Goal: Task Accomplishment & Management: Use online tool/utility

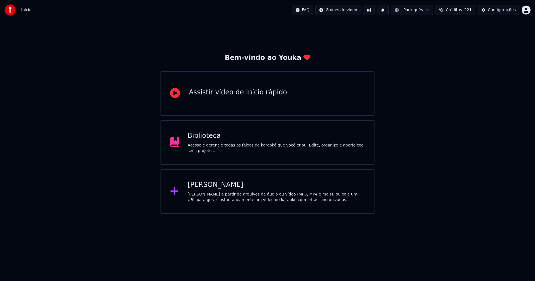
click at [204, 140] on div "Biblioteca" at bounding box center [277, 136] width 178 height 9
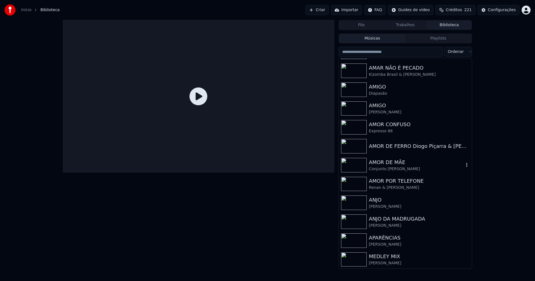
scroll to position [892, 0]
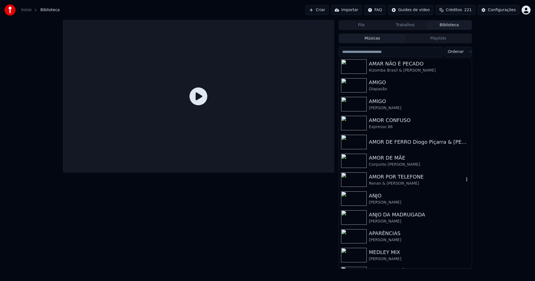
click at [383, 178] on div "AMOR POR TELEFONE" at bounding box center [416, 177] width 95 height 8
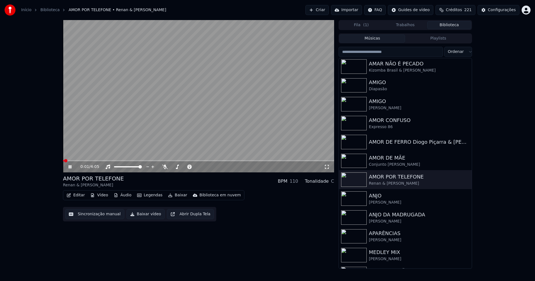
click at [69, 166] on icon at bounding box center [70, 166] width 3 height 3
click at [104, 196] on button "Vídeo" at bounding box center [99, 195] width 22 height 8
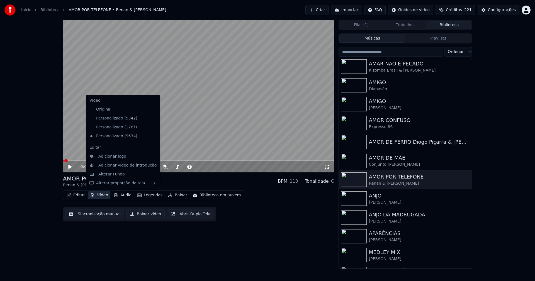
click at [153, 120] on icon at bounding box center [156, 118] width 6 height 4
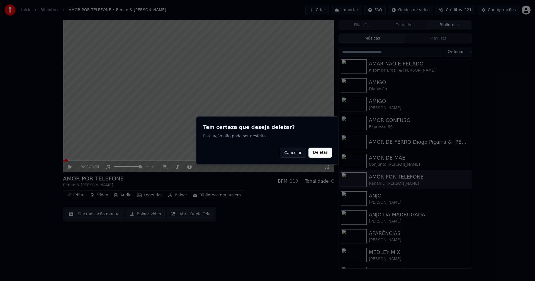
click at [320, 152] on button "Deletar" at bounding box center [319, 153] width 23 height 10
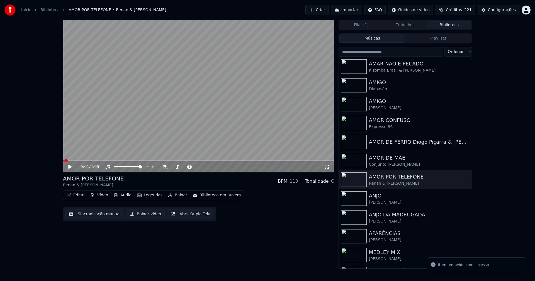
click at [102, 194] on button "Vídeo" at bounding box center [99, 195] width 22 height 8
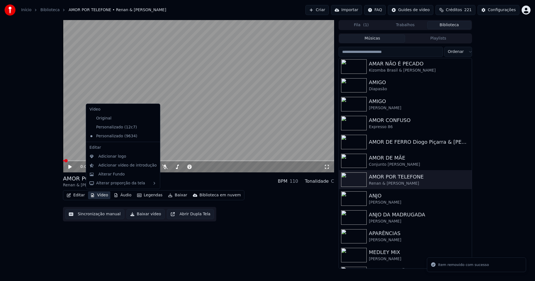
click at [153, 127] on icon at bounding box center [156, 127] width 6 height 4
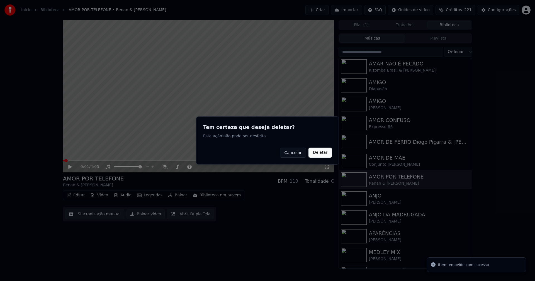
click at [319, 155] on button "Deletar" at bounding box center [319, 153] width 23 height 10
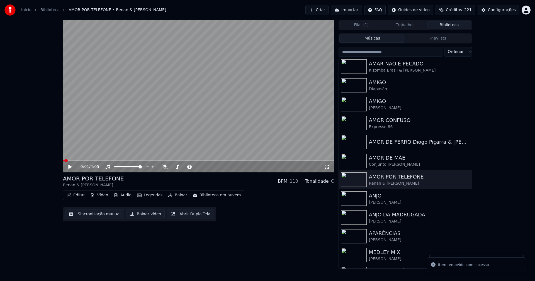
click at [99, 195] on button "Vídeo" at bounding box center [99, 195] width 22 height 8
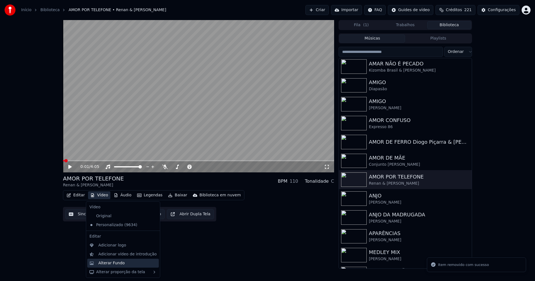
click at [117, 265] on div "Alterar Fundo" at bounding box center [111, 264] width 26 height 6
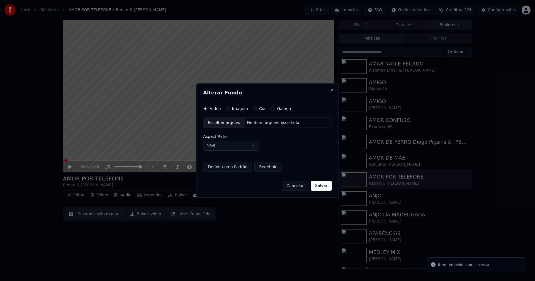
click at [227, 109] on button "Imagem" at bounding box center [227, 108] width 4 height 4
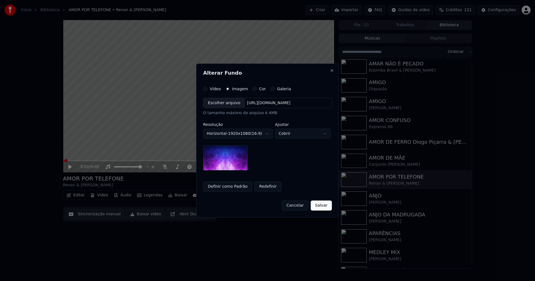
click at [224, 105] on div "Escolher arquivo" at bounding box center [224, 103] width 42 height 10
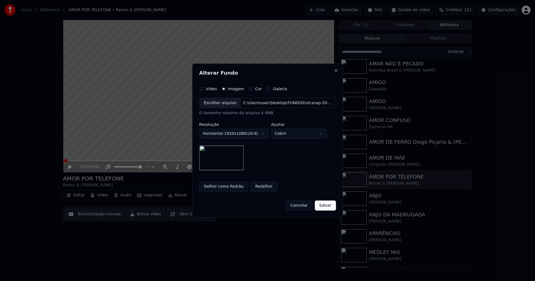
click at [324, 204] on button "Salvar" at bounding box center [325, 206] width 21 height 10
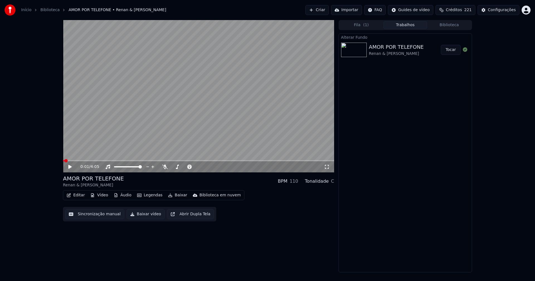
drag, startPoint x: 457, startPoint y: 49, endPoint x: 334, endPoint y: 47, distance: 122.6
click at [457, 49] on button "Tocar" at bounding box center [451, 50] width 20 height 10
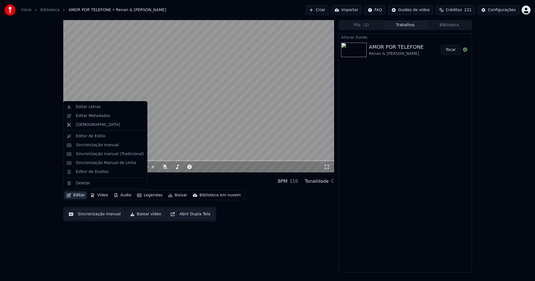
click at [81, 195] on button "Editar" at bounding box center [75, 195] width 23 height 8
click at [88, 117] on div "Editar Metadados" at bounding box center [93, 116] width 34 height 6
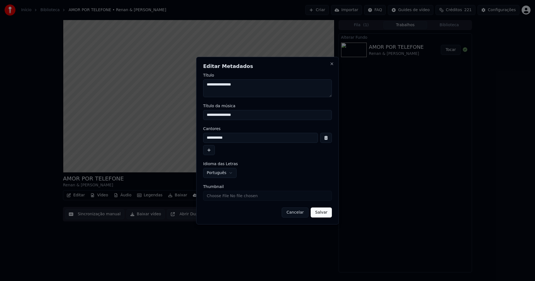
click at [221, 198] on input "Thumbnail" at bounding box center [267, 196] width 129 height 10
type input "**********"
click at [324, 214] on button "Salvar" at bounding box center [321, 213] width 21 height 10
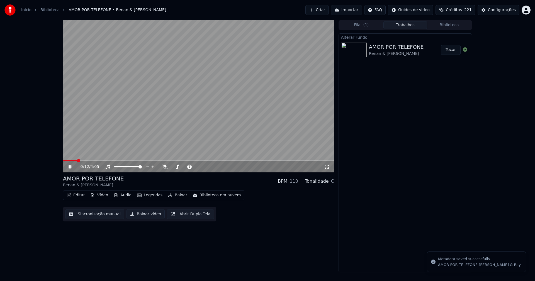
click at [103, 195] on button "Vídeo" at bounding box center [99, 195] width 22 height 8
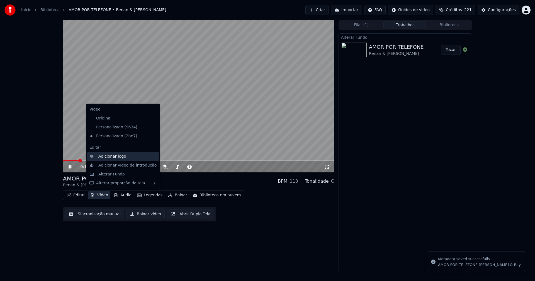
click at [113, 153] on div "Adicionar logo" at bounding box center [123, 156] width 72 height 9
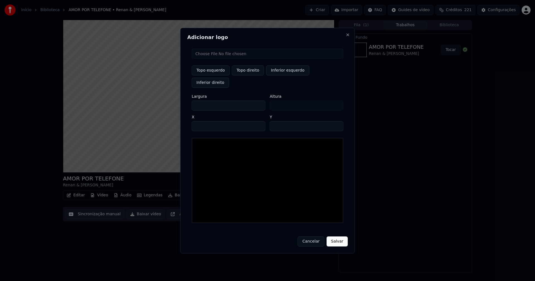
click at [216, 59] on input "file" at bounding box center [268, 54] width 152 height 10
type input "**********"
type input "***"
click at [249, 76] on button "Topo direito" at bounding box center [248, 70] width 32 height 10
type input "****"
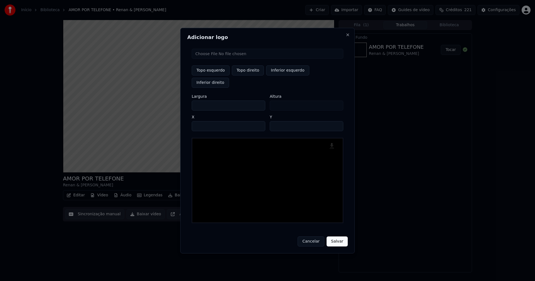
drag, startPoint x: 200, startPoint y: 99, endPoint x: 180, endPoint y: 113, distance: 24.4
click at [178, 101] on body "Início Biblioteca AMOR POR TELEFONE • Renan & [PERSON_NAME] Importar FAQ Guides…" at bounding box center [267, 140] width 535 height 281
type input "**"
type input "***"
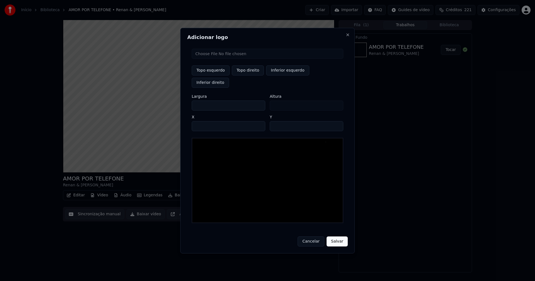
type input "***"
click at [203, 122] on input "****" at bounding box center [229, 126] width 74 height 10
type input "****"
click at [337, 121] on input "**" at bounding box center [307, 126] width 74 height 10
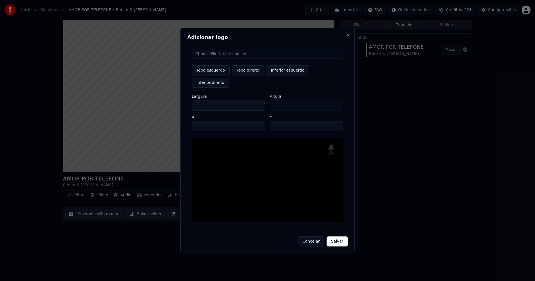
click at [337, 121] on input "**" at bounding box center [307, 126] width 74 height 10
type input "**"
click at [337, 121] on input "**" at bounding box center [307, 126] width 74 height 10
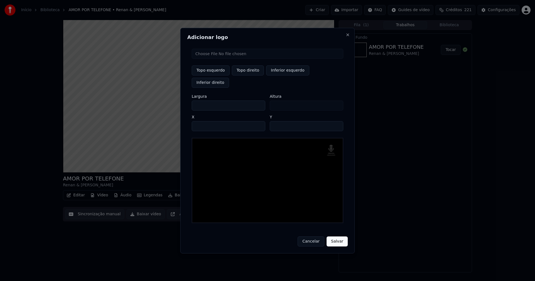
click at [338, 238] on button "Salvar" at bounding box center [337, 242] width 21 height 10
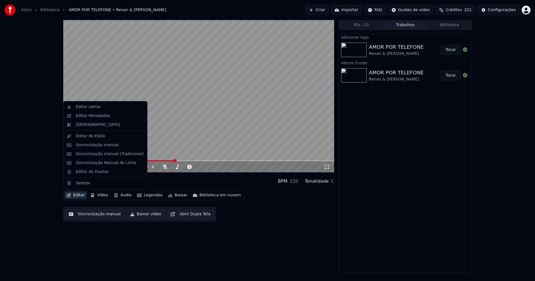
click at [75, 197] on button "Editar" at bounding box center [75, 195] width 23 height 8
click at [99, 152] on div "Sincronização manual (Tradicional)" at bounding box center [110, 154] width 68 height 6
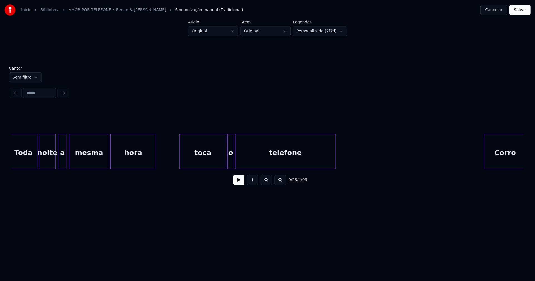
scroll to position [0, 1321]
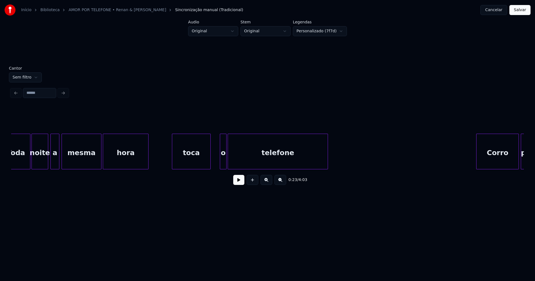
click at [209, 164] on div at bounding box center [210, 151] width 2 height 35
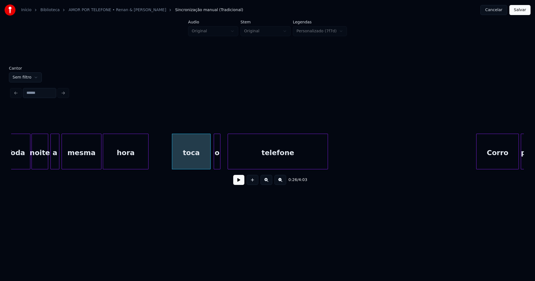
click at [217, 161] on div "o" at bounding box center [217, 153] width 6 height 38
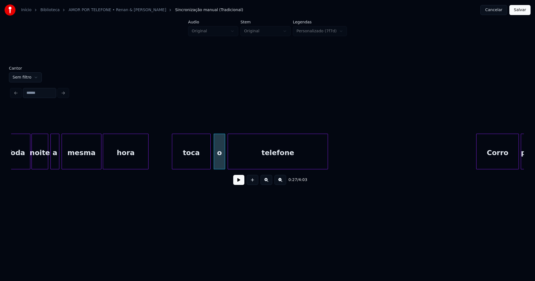
click at [225, 159] on div at bounding box center [224, 151] width 2 height 35
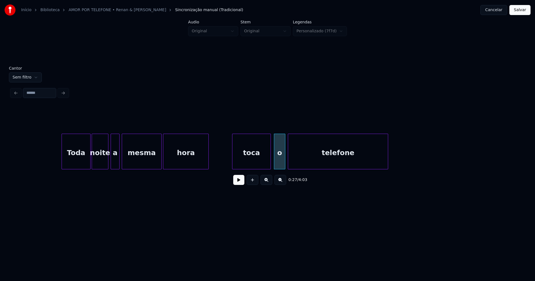
scroll to position [0, 1231]
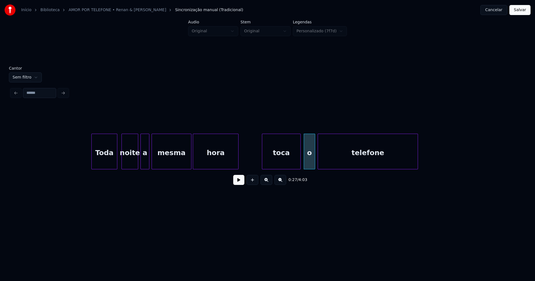
click at [115, 166] on div at bounding box center [116, 151] width 2 height 35
click at [127, 162] on div "noite" at bounding box center [128, 153] width 16 height 38
click at [132, 163] on div at bounding box center [132, 151] width 2 height 35
click at [138, 166] on div "a" at bounding box center [139, 153] width 8 height 38
click at [147, 158] on div at bounding box center [147, 151] width 2 height 35
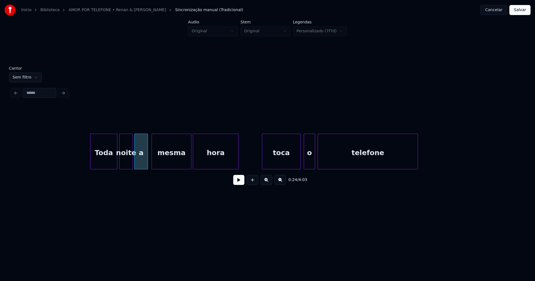
click at [91, 161] on div at bounding box center [92, 151] width 2 height 35
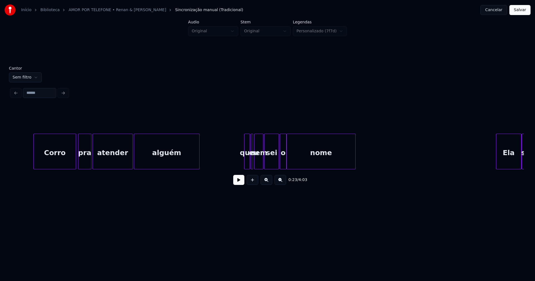
scroll to position [0, 1771]
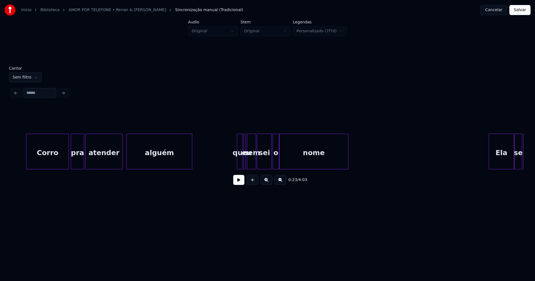
click at [121, 159] on div at bounding box center [122, 151] width 2 height 35
click at [121, 158] on div at bounding box center [122, 151] width 2 height 35
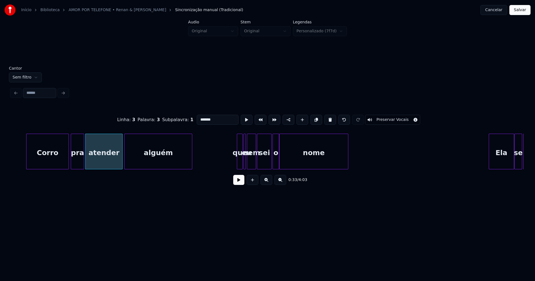
click at [125, 159] on div at bounding box center [126, 151] width 2 height 35
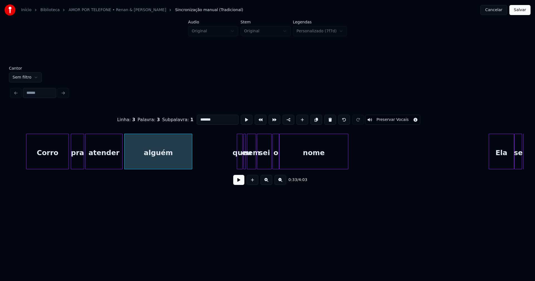
click at [238, 160] on div at bounding box center [238, 151] width 2 height 35
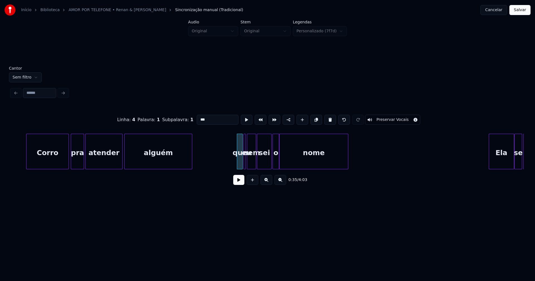
click at [198, 118] on input "***" at bounding box center [218, 120] width 42 height 10
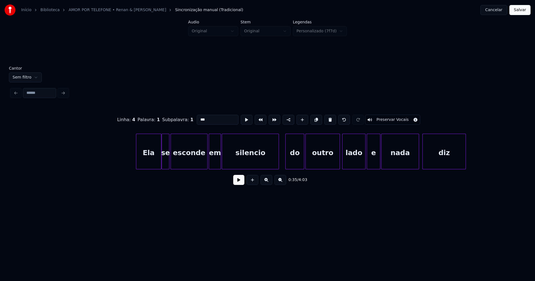
scroll to position [0, 2131]
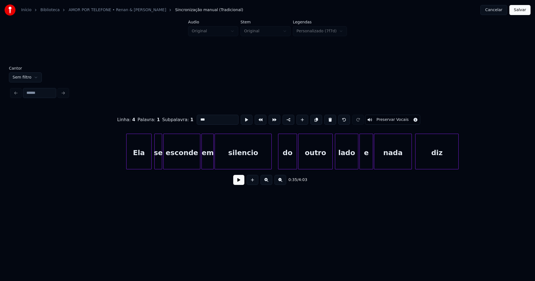
click at [141, 160] on div "Ela" at bounding box center [139, 153] width 25 height 38
click at [169, 162] on div at bounding box center [170, 151] width 2 height 35
click at [165, 159] on div at bounding box center [166, 151] width 2 height 35
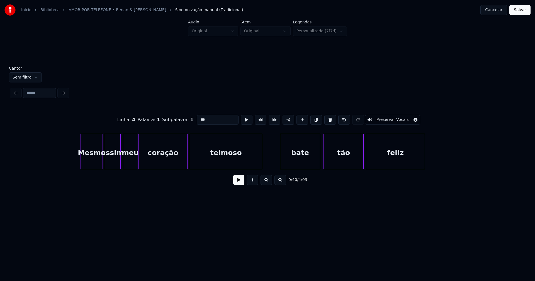
scroll to position [0, 2709]
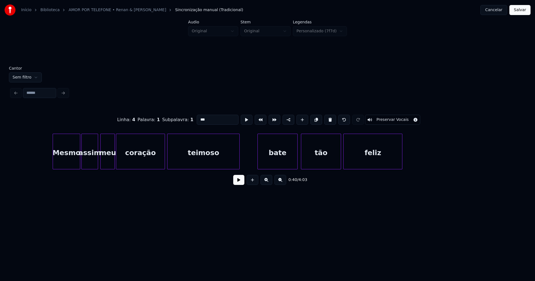
click at [54, 165] on div at bounding box center [54, 151] width 2 height 35
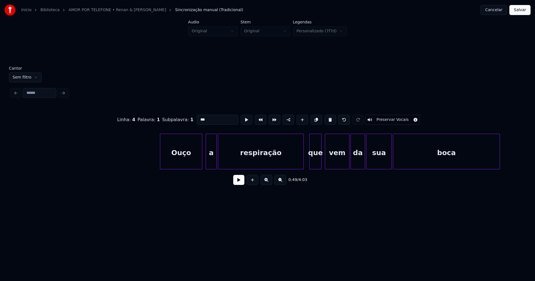
scroll to position [0, 3121]
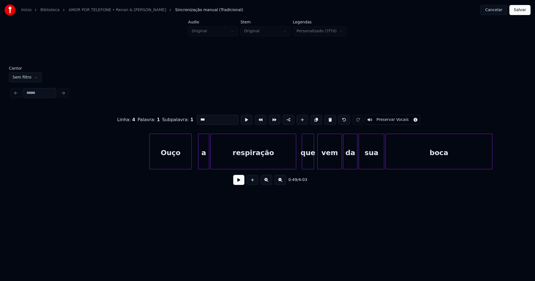
click at [179, 161] on div "Ouço" at bounding box center [171, 153] width 42 height 38
click at [203, 164] on div "a" at bounding box center [201, 153] width 11 height 38
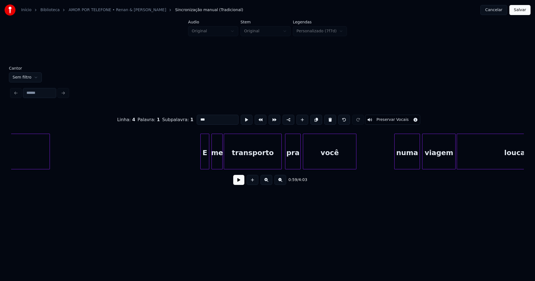
scroll to position [0, 3602]
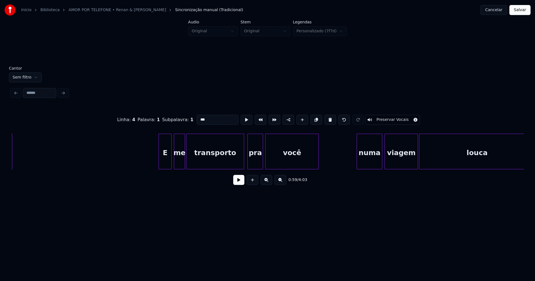
click at [159, 162] on div at bounding box center [160, 151] width 2 height 35
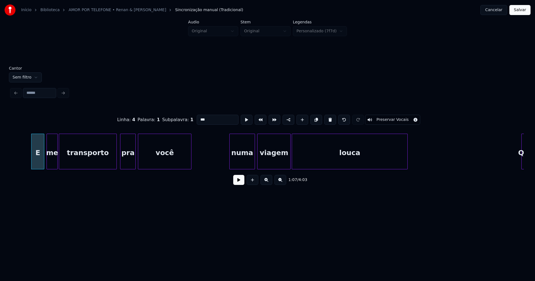
scroll to position [0, 3789]
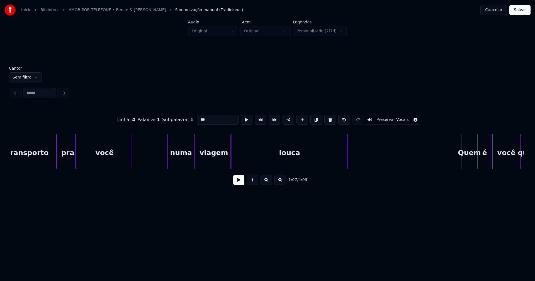
click at [168, 159] on div at bounding box center [168, 151] width 2 height 35
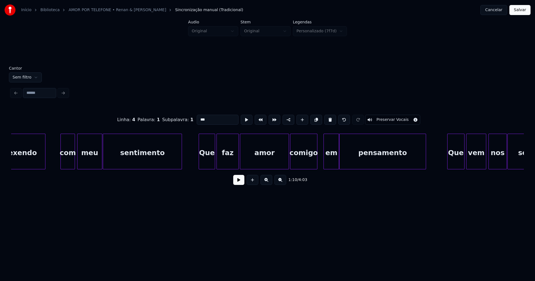
scroll to position [0, 4367]
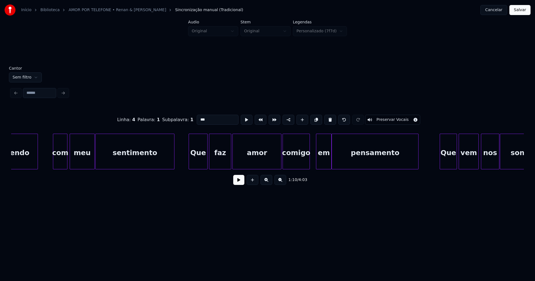
click at [190, 165] on div at bounding box center [190, 151] width 2 height 35
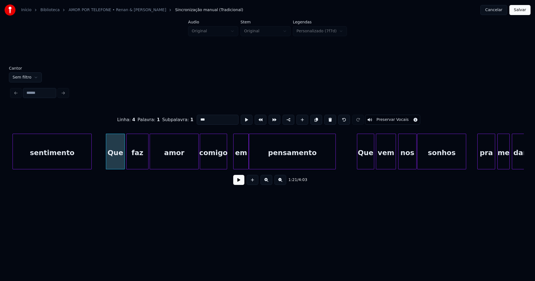
scroll to position [0, 4464]
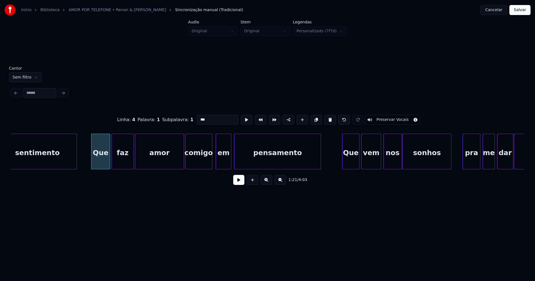
click at [219, 162] on div "em" at bounding box center [223, 153] width 15 height 38
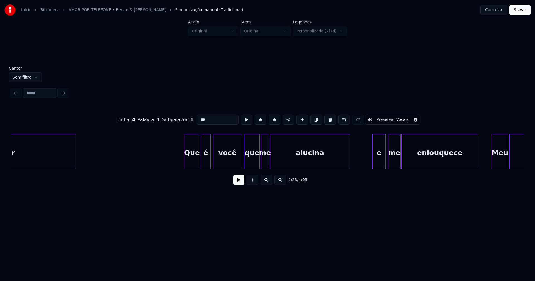
scroll to position [0, 5057]
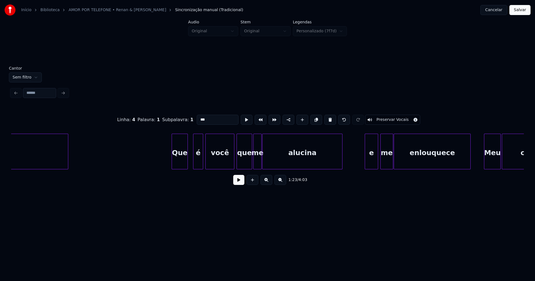
click at [181, 167] on div "Que" at bounding box center [179, 153] width 15 height 38
click at [190, 166] on div at bounding box center [190, 151] width 2 height 35
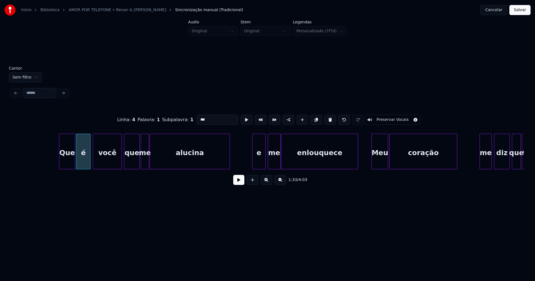
scroll to position [0, 5222]
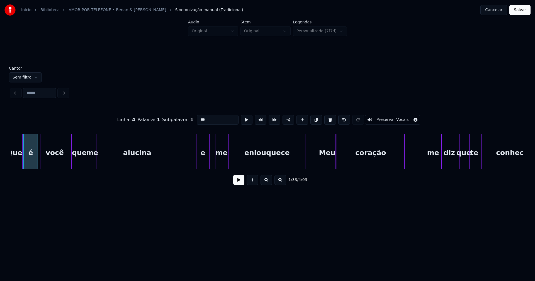
click at [203, 164] on div "e" at bounding box center [202, 153] width 13 height 38
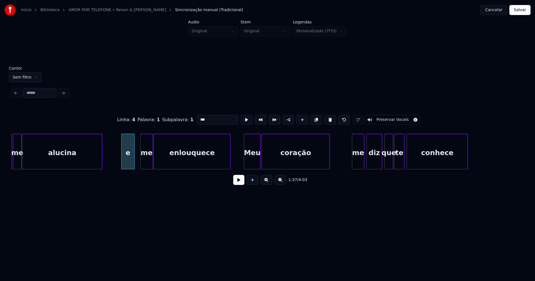
scroll to position [0, 5327]
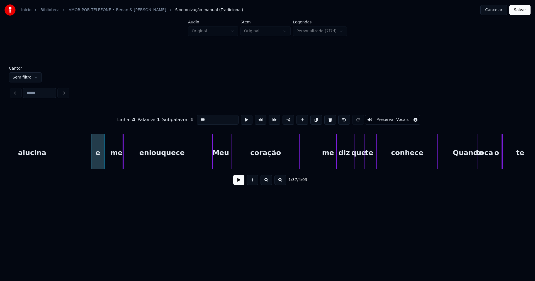
click at [218, 163] on div "Meu" at bounding box center [221, 153] width 16 height 38
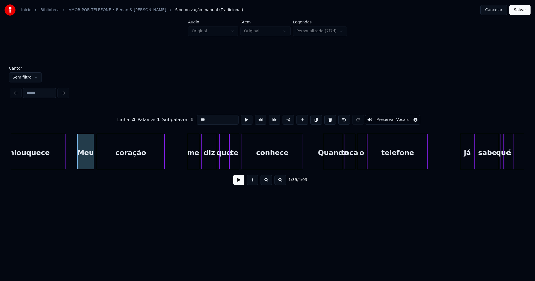
scroll to position [0, 5470]
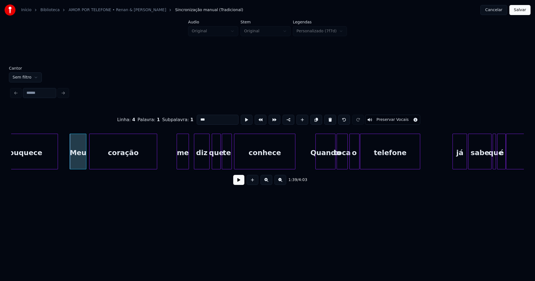
click at [185, 165] on div "me" at bounding box center [183, 153] width 12 height 38
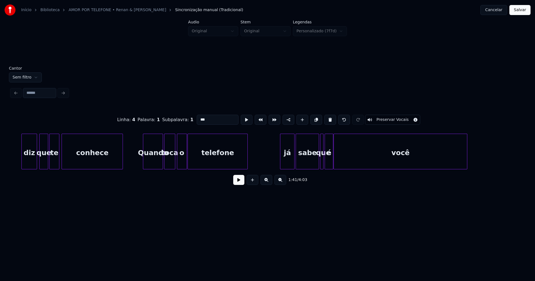
scroll to position [0, 5650]
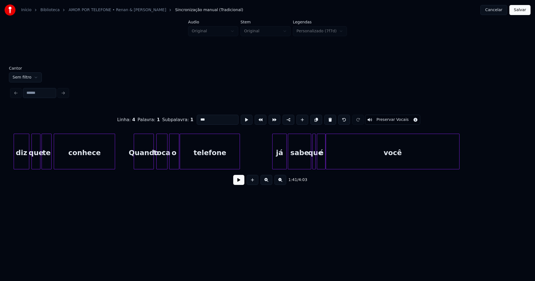
click at [147, 166] on div "Quando" at bounding box center [144, 153] width 20 height 38
click at [162, 163] on div "toca" at bounding box center [160, 153] width 11 height 38
click at [173, 163] on div "o" at bounding box center [172, 153] width 9 height 38
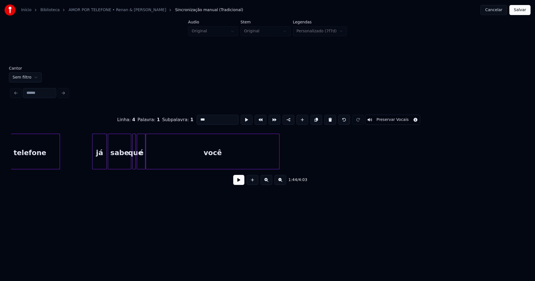
scroll to position [0, 5837]
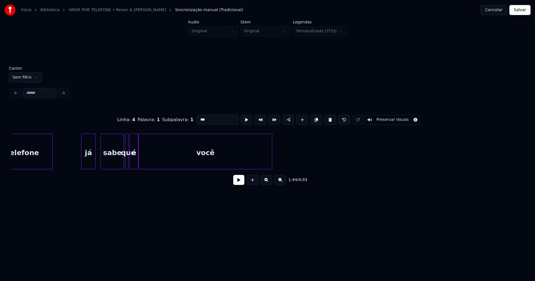
click at [88, 162] on div "já" at bounding box center [88, 153] width 14 height 38
click at [78, 161] on div at bounding box center [78, 151] width 2 height 35
click at [110, 161] on div "sabe" at bounding box center [111, 153] width 23 height 38
click at [119, 161] on div at bounding box center [119, 151] width 2 height 35
click at [114, 163] on div at bounding box center [113, 151] width 2 height 35
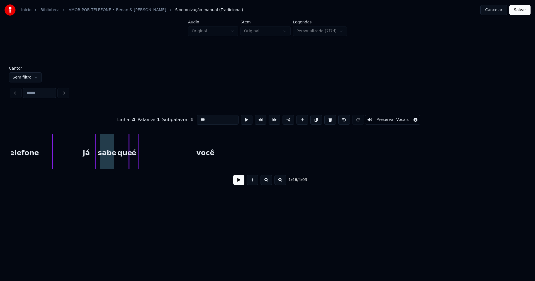
click at [121, 161] on div at bounding box center [122, 151] width 2 height 35
click at [119, 164] on div "que" at bounding box center [119, 153] width 7 height 38
click at [127, 162] on div at bounding box center [127, 151] width 2 height 35
click at [131, 161] on div "é" at bounding box center [130, 153] width 12 height 38
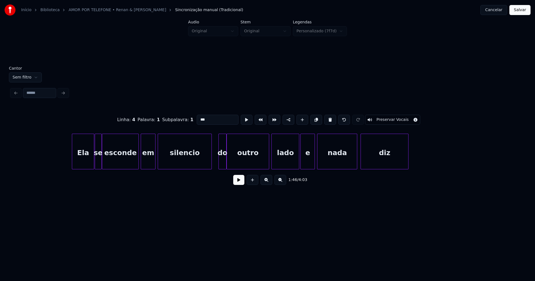
scroll to position [0, 7106]
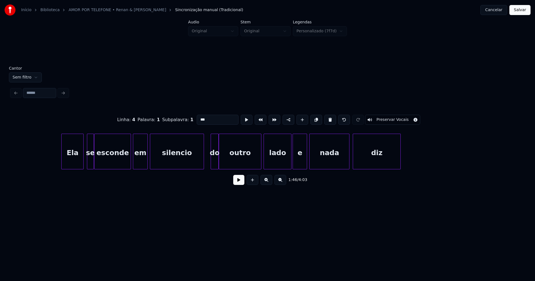
click at [71, 161] on div "Ela" at bounding box center [73, 153] width 22 height 38
click at [289, 161] on div "lado" at bounding box center [277, 153] width 27 height 38
click at [285, 165] on div at bounding box center [286, 151] width 2 height 35
click at [296, 166] on div "e" at bounding box center [296, 153] width 14 height 38
click at [321, 162] on div "nada" at bounding box center [329, 153] width 40 height 38
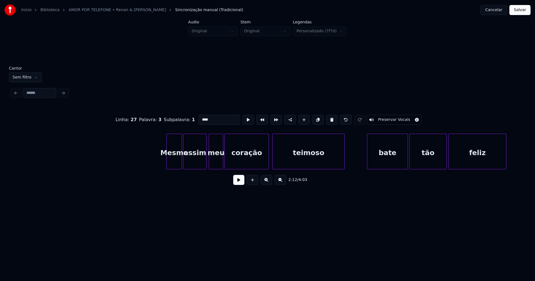
scroll to position [0, 7518]
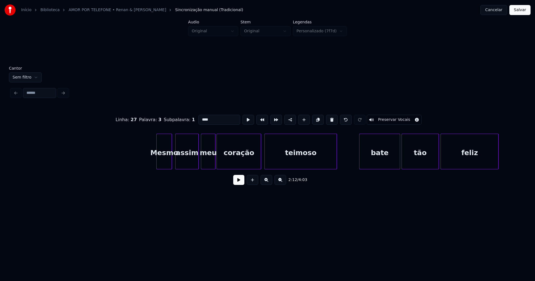
click at [165, 164] on div "Mesmo" at bounding box center [164, 153] width 15 height 38
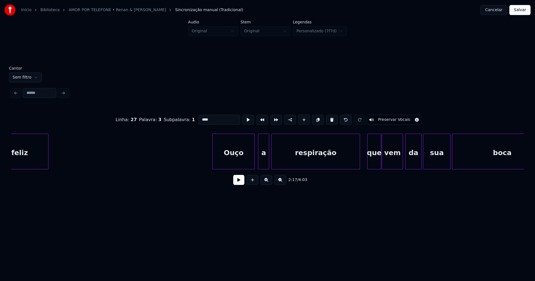
scroll to position [0, 7991]
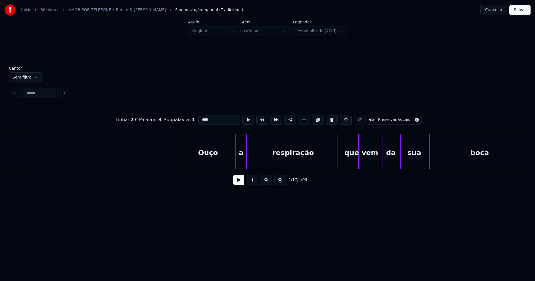
click at [210, 160] on div "Ouço" at bounding box center [208, 153] width 42 height 38
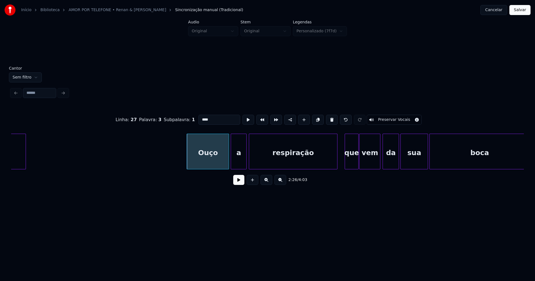
click at [232, 164] on div at bounding box center [232, 151] width 2 height 35
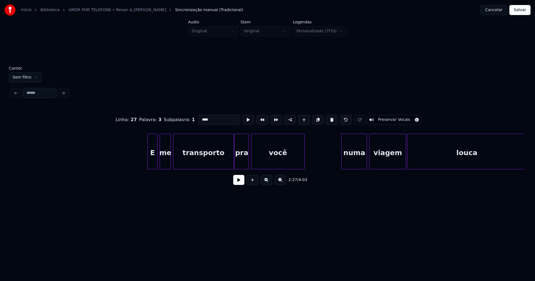
scroll to position [0, 8531]
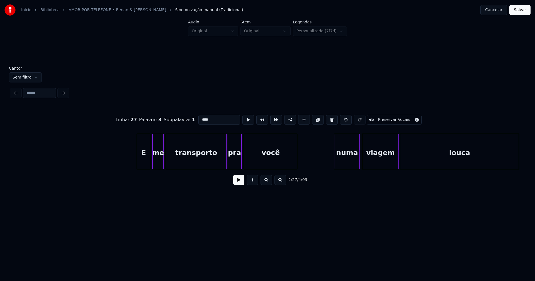
click at [138, 162] on div at bounding box center [138, 151] width 2 height 35
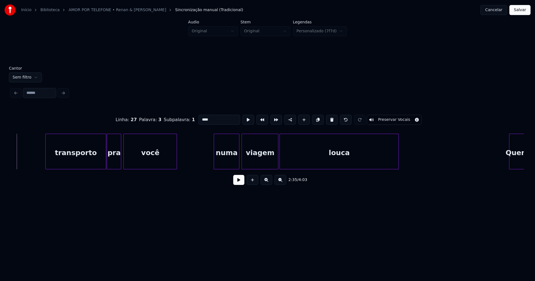
scroll to position [0, 8711]
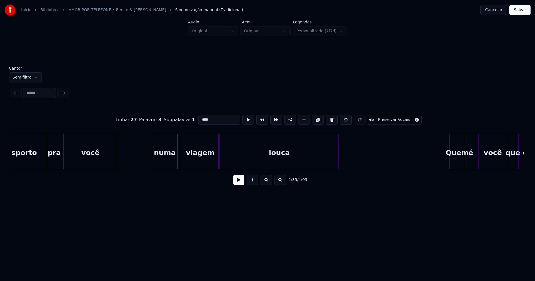
click at [169, 159] on div "numa" at bounding box center [164, 153] width 25 height 38
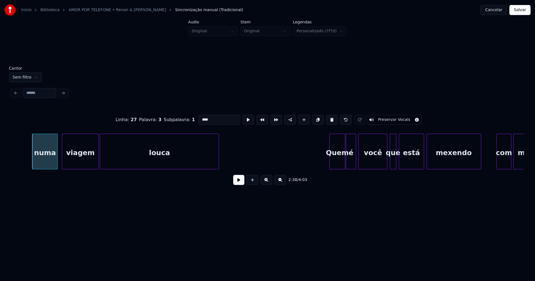
scroll to position [0, 9019]
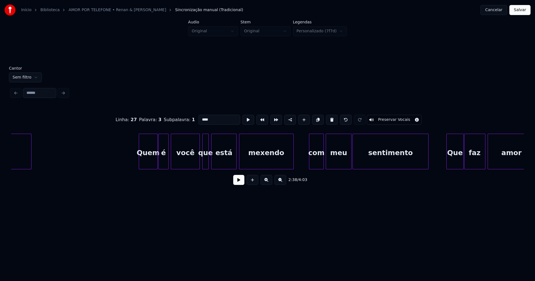
click at [140, 164] on div at bounding box center [140, 151] width 2 height 35
click at [217, 161] on div at bounding box center [218, 151] width 2 height 35
click at [213, 159] on div at bounding box center [214, 151] width 2 height 35
click at [231, 167] on div at bounding box center [231, 151] width 2 height 35
click at [235, 164] on div at bounding box center [236, 151] width 2 height 35
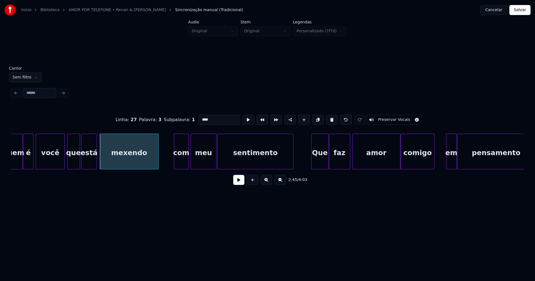
scroll to position [0, 9161]
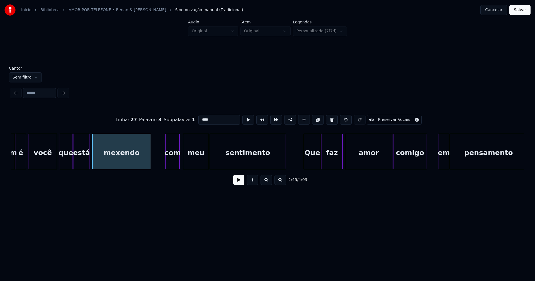
click at [171, 162] on div "com" at bounding box center [173, 153] width 14 height 38
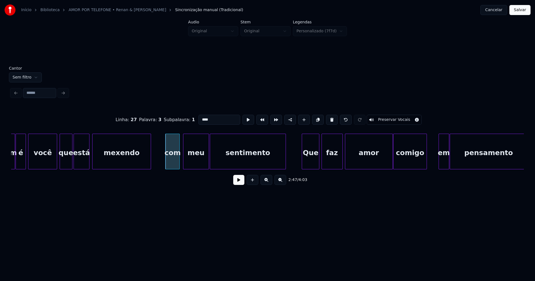
click at [313, 161] on div "Que" at bounding box center [310, 153] width 17 height 38
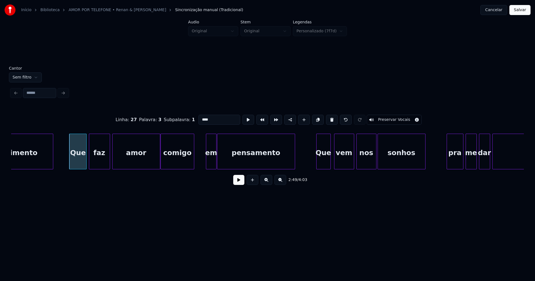
scroll to position [0, 9401]
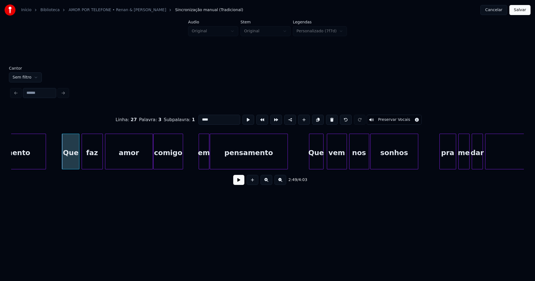
click at [181, 160] on div at bounding box center [182, 151] width 2 height 35
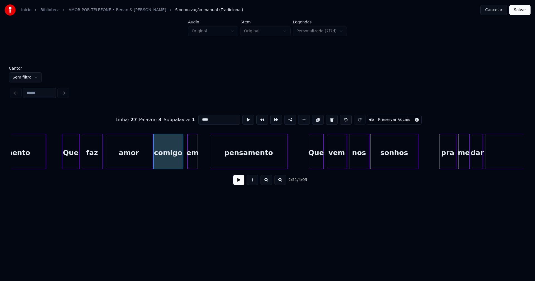
click at [193, 164] on div "em" at bounding box center [193, 153] width 10 height 38
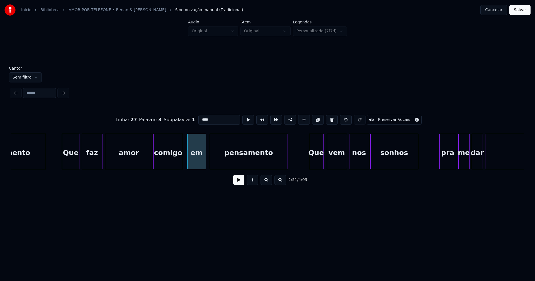
click at [204, 159] on div at bounding box center [205, 151] width 2 height 35
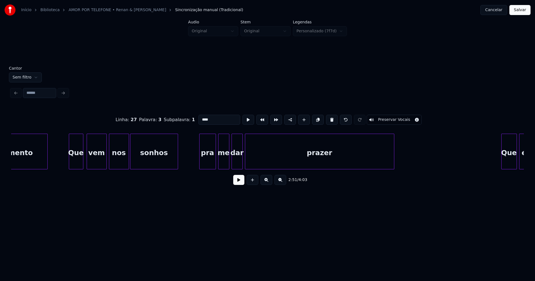
scroll to position [0, 9649]
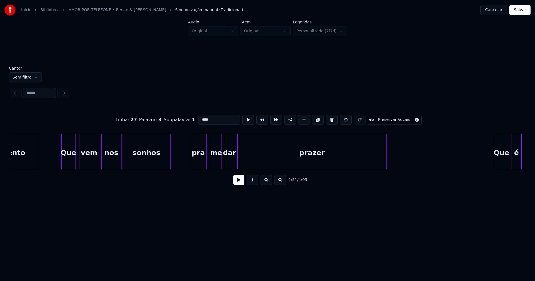
click at [201, 159] on div "pra" at bounding box center [198, 153] width 16 height 38
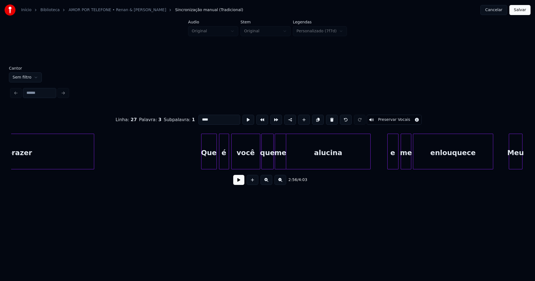
scroll to position [0, 9957]
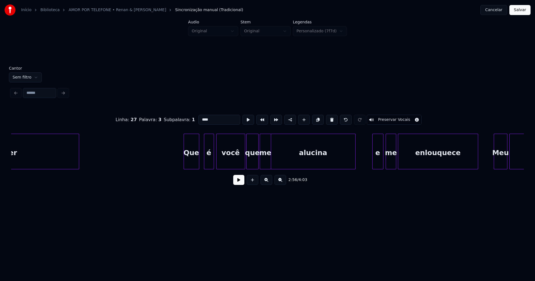
click at [194, 162] on div "Que" at bounding box center [191, 153] width 15 height 38
click at [209, 163] on div "é" at bounding box center [206, 153] width 9 height 38
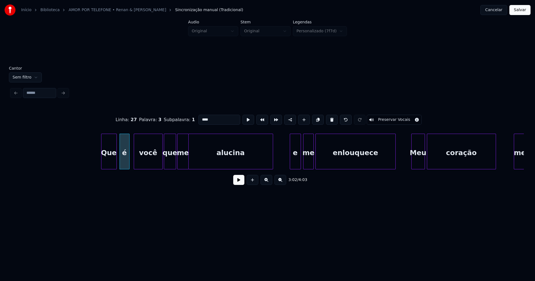
scroll to position [0, 10144]
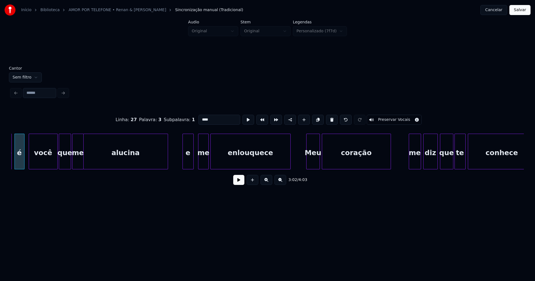
click at [189, 163] on div "e" at bounding box center [188, 153] width 11 height 38
click at [182, 162] on div at bounding box center [182, 151] width 2 height 35
click at [307, 163] on div "Meu" at bounding box center [310, 153] width 13 height 38
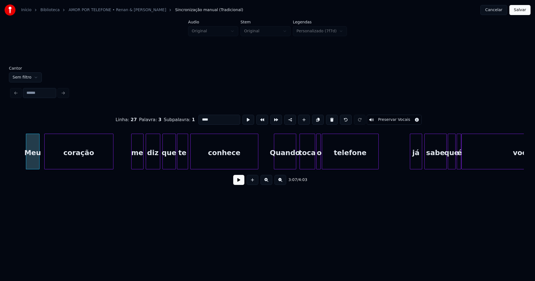
scroll to position [0, 10429]
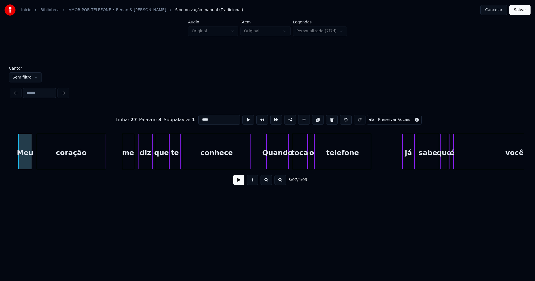
click at [127, 163] on div "me" at bounding box center [128, 153] width 12 height 38
click at [278, 164] on div "Quando" at bounding box center [276, 153] width 22 height 38
click at [301, 164] on div "toca" at bounding box center [297, 153] width 15 height 38
click at [302, 167] on div at bounding box center [302, 151] width 2 height 35
click at [305, 166] on div at bounding box center [304, 151] width 2 height 35
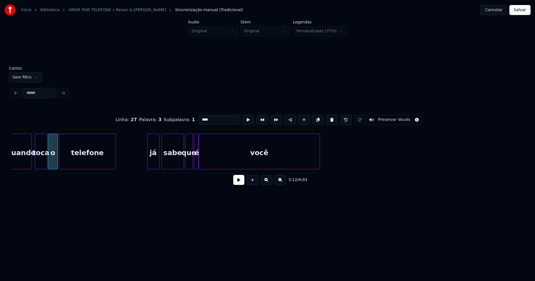
scroll to position [0, 10744]
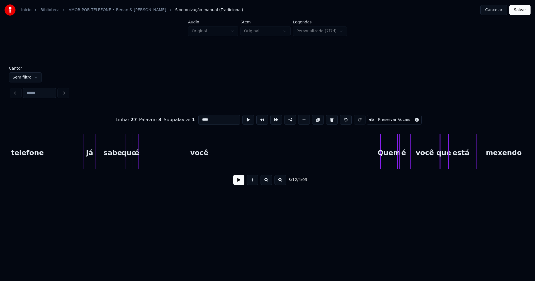
click at [87, 164] on div "já" at bounding box center [90, 153] width 12 height 38
click at [79, 162] on div at bounding box center [80, 151] width 2 height 35
click at [146, 161] on div at bounding box center [146, 151] width 2 height 35
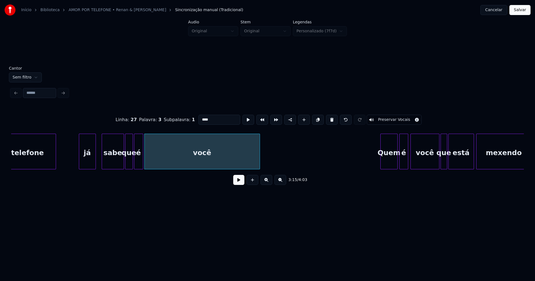
click at [141, 162] on div at bounding box center [142, 151] width 2 height 35
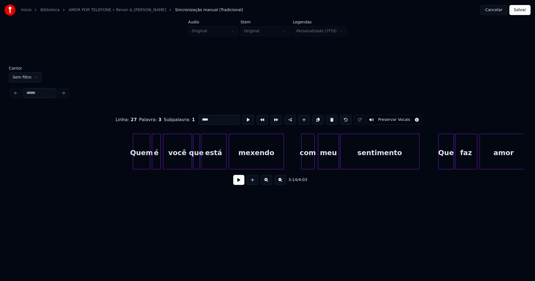
scroll to position [0, 11000]
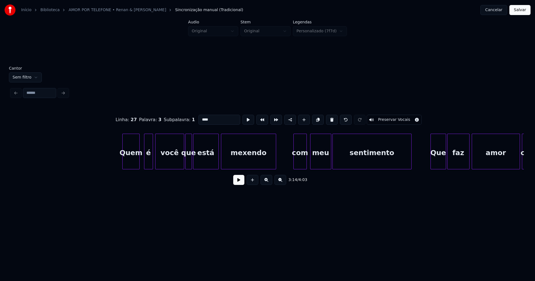
click at [132, 164] on div "Quem" at bounding box center [131, 153] width 17 height 38
click at [147, 164] on div "é" at bounding box center [147, 153] width 8 height 38
click at [200, 158] on div at bounding box center [200, 151] width 2 height 35
click at [180, 162] on div at bounding box center [180, 151] width 2 height 35
click at [197, 159] on div at bounding box center [197, 151] width 2 height 35
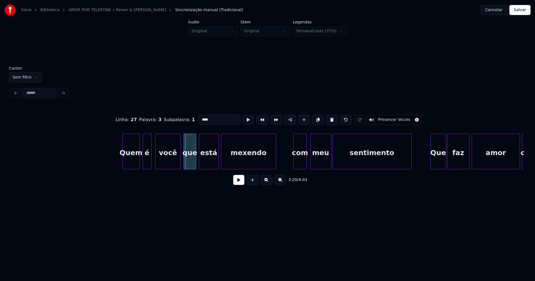
click at [191, 164] on div "que" at bounding box center [190, 153] width 12 height 38
click at [298, 165] on div "com" at bounding box center [298, 153] width 13 height 38
click at [323, 165] on div "meu" at bounding box center [319, 153] width 21 height 38
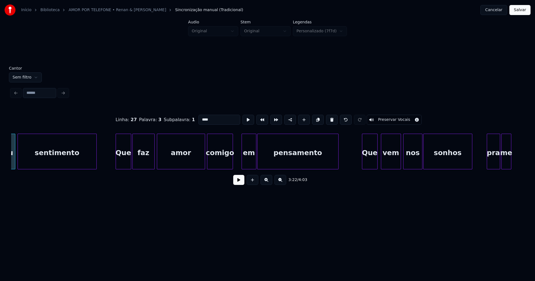
scroll to position [0, 11322]
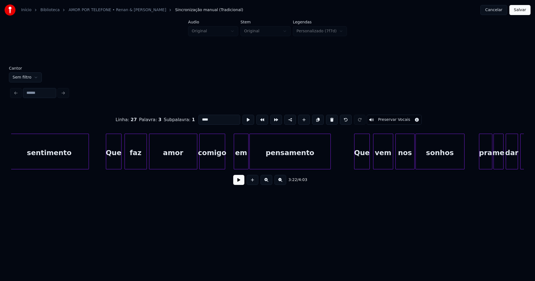
click at [112, 167] on div "sentimento Que faz amor comigo em pensamento Que vem nos sonhos pra me dar praz…" at bounding box center [267, 152] width 513 height 36
click at [222, 160] on div at bounding box center [223, 151] width 2 height 35
click at [233, 161] on div "em" at bounding box center [237, 153] width 14 height 38
click at [292, 160] on div "pensamento" at bounding box center [289, 153] width 81 height 38
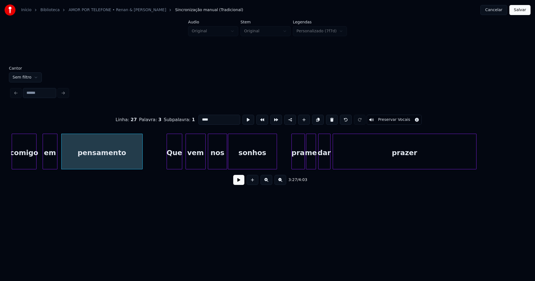
scroll to position [0, 11502]
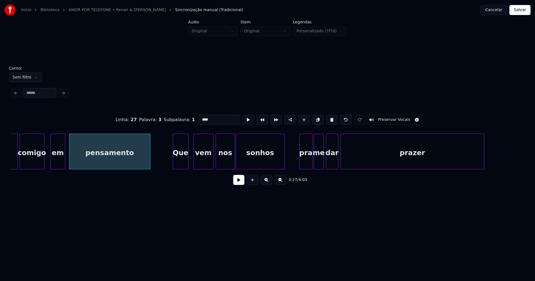
click at [181, 164] on div "Que" at bounding box center [180, 153] width 15 height 38
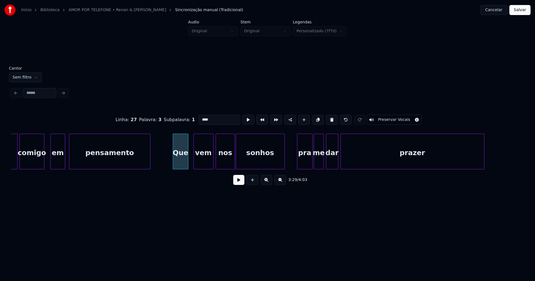
click at [298, 162] on div at bounding box center [298, 151] width 2 height 35
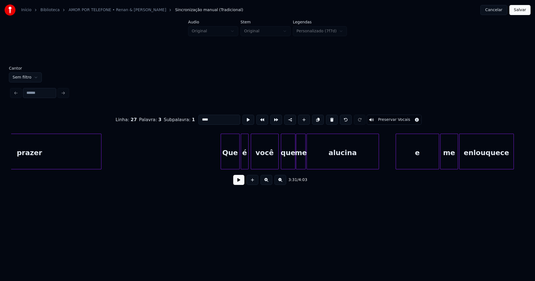
scroll to position [0, 11945]
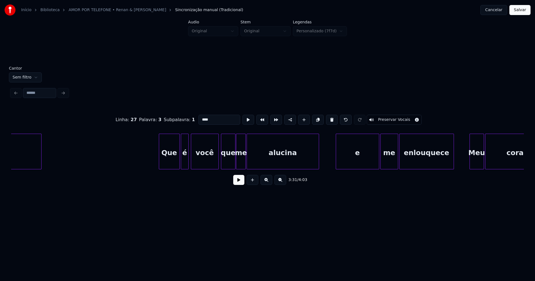
click at [159, 166] on div at bounding box center [160, 151] width 2 height 35
click at [359, 163] on div "e" at bounding box center [353, 153] width 43 height 38
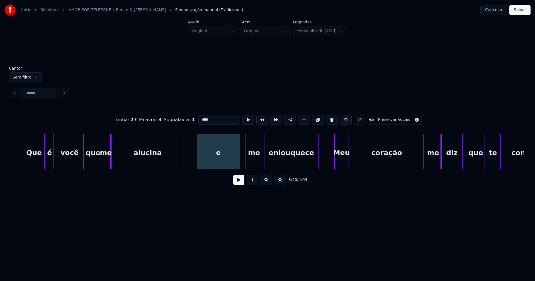
scroll to position [0, 12088]
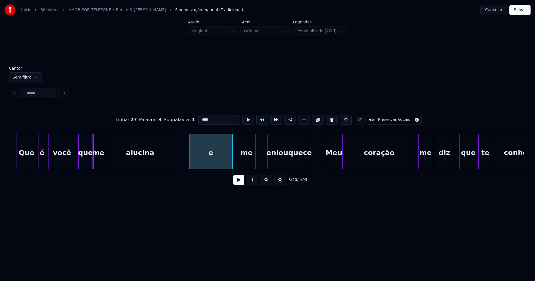
click at [269, 163] on div at bounding box center [269, 151] width 2 height 35
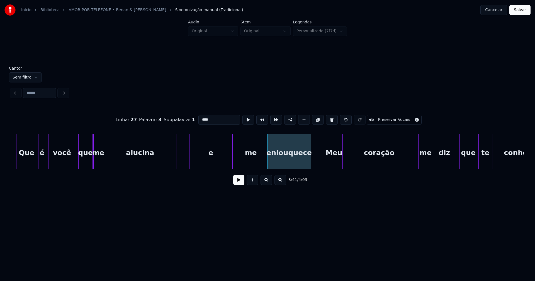
click at [264, 158] on div at bounding box center [263, 151] width 2 height 35
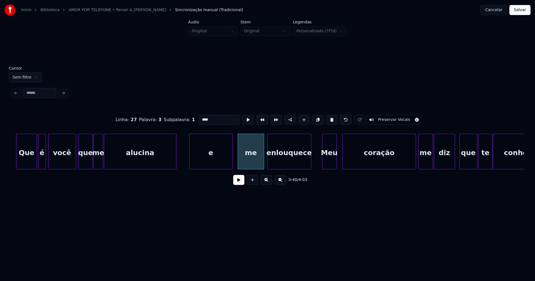
click at [327, 163] on div "Meu" at bounding box center [329, 153] width 14 height 38
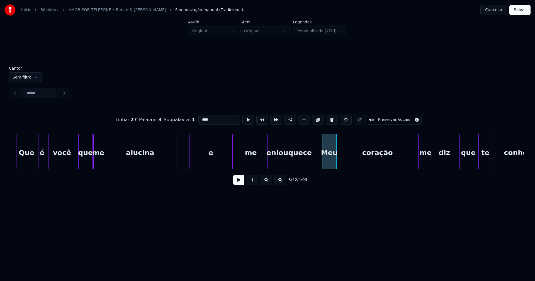
click at [347, 162] on div "coração" at bounding box center [377, 153] width 73 height 38
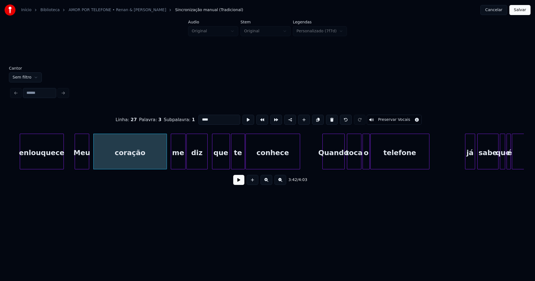
scroll to position [0, 12388]
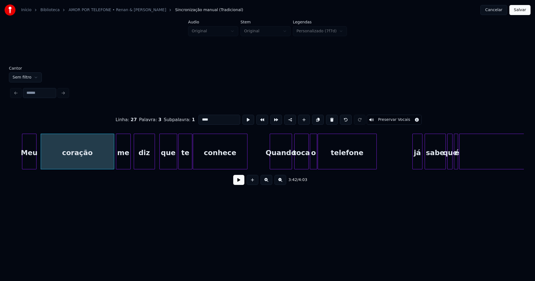
click at [122, 163] on div "me" at bounding box center [123, 153] width 14 height 38
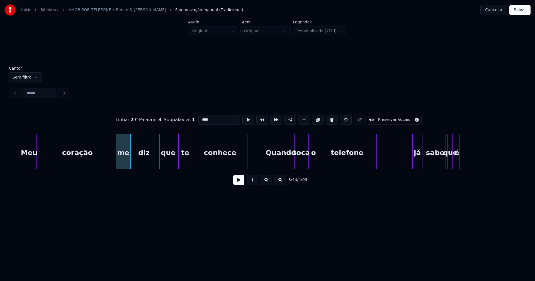
click at [153, 162] on div at bounding box center [153, 151] width 2 height 35
click at [288, 167] on div at bounding box center [288, 151] width 2 height 35
click at [301, 164] on div "toca" at bounding box center [300, 153] width 14 height 38
click at [302, 166] on div at bounding box center [303, 151] width 2 height 35
click at [308, 165] on div "o" at bounding box center [308, 153] width 7 height 38
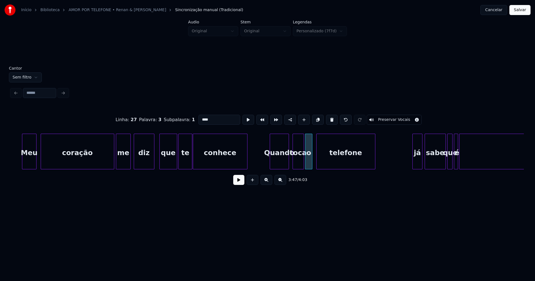
click at [324, 161] on div "telefone" at bounding box center [346, 153] width 59 height 38
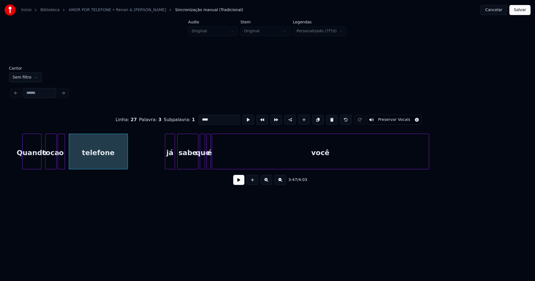
scroll to position [0, 12643]
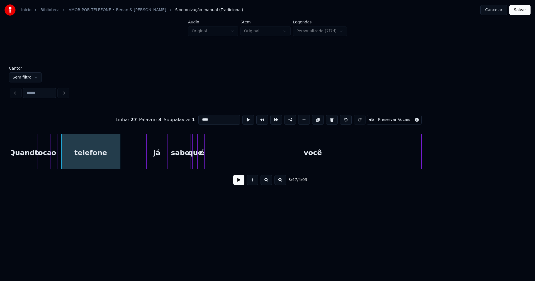
click at [147, 166] on div at bounding box center [148, 151] width 2 height 35
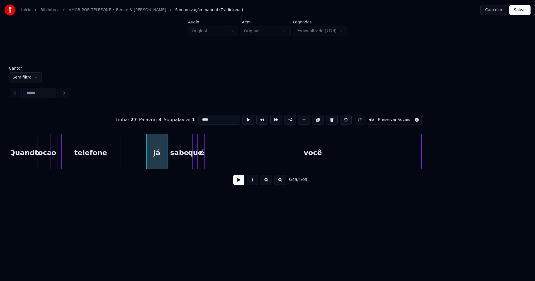
click at [188, 161] on div at bounding box center [188, 151] width 2 height 35
click at [192, 160] on div at bounding box center [192, 151] width 2 height 35
click at [214, 161] on div at bounding box center [214, 151] width 2 height 35
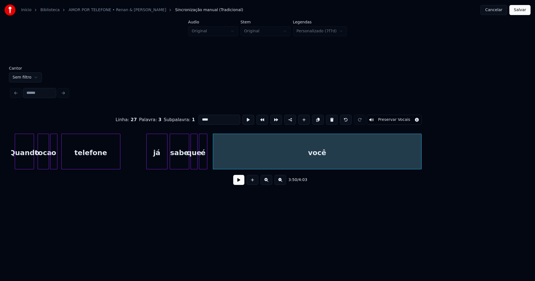
click at [206, 160] on div at bounding box center [206, 151] width 2 height 35
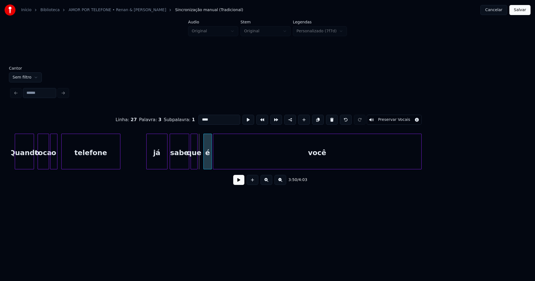
click at [207, 164] on div "é" at bounding box center [208, 153] width 8 height 38
click at [202, 160] on div at bounding box center [201, 151] width 2 height 35
type input "****"
click at [517, 10] on button "Salvar" at bounding box center [519, 10] width 21 height 10
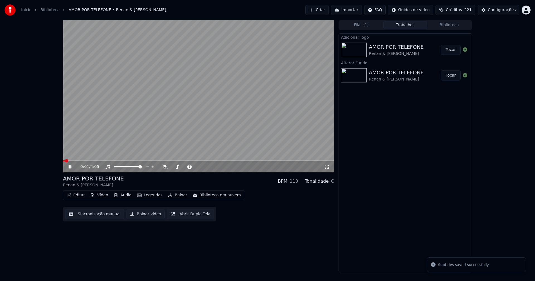
click at [226, 161] on span at bounding box center [198, 160] width 271 height 1
click at [261, 161] on span at bounding box center [198, 160] width 271 height 1
click at [70, 168] on icon at bounding box center [73, 167] width 13 height 4
drag, startPoint x: 148, startPoint y: 217, endPoint x: 173, endPoint y: 236, distance: 31.3
click at [148, 218] on button "Baixar vídeo" at bounding box center [146, 214] width 38 height 10
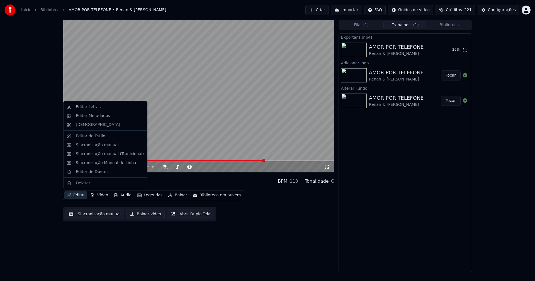
click at [83, 196] on button "Editar" at bounding box center [75, 195] width 23 height 8
click at [90, 115] on div "Editar Metadados" at bounding box center [93, 116] width 34 height 6
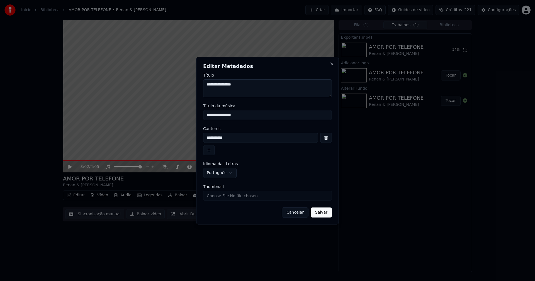
click at [223, 197] on input "Thumbnail" at bounding box center [267, 196] width 129 height 10
type input "**********"
click at [321, 213] on button "Salvar" at bounding box center [321, 213] width 21 height 10
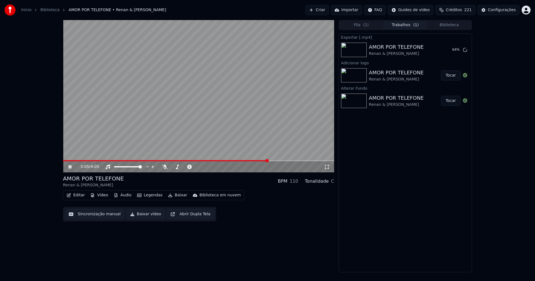
click at [72, 168] on icon at bounding box center [73, 167] width 13 height 4
click at [452, 28] on button "Biblioteca" at bounding box center [449, 25] width 44 height 8
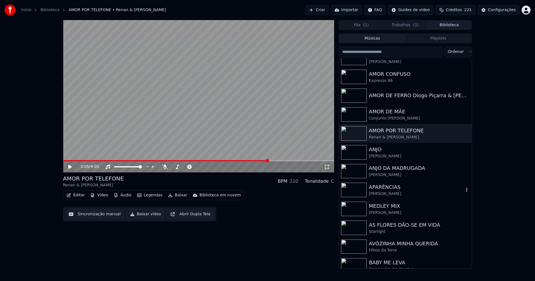
scroll to position [947, 0]
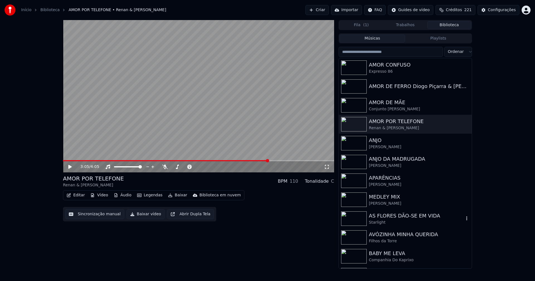
click at [394, 218] on div "AS FLORES DÃO-SE EM VIDA" at bounding box center [416, 216] width 95 height 8
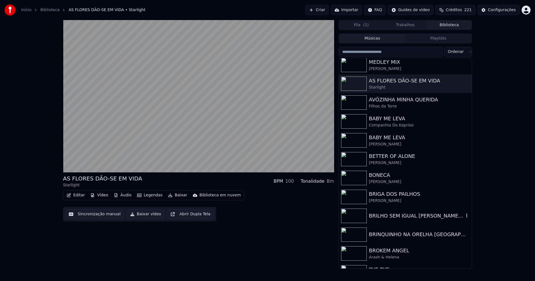
scroll to position [1087, 0]
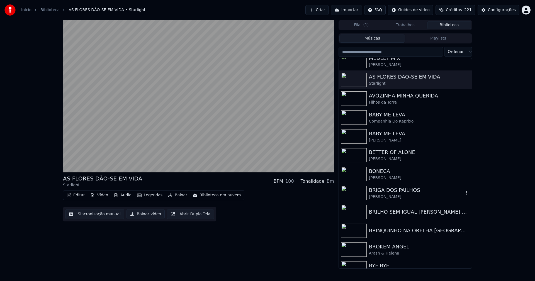
click at [392, 193] on div "BRIGA DOS PAILHOS" at bounding box center [416, 190] width 95 height 8
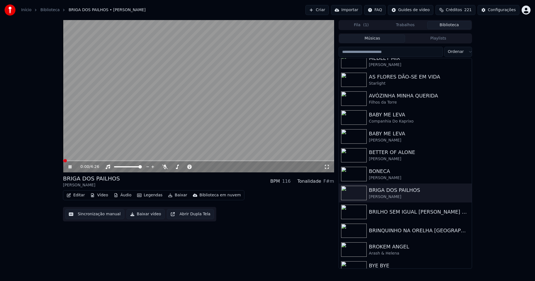
click at [69, 167] on icon at bounding box center [70, 166] width 3 height 3
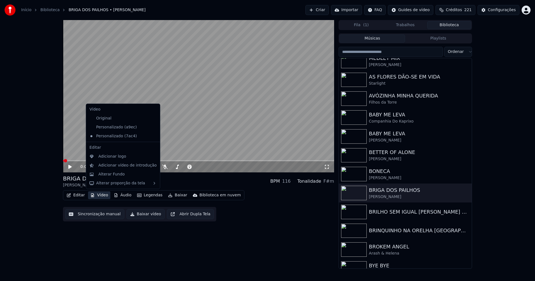
click at [103, 197] on button "Vídeo" at bounding box center [99, 195] width 22 height 8
click at [153, 127] on icon at bounding box center [156, 127] width 6 height 4
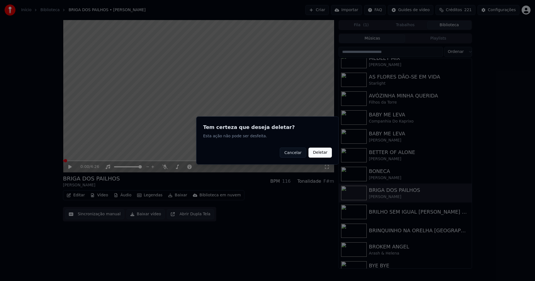
click at [320, 155] on button "Deletar" at bounding box center [319, 153] width 23 height 10
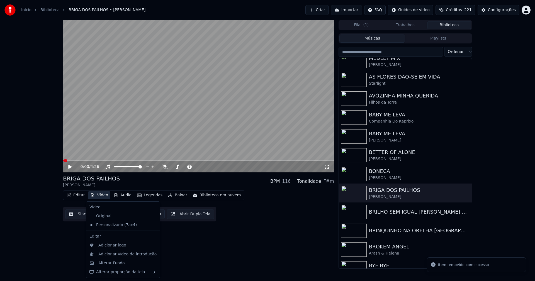
click at [101, 195] on button "Vídeo" at bounding box center [99, 195] width 22 height 8
click at [117, 265] on div "Alterar Fundo" at bounding box center [111, 264] width 26 height 6
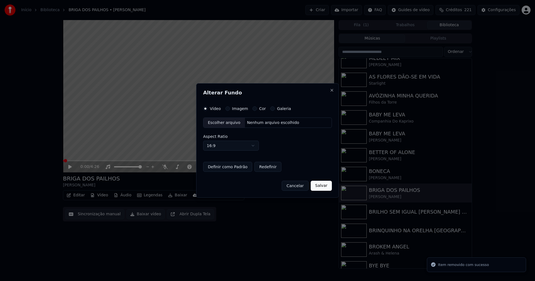
click at [227, 109] on button "Imagem" at bounding box center [227, 108] width 4 height 4
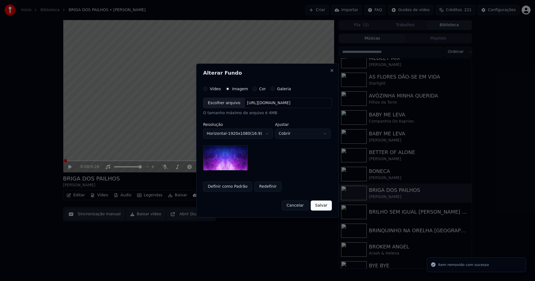
click at [221, 105] on div "Escolher arquivo" at bounding box center [224, 103] width 42 height 10
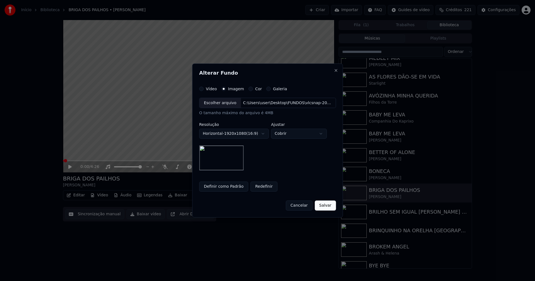
click at [325, 208] on button "Salvar" at bounding box center [325, 206] width 21 height 10
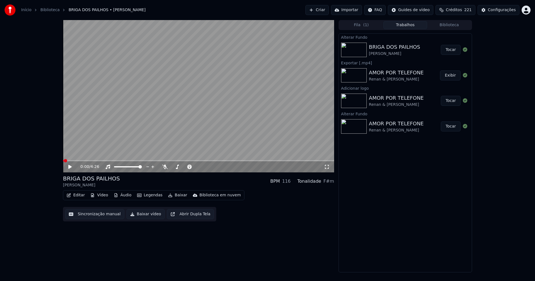
click at [454, 51] on button "Tocar" at bounding box center [451, 50] width 20 height 10
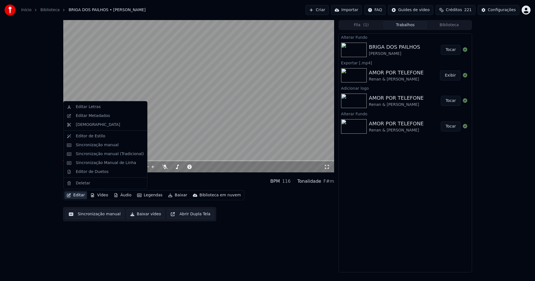
click at [78, 196] on button "Editar" at bounding box center [75, 195] width 23 height 8
click at [94, 118] on div "Editar Metadados" at bounding box center [93, 116] width 34 height 6
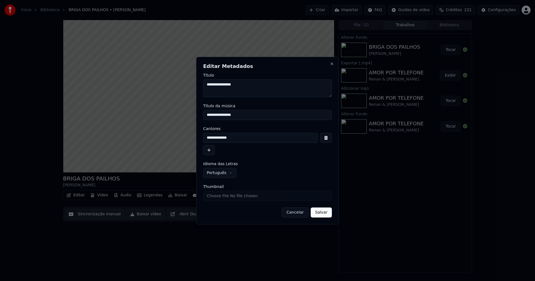
click at [222, 195] on input "Thumbnail" at bounding box center [267, 196] width 129 height 10
type input "**********"
click at [324, 215] on button "Salvar" at bounding box center [321, 213] width 21 height 10
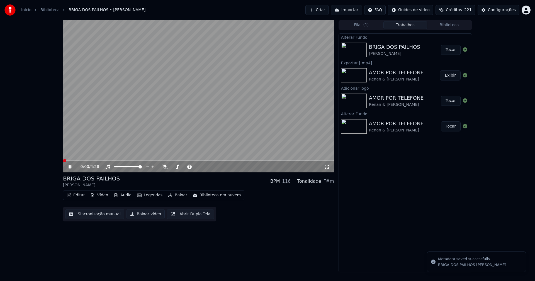
click at [103, 195] on button "Vídeo" at bounding box center [99, 195] width 22 height 8
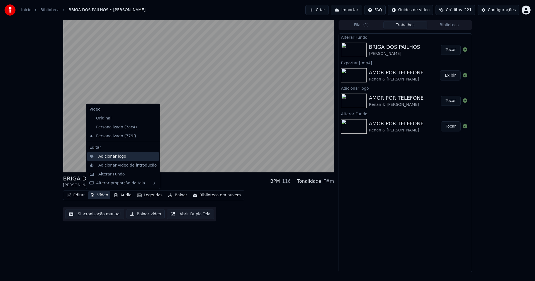
click at [110, 158] on div "Adicionar logo" at bounding box center [112, 157] width 28 height 6
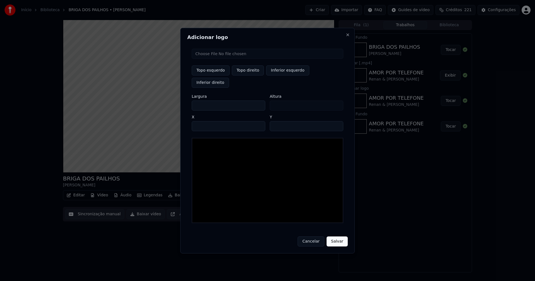
click at [215, 59] on input "file" at bounding box center [268, 54] width 152 height 10
type input "**********"
type input "***"
drag, startPoint x: 246, startPoint y: 79, endPoint x: 215, endPoint y: 99, distance: 36.7
click at [246, 76] on button "Topo direito" at bounding box center [248, 70] width 32 height 10
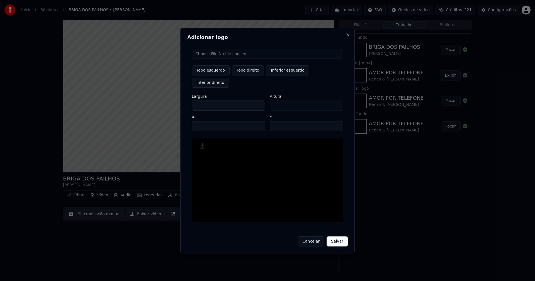
type input "****"
drag, startPoint x: 201, startPoint y: 99, endPoint x: 194, endPoint y: 101, distance: 7.2
click at [194, 101] on input "***" at bounding box center [229, 106] width 74 height 10
type input "**"
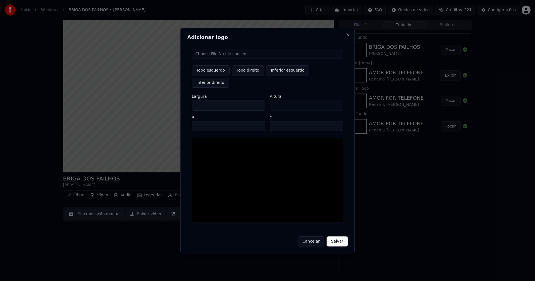
type input "***"
click at [203, 121] on input "****" at bounding box center [229, 126] width 74 height 10
type input "****"
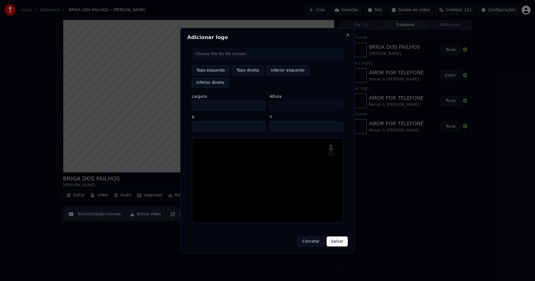
click at [337, 121] on input "**" at bounding box center [307, 126] width 74 height 10
type input "**"
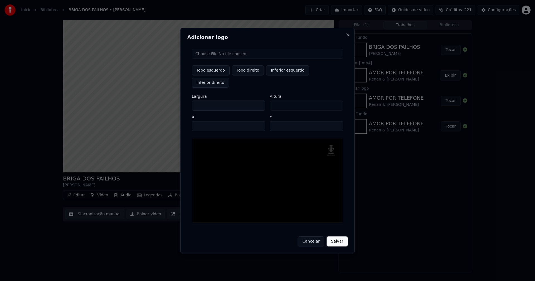
click at [336, 123] on input "**" at bounding box center [307, 126] width 74 height 10
click at [335, 237] on button "Salvar" at bounding box center [337, 242] width 21 height 10
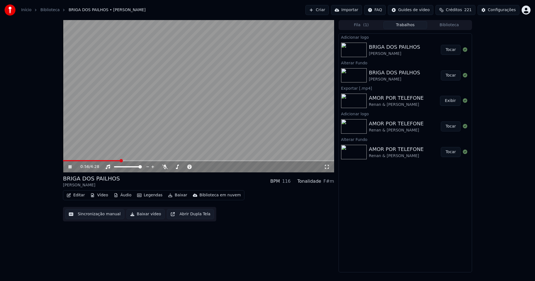
click at [453, 49] on button "Tocar" at bounding box center [451, 50] width 20 height 10
click at [82, 195] on button "Editar" at bounding box center [75, 195] width 23 height 8
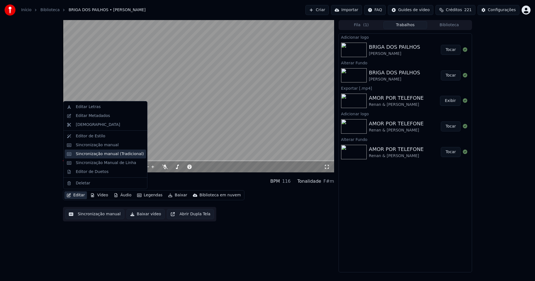
click at [100, 152] on div "Sincronização manual (Tradicional)" at bounding box center [110, 154] width 68 height 6
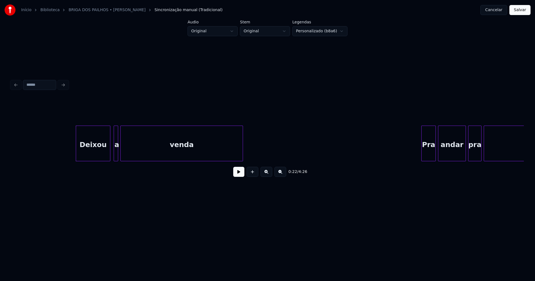
scroll to position [0, 1186]
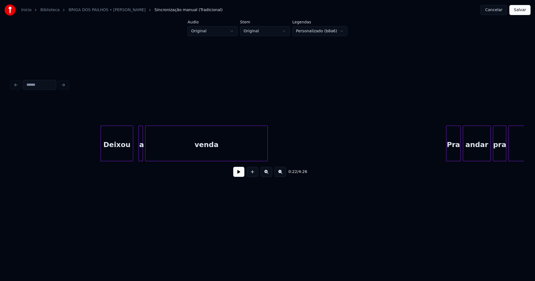
click at [132, 155] on div at bounding box center [132, 143] width 2 height 35
click at [135, 158] on div at bounding box center [135, 143] width 2 height 35
click at [238, 173] on button at bounding box center [238, 172] width 11 height 10
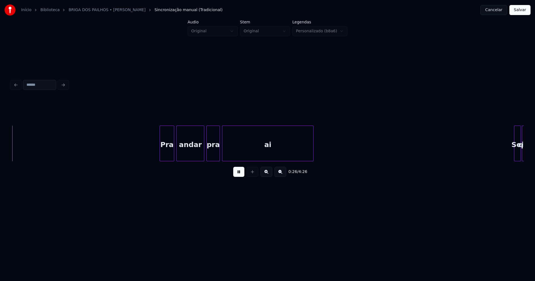
scroll to position [0, 1475]
click at [314, 147] on div at bounding box center [314, 143] width 2 height 35
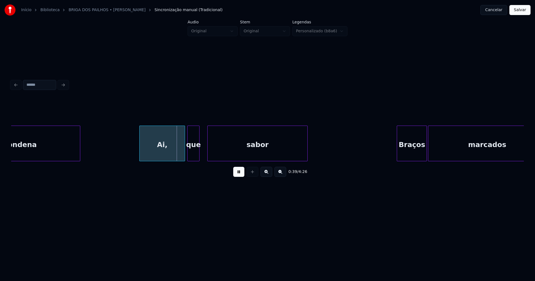
scroll to position [0, 2075]
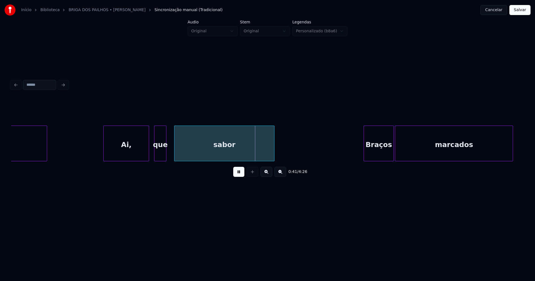
click at [124, 150] on div "Ai," at bounding box center [126, 145] width 45 height 38
click at [171, 150] on div at bounding box center [170, 143] width 2 height 35
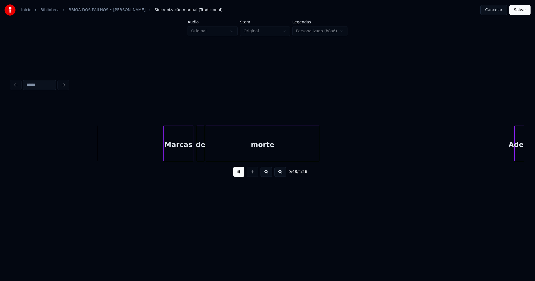
scroll to position [0, 2684]
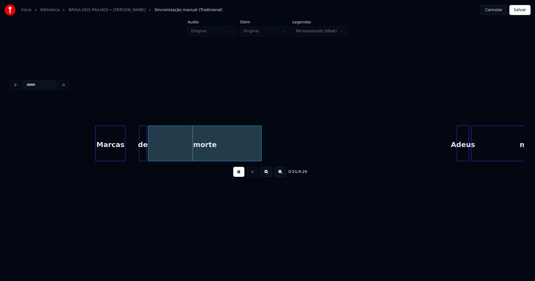
click at [107, 154] on div "Marcas" at bounding box center [111, 145] width 30 height 38
click at [130, 155] on div at bounding box center [130, 143] width 2 height 35
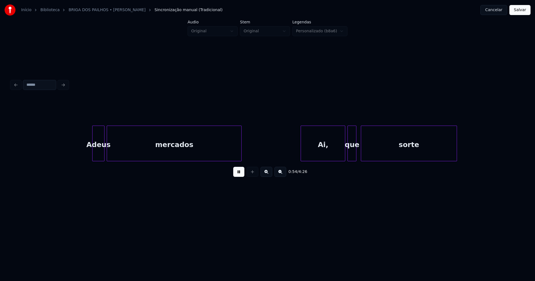
scroll to position [0, 3053]
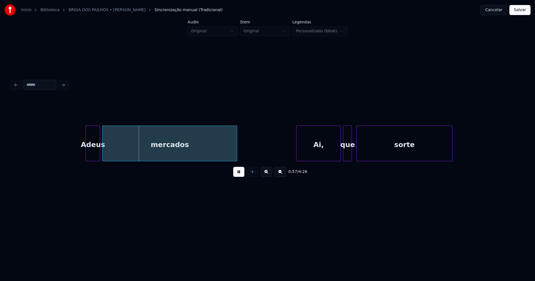
click at [87, 152] on div at bounding box center [87, 143] width 2 height 35
click at [109, 151] on div at bounding box center [110, 143] width 2 height 35
click at [105, 150] on div at bounding box center [105, 143] width 2 height 35
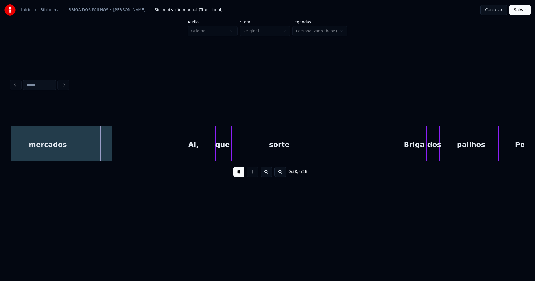
scroll to position [0, 3212]
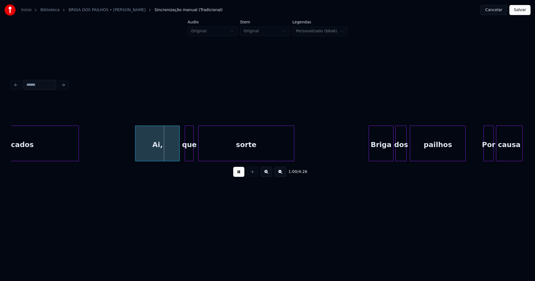
click at [154, 154] on div "Ai," at bounding box center [157, 145] width 44 height 38
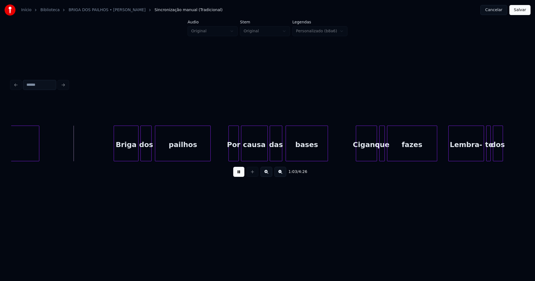
scroll to position [0, 3475]
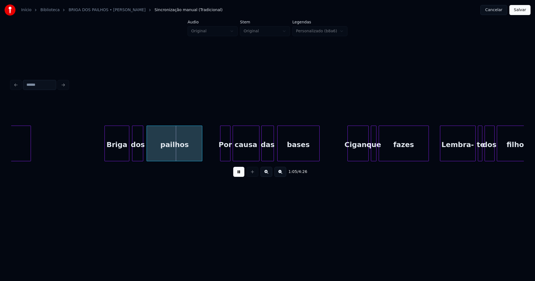
click at [117, 156] on div "Briga" at bounding box center [117, 145] width 24 height 38
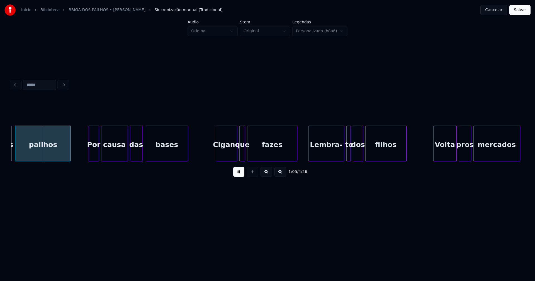
scroll to position [0, 3615]
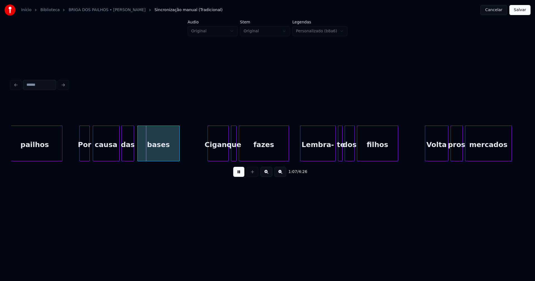
click at [84, 155] on div "Por" at bounding box center [84, 145] width 9 height 38
click at [218, 156] on div "Cigano" at bounding box center [215, 145] width 21 height 38
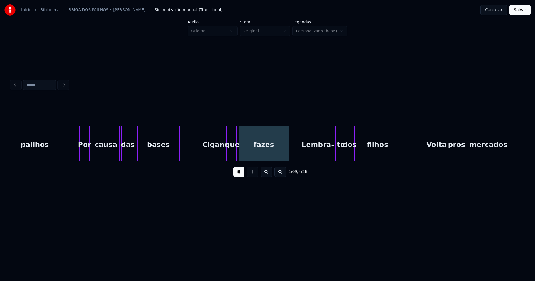
click at [229, 157] on div at bounding box center [229, 143] width 2 height 35
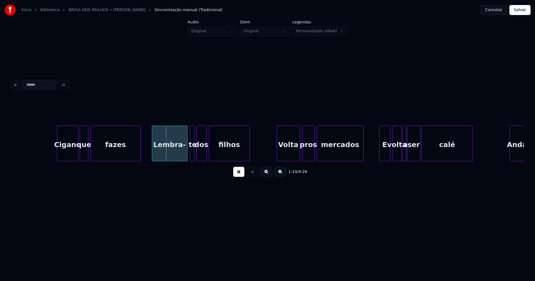
scroll to position [0, 3796]
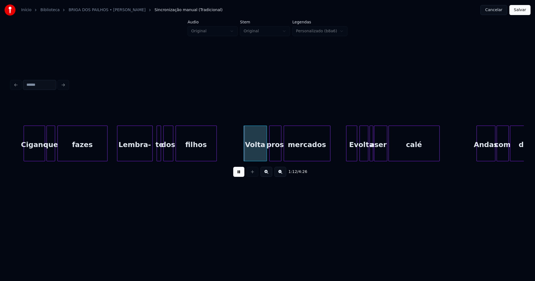
click at [137, 158] on div "Lembra-" at bounding box center [134, 145] width 35 height 38
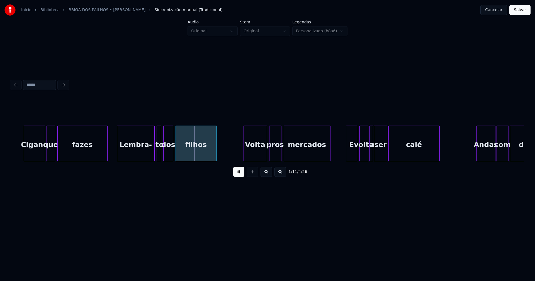
click at [154, 152] on div at bounding box center [154, 143] width 2 height 35
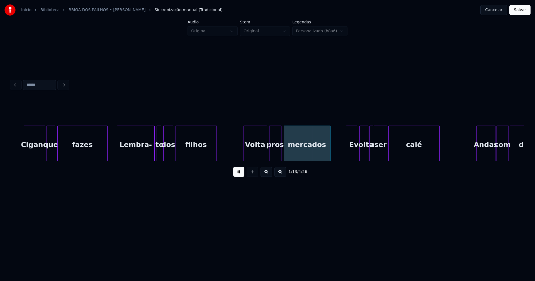
click at [163, 154] on div "dos" at bounding box center [168, 144] width 10 height 36
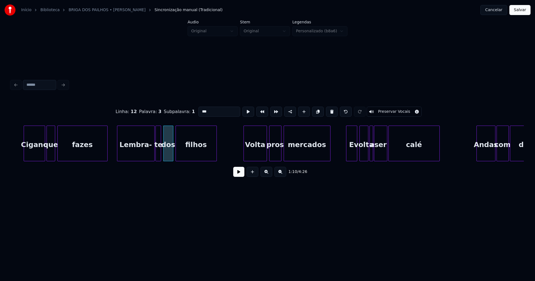
click at [156, 155] on div at bounding box center [157, 143] width 2 height 35
click at [241, 174] on button at bounding box center [238, 172] width 11 height 10
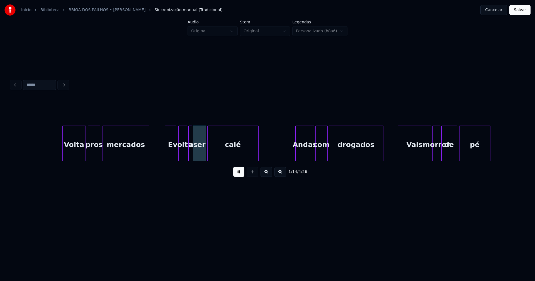
scroll to position [0, 4010]
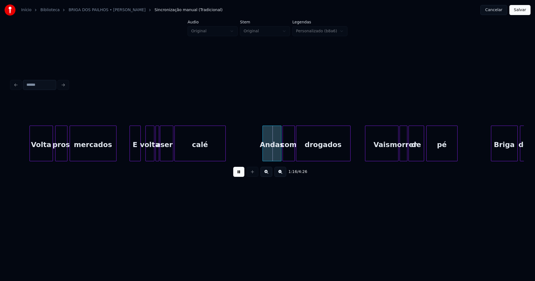
click at [136, 154] on div "E" at bounding box center [135, 145] width 11 height 38
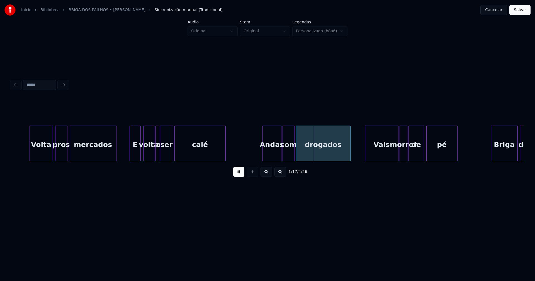
click at [144, 160] on div "Volta pros mercados E volta a ser calé Andas com drogados Vais morrer de pé Bri…" at bounding box center [267, 144] width 513 height 36
click at [151, 155] on div at bounding box center [150, 143] width 2 height 35
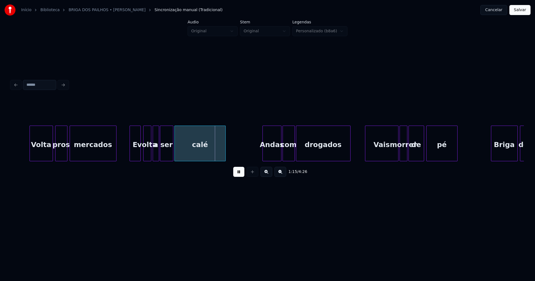
click at [153, 156] on div at bounding box center [154, 143] width 2 height 35
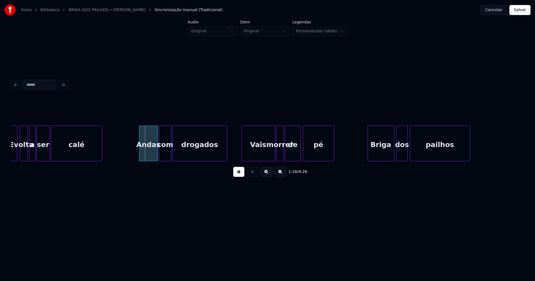
scroll to position [0, 4142]
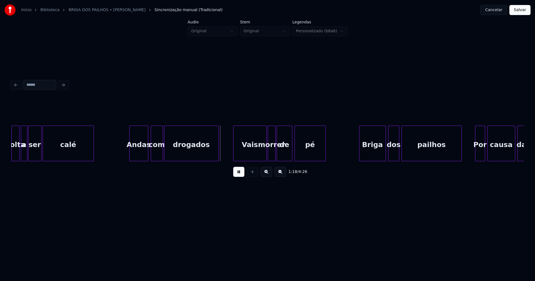
click at [139, 155] on div "Andas" at bounding box center [139, 145] width 18 height 38
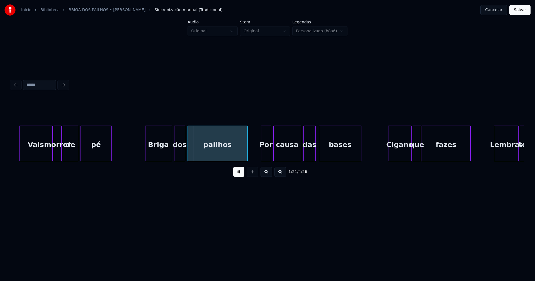
scroll to position [0, 4364]
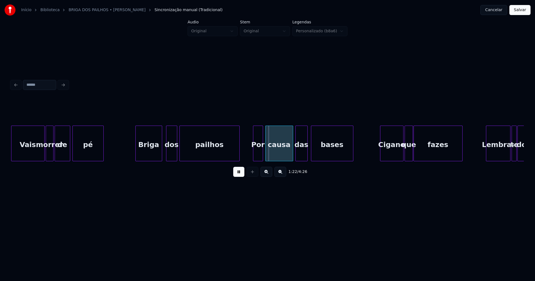
click at [154, 153] on div "Briga" at bounding box center [149, 145] width 26 height 38
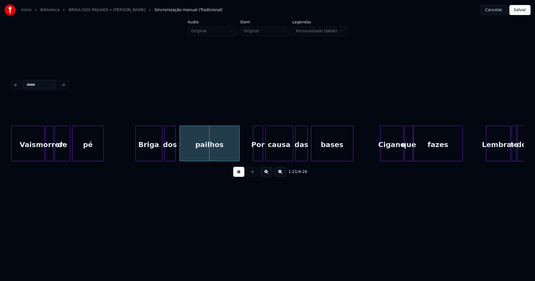
click at [170, 156] on div "dos" at bounding box center [170, 145] width 11 height 38
click at [257, 157] on div "Por" at bounding box center [255, 145] width 9 height 38
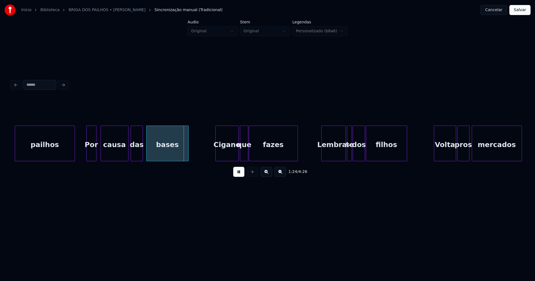
scroll to position [0, 4537]
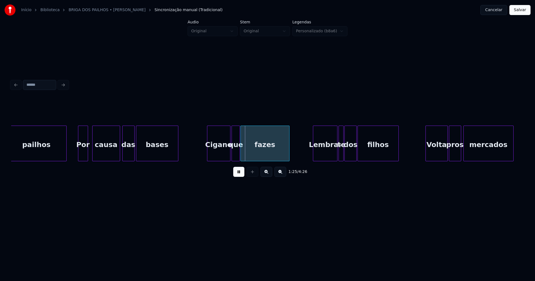
click at [162, 155] on div "bases" at bounding box center [157, 145] width 42 height 38
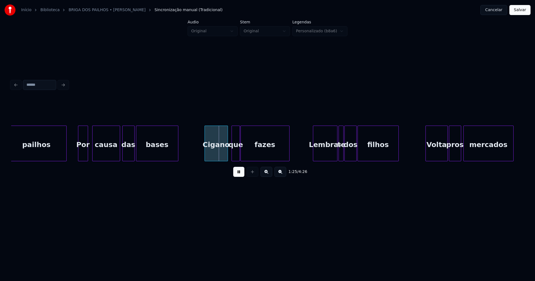
click at [217, 159] on div "pailhos Por causa das bases Cigano que fazes Lembra- te dos filhos Volta pros m…" at bounding box center [267, 144] width 513 height 36
click at [230, 159] on div "pailhos Por causa das bases Cigano que fazes Lembra- te dos filhos Volta pros m…" at bounding box center [267, 144] width 513 height 36
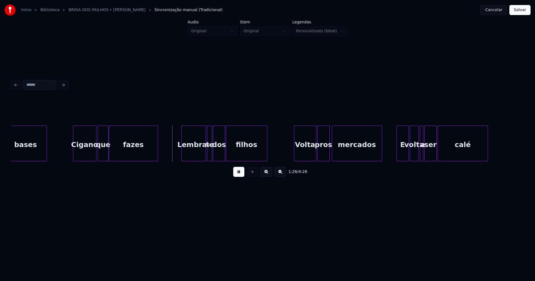
scroll to position [0, 4677]
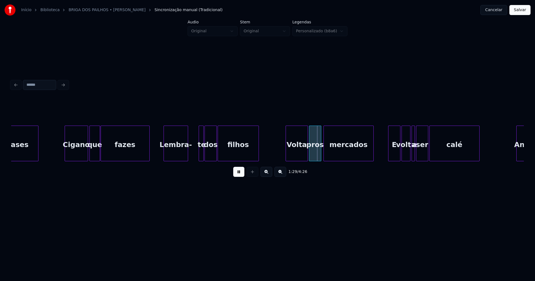
click at [176, 156] on div "Lembra-" at bounding box center [176, 145] width 24 height 38
click at [197, 153] on div at bounding box center [198, 143] width 2 height 35
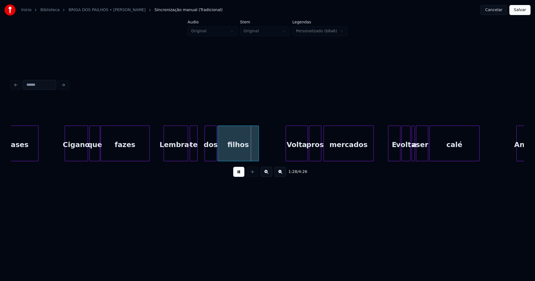
click at [193, 155] on div "te" at bounding box center [194, 145] width 8 height 38
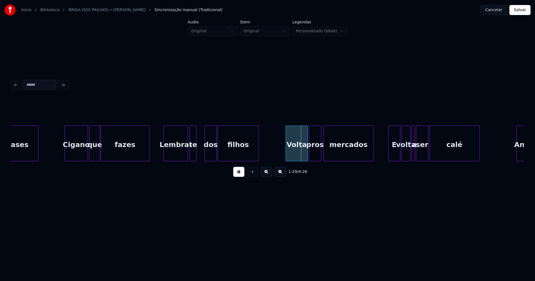
click at [195, 156] on div at bounding box center [196, 143] width 2 height 35
click at [199, 157] on div at bounding box center [200, 143] width 2 height 35
click at [214, 155] on div at bounding box center [214, 143] width 2 height 35
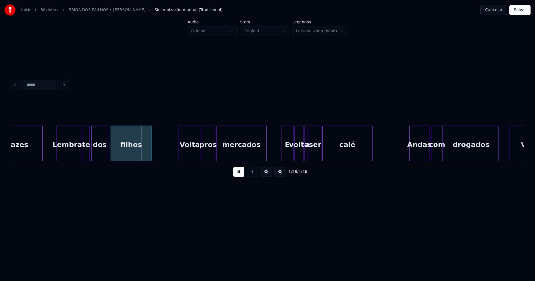
scroll to position [0, 4842]
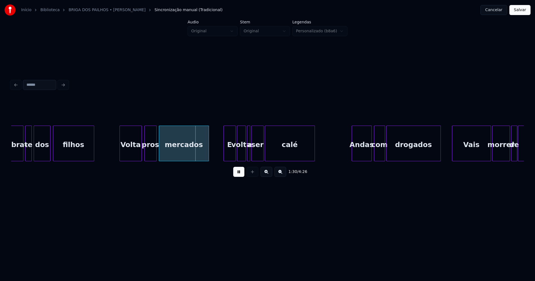
click at [136, 155] on div "Volta" at bounding box center [131, 145] width 22 height 38
click at [144, 154] on div at bounding box center [145, 143] width 2 height 35
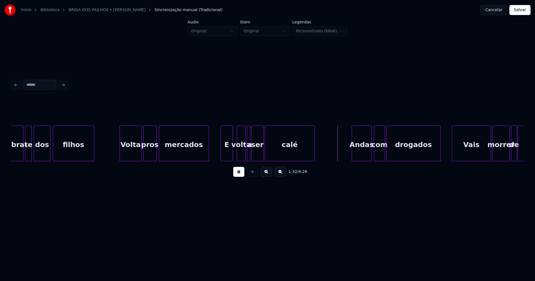
click at [226, 152] on div "E" at bounding box center [227, 145] width 12 height 38
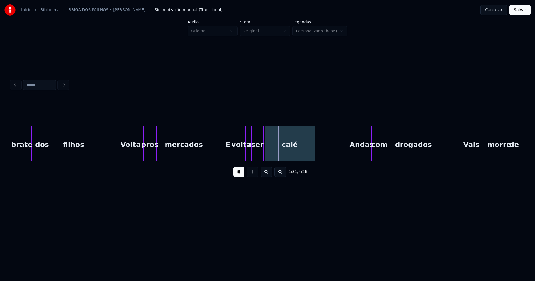
click at [234, 150] on div at bounding box center [234, 143] width 2 height 35
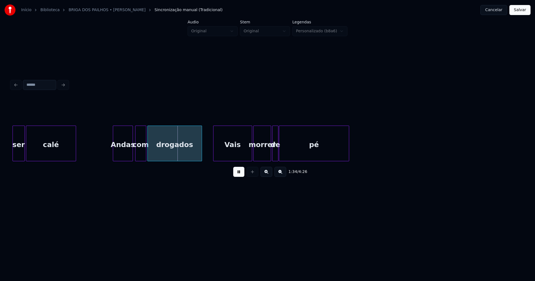
scroll to position [0, 5089]
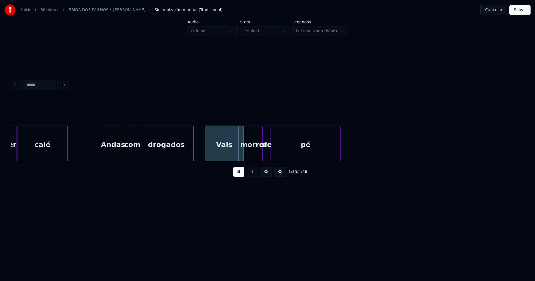
click at [117, 157] on div "Andas" at bounding box center [113, 145] width 20 height 38
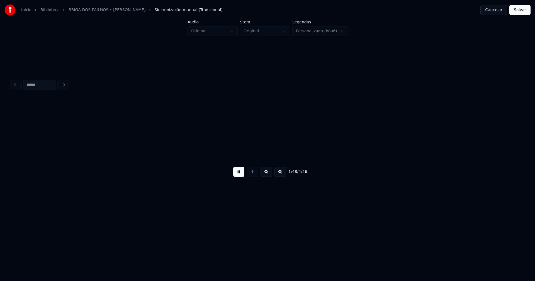
scroll to position [0, 6064]
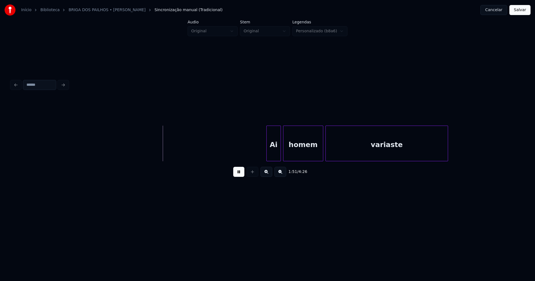
click at [273, 158] on div "Ai" at bounding box center [274, 145] width 14 height 38
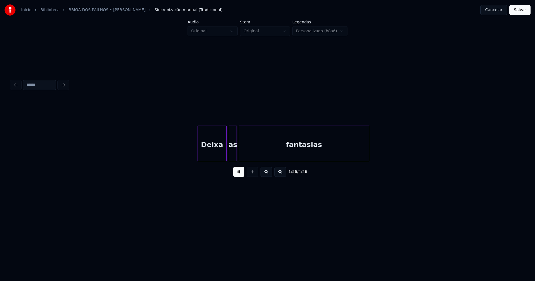
scroll to position [0, 6510]
click at [213, 152] on div "Deixa" at bounding box center [207, 145] width 28 height 38
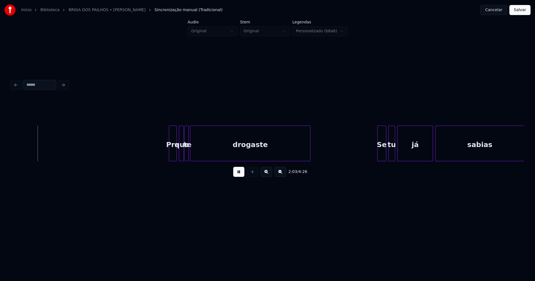
scroll to position [0, 6892]
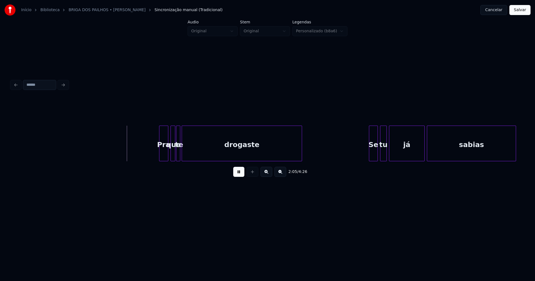
click at [160, 154] on div at bounding box center [160, 143] width 2 height 35
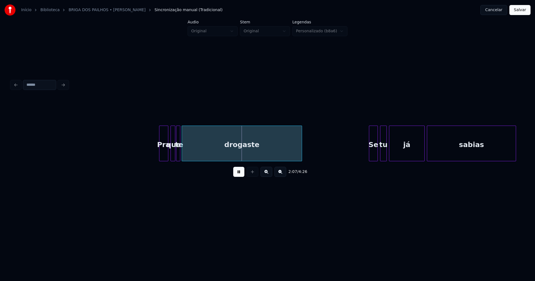
click at [191, 152] on div at bounding box center [192, 143] width 2 height 35
click at [184, 152] on div at bounding box center [184, 143] width 2 height 35
click at [185, 156] on div "te" at bounding box center [185, 145] width 8 height 38
click at [179, 157] on div at bounding box center [178, 143] width 2 height 35
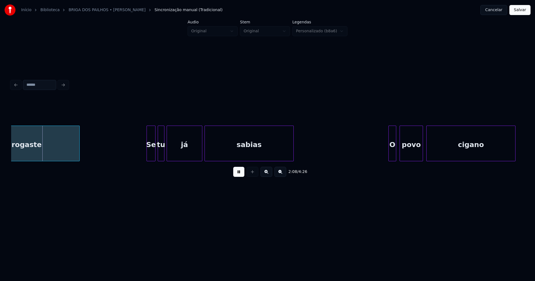
scroll to position [0, 7131]
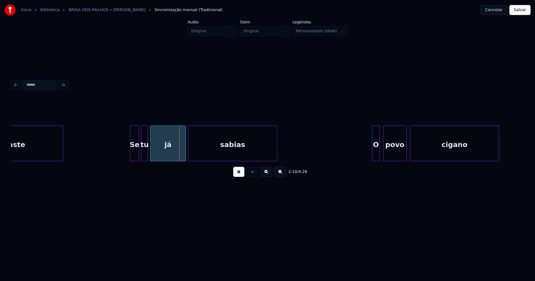
click at [108, 150] on div "drogaste Se tu já sabias O povo cigano" at bounding box center [317, 144] width 14874 height 36
click at [119, 153] on div at bounding box center [119, 143] width 2 height 35
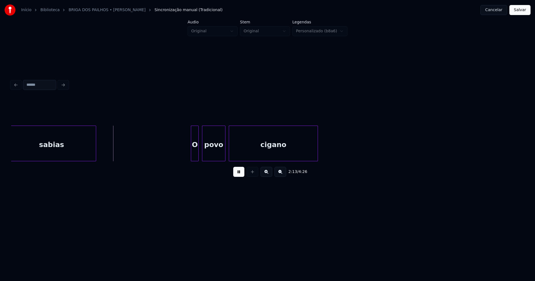
scroll to position [0, 7354]
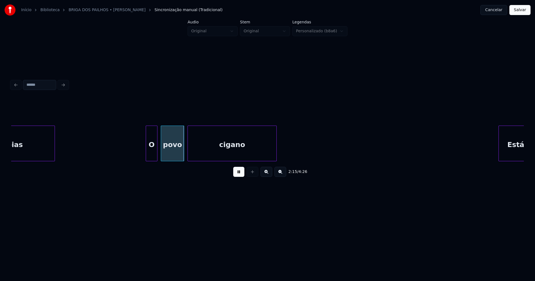
click at [147, 152] on div at bounding box center [147, 143] width 2 height 35
click at [124, 147] on div "sabias O povo cigano Está" at bounding box center [95, 144] width 14874 height 36
click at [192, 149] on div at bounding box center [192, 143] width 2 height 35
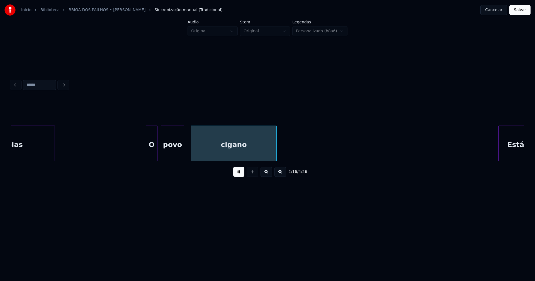
click at [186, 152] on div "sabias O povo cigano Está" at bounding box center [95, 144] width 14874 height 36
click at [187, 151] on div at bounding box center [186, 143] width 2 height 35
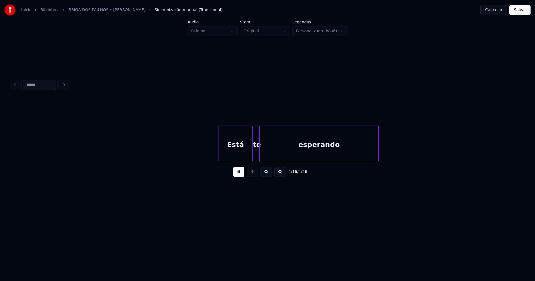
scroll to position [0, 7644]
click at [229, 157] on div "Está" at bounding box center [222, 145] width 34 height 38
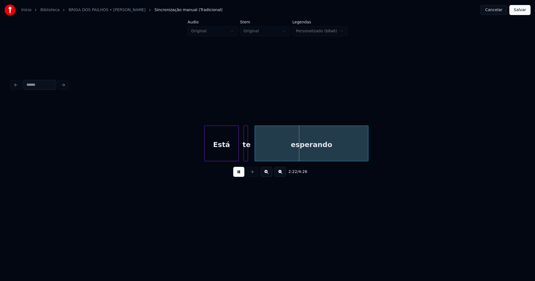
click at [256, 152] on div at bounding box center [256, 143] width 2 height 35
click at [251, 152] on div at bounding box center [251, 143] width 2 height 35
click at [243, 157] on div at bounding box center [243, 143] width 2 height 35
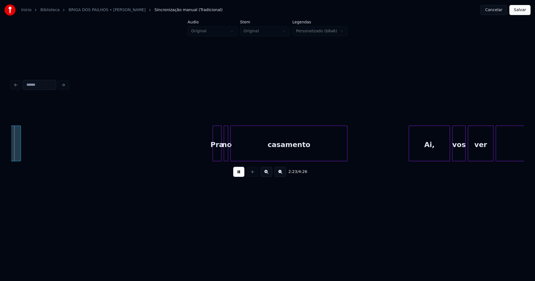
scroll to position [0, 7994]
click at [209, 155] on div at bounding box center [209, 143] width 2 height 35
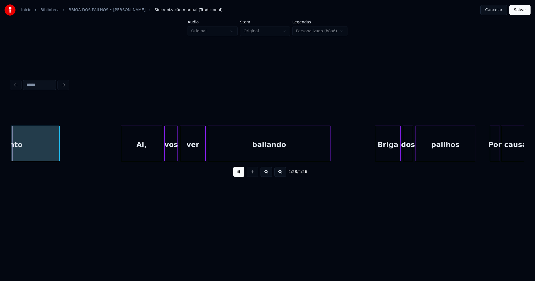
scroll to position [0, 8280]
click at [143, 155] on div "Ai," at bounding box center [140, 145] width 41 height 38
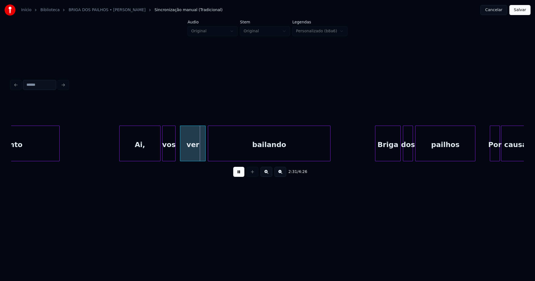
click at [170, 156] on div "vos" at bounding box center [168, 145] width 13 height 38
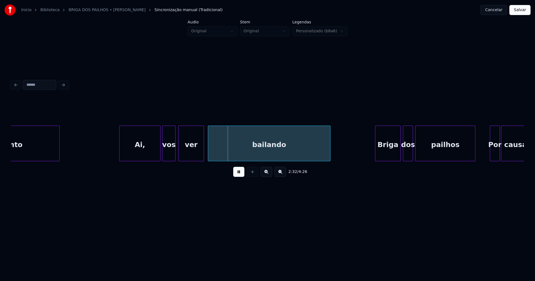
click at [189, 156] on div "ver" at bounding box center [191, 145] width 25 height 38
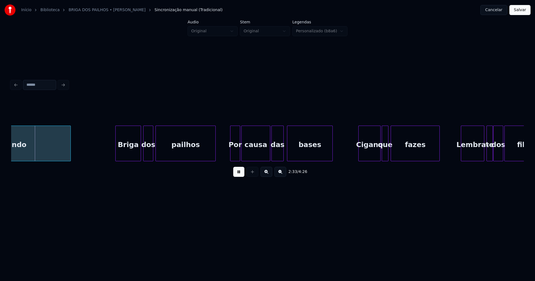
scroll to position [0, 8564]
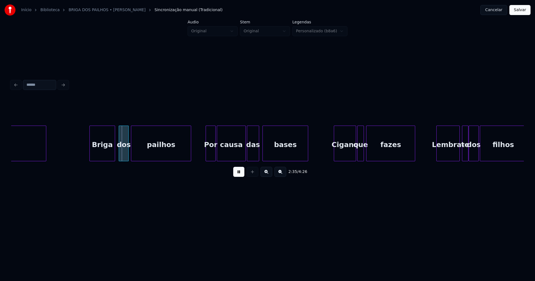
click at [103, 153] on div "Briga" at bounding box center [102, 145] width 25 height 38
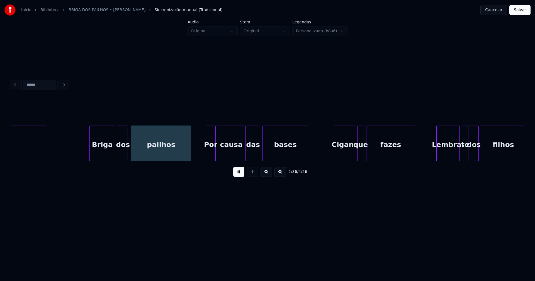
click at [123, 159] on div "dos" at bounding box center [122, 145] width 9 height 38
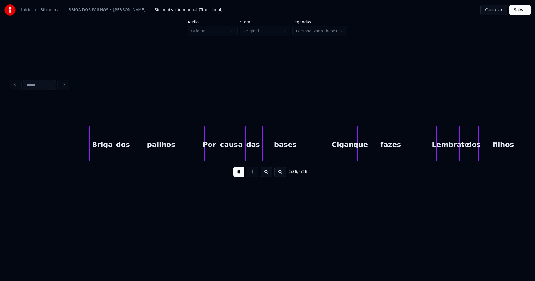
click at [210, 155] on div "Por" at bounding box center [209, 145] width 9 height 38
click at [242, 156] on div at bounding box center [243, 143] width 2 height 35
click at [252, 155] on div "das" at bounding box center [252, 145] width 12 height 38
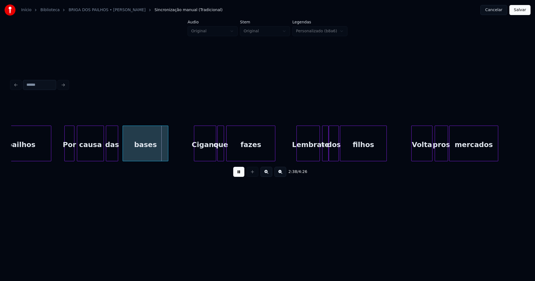
scroll to position [0, 8770]
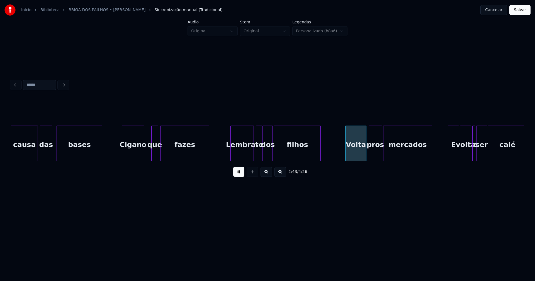
click at [135, 158] on div "Cigano" at bounding box center [133, 145] width 22 height 38
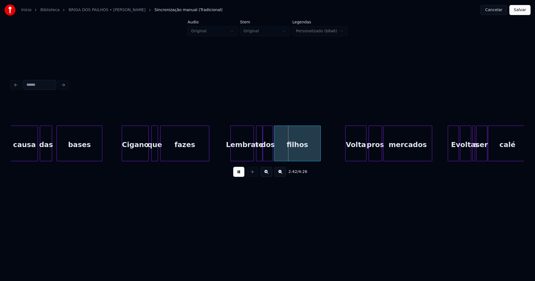
click at [147, 154] on div at bounding box center [148, 143] width 2 height 35
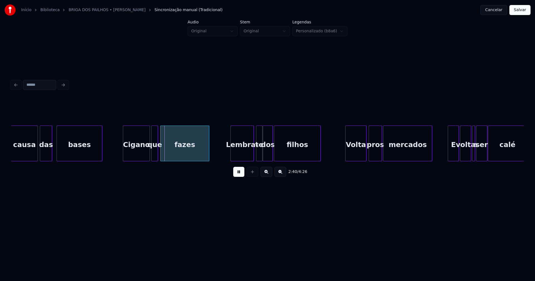
click at [137, 156] on div "Cigano" at bounding box center [136, 145] width 26 height 38
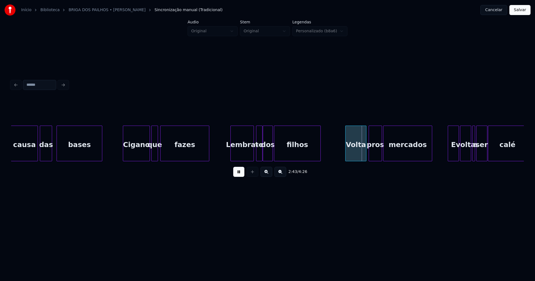
click at [233, 157] on div "Lembra-" at bounding box center [232, 145] width 23 height 38
click at [252, 151] on div at bounding box center [253, 143] width 2 height 35
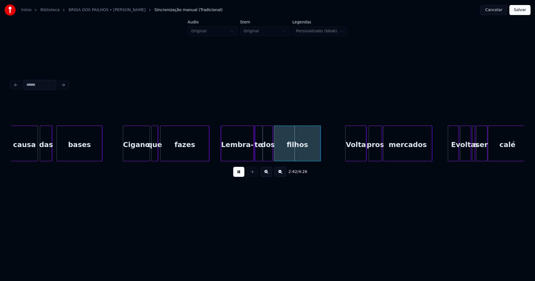
click at [257, 154] on div at bounding box center [256, 143] width 2 height 35
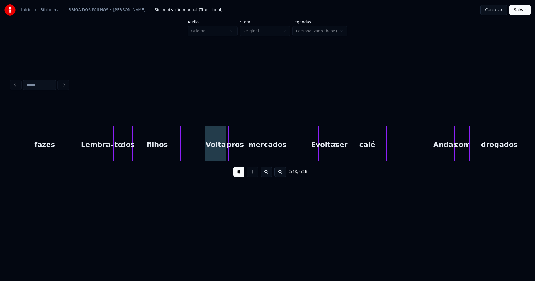
scroll to position [0, 8992]
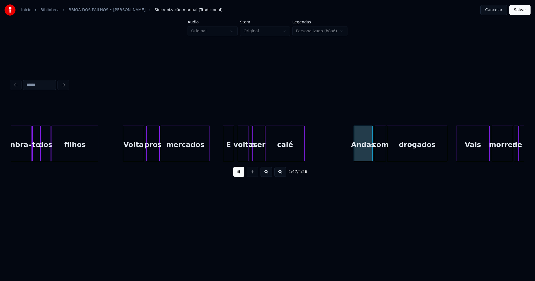
click at [229, 155] on div "E" at bounding box center [228, 145] width 11 height 38
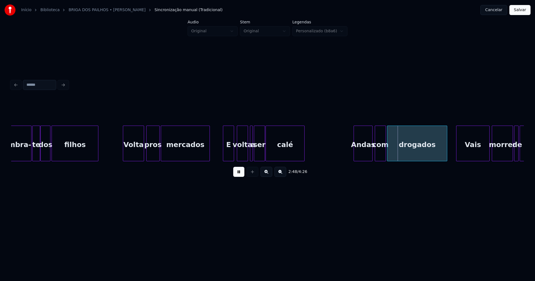
click at [242, 152] on div "volta" at bounding box center [242, 145] width 11 height 38
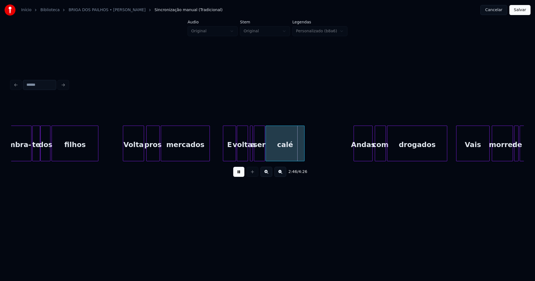
click at [234, 152] on div at bounding box center [235, 143] width 2 height 35
click at [252, 154] on div at bounding box center [253, 143] width 2 height 35
click at [249, 155] on div at bounding box center [250, 143] width 2 height 35
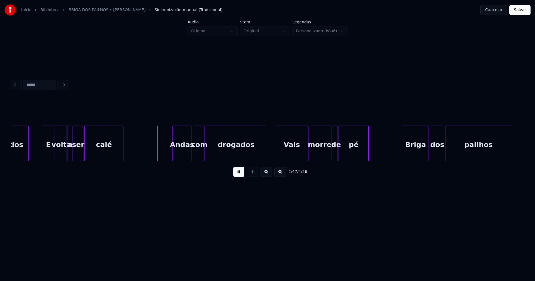
scroll to position [0, 9231]
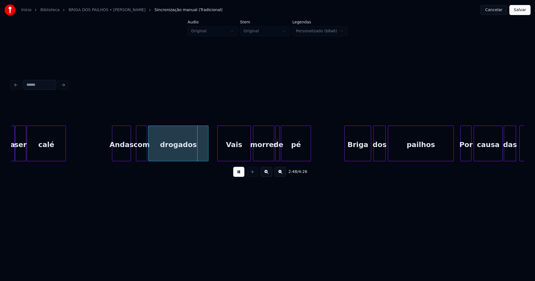
click at [125, 160] on div "a ser calé Andas com drogados Vais morrer de pé Briga dos pailhos Por causa das…" at bounding box center [267, 144] width 513 height 36
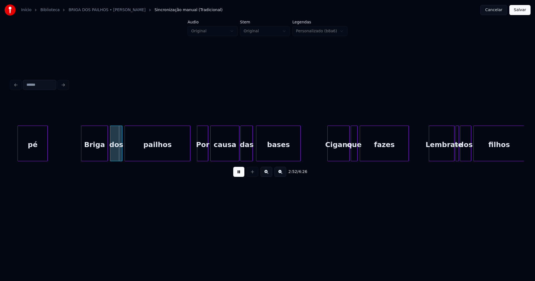
scroll to position [0, 9527]
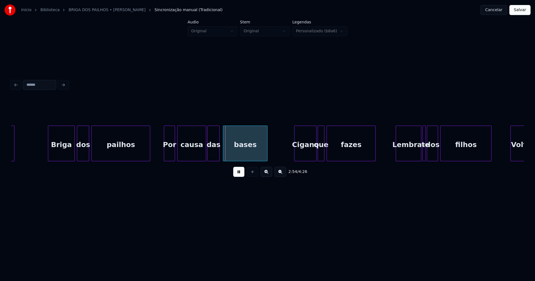
click at [149, 157] on div at bounding box center [149, 143] width 2 height 35
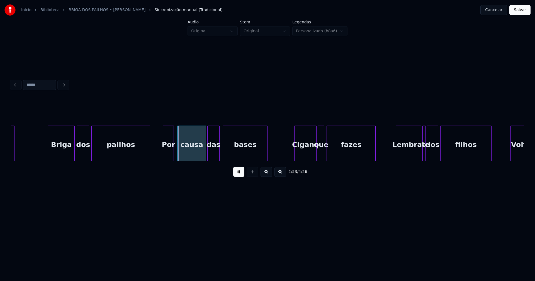
click at [168, 158] on div "Por" at bounding box center [168, 145] width 11 height 38
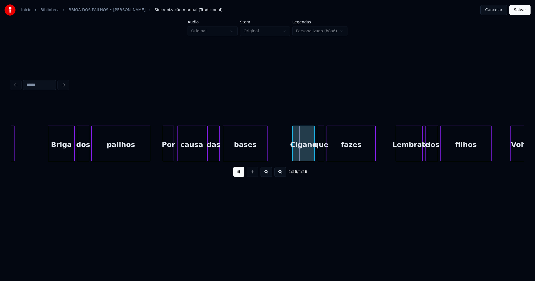
click at [308, 157] on div "Cigano" at bounding box center [304, 145] width 22 height 38
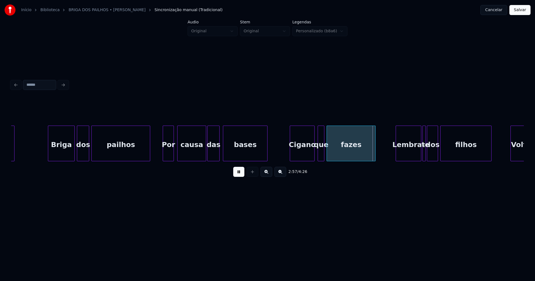
click at [291, 155] on div at bounding box center [291, 143] width 2 height 35
click at [316, 154] on div at bounding box center [317, 143] width 2 height 35
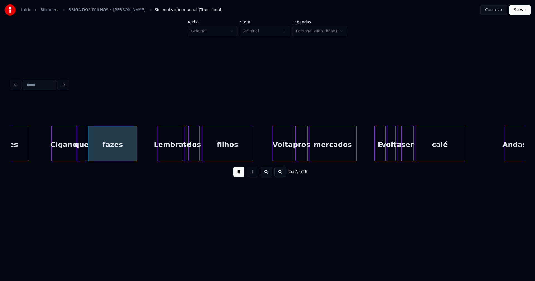
scroll to position [0, 9832]
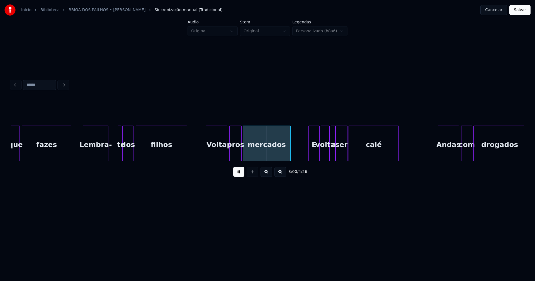
click at [102, 159] on div "que fazes Lembra- te dos filhos Volta pros mercados E volta a ser calé Andas co…" at bounding box center [267, 144] width 513 height 36
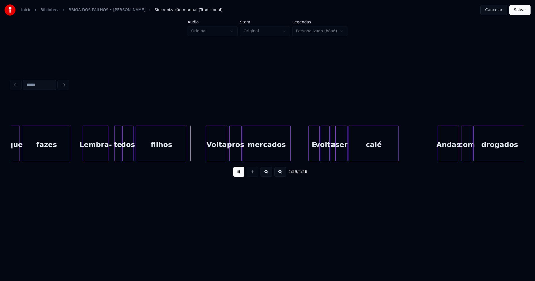
click at [115, 153] on div at bounding box center [116, 143] width 2 height 35
click at [113, 156] on div "te" at bounding box center [113, 145] width 6 height 38
click at [119, 154] on div at bounding box center [120, 143] width 2 height 35
click at [220, 152] on div "Volta" at bounding box center [215, 145] width 21 height 38
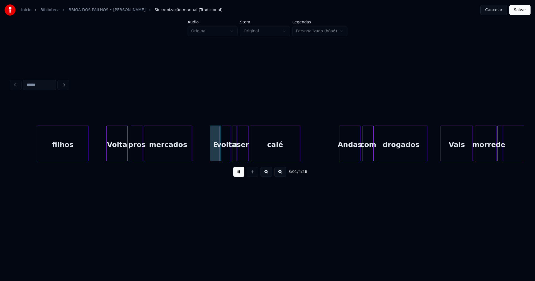
scroll to position [0, 9988]
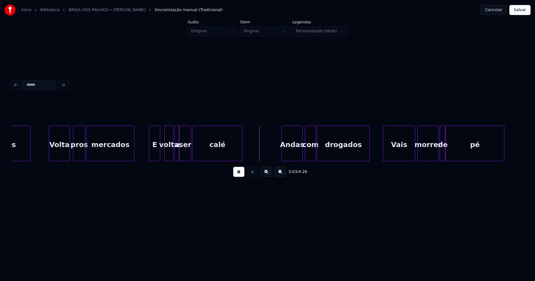
click at [155, 155] on div "E" at bounding box center [154, 145] width 11 height 38
click at [167, 155] on div "volta" at bounding box center [168, 145] width 8 height 38
click at [289, 155] on div "Andas" at bounding box center [291, 145] width 21 height 38
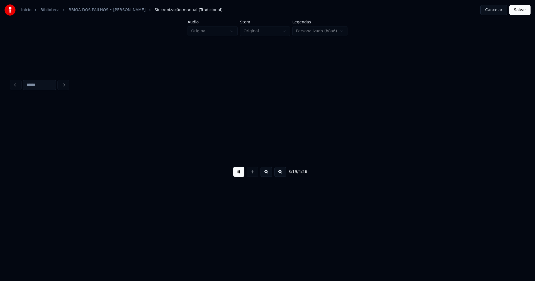
scroll to position [0, 11129]
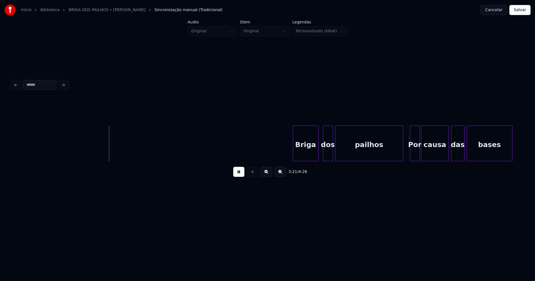
click at [309, 150] on div "Briga" at bounding box center [305, 145] width 25 height 38
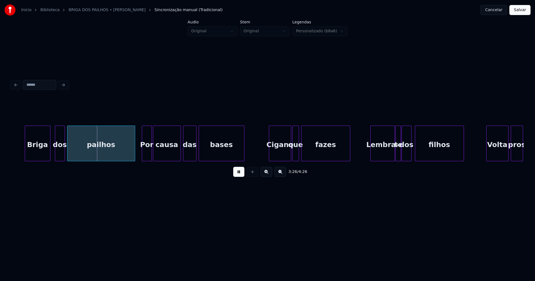
scroll to position [0, 11413]
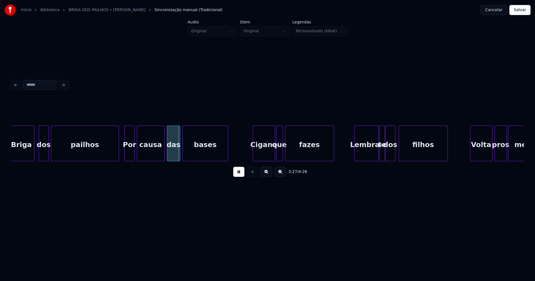
click at [131, 156] on div "Por" at bounding box center [129, 145] width 9 height 38
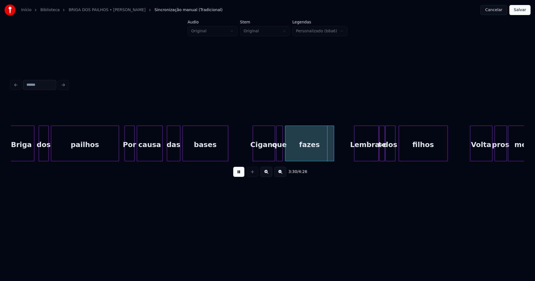
click at [161, 157] on div at bounding box center [162, 143] width 2 height 35
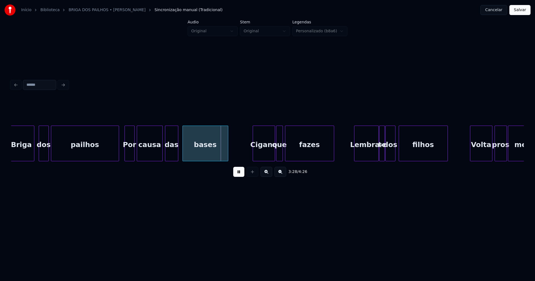
click at [171, 156] on div "das" at bounding box center [171, 145] width 13 height 38
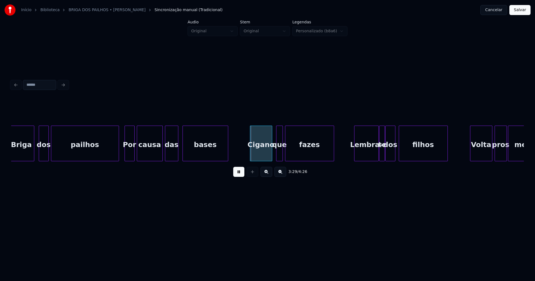
click at [263, 156] on div "Cigano" at bounding box center [261, 145] width 22 height 38
click at [275, 156] on div at bounding box center [276, 143] width 2 height 35
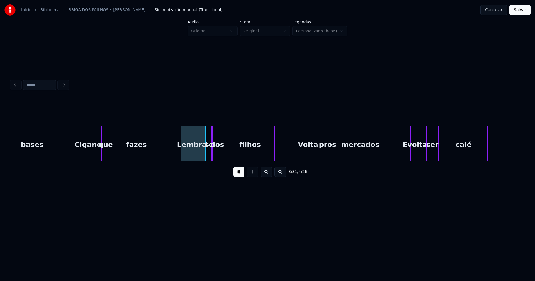
scroll to position [0, 11594]
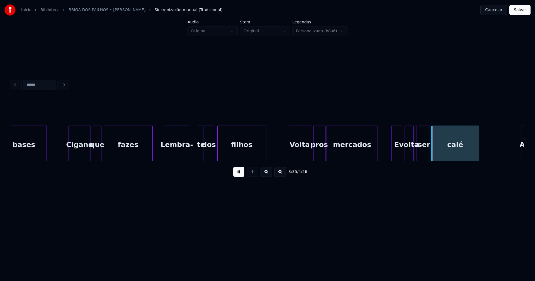
click at [179, 161] on div "bases Cigano que fazes Lembra- te dos filhos Volta pros mercados E volta a ser …" at bounding box center [267, 144] width 513 height 36
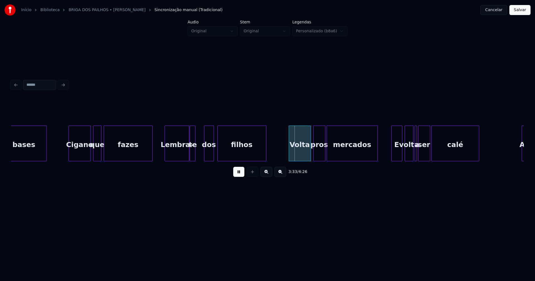
click at [192, 159] on div "te" at bounding box center [193, 145] width 6 height 38
click at [199, 156] on div at bounding box center [199, 143] width 2 height 35
click at [300, 158] on div "Volta" at bounding box center [298, 145] width 22 height 38
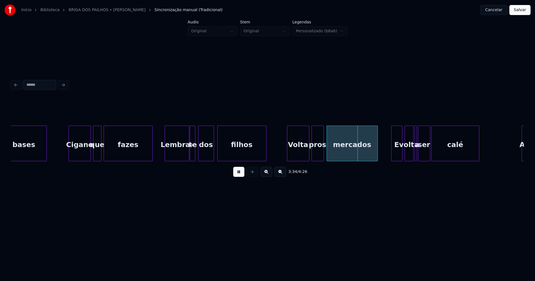
click at [319, 156] on div "pros" at bounding box center [318, 145] width 12 height 38
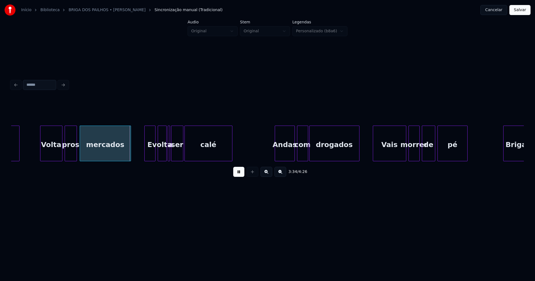
scroll to position [0, 11850]
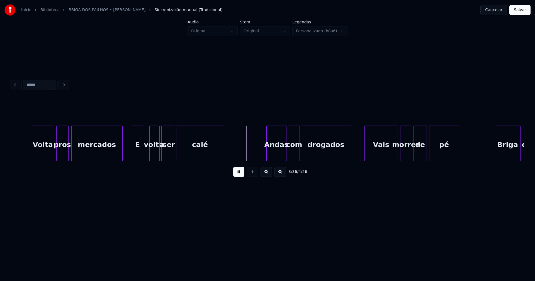
click at [138, 161] on div "Volta pros mercados E volta a ser calé Andas com drogados Vais morrer de pé Bri…" at bounding box center [267, 144] width 513 height 36
click at [145, 152] on div at bounding box center [145, 143] width 2 height 35
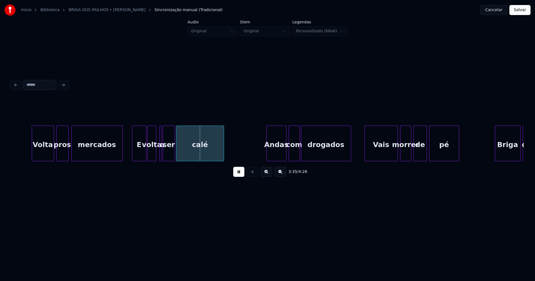
click at [152, 154] on div "volta" at bounding box center [152, 145] width 8 height 38
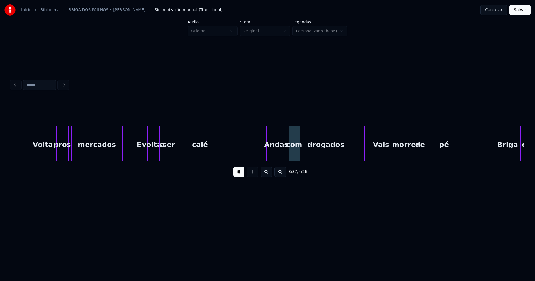
click at [161, 150] on div at bounding box center [162, 143] width 2 height 35
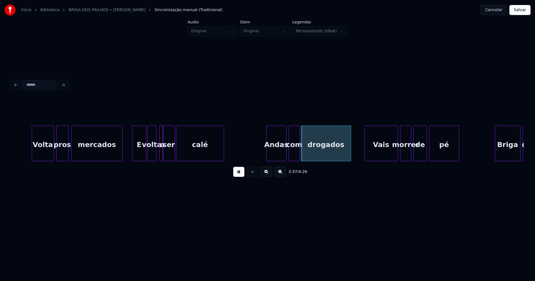
click at [157, 128] on div "a" at bounding box center [159, 144] width 4 height 36
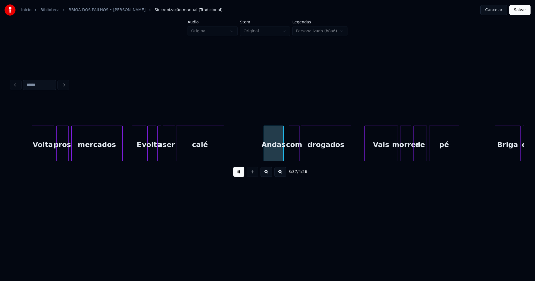
click at [278, 157] on div "Andas" at bounding box center [274, 145] width 20 height 38
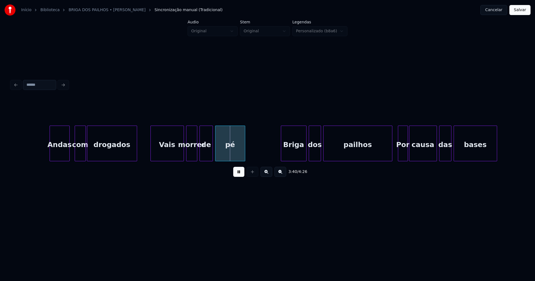
scroll to position [0, 12088]
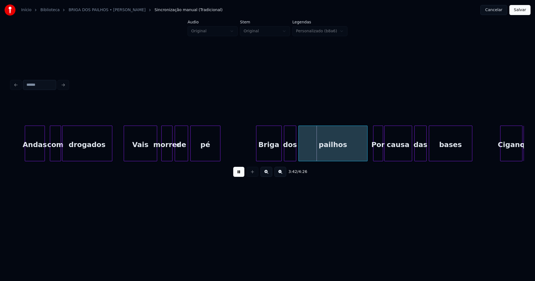
click at [150, 154] on div "Vais" at bounding box center [140, 145] width 33 height 38
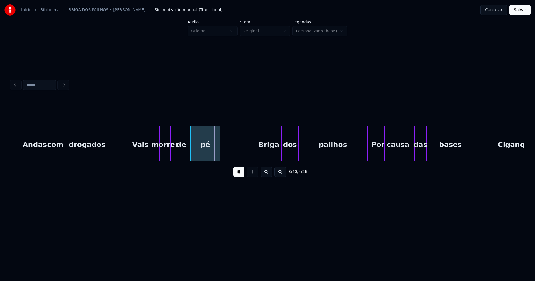
click at [163, 155] on div "morrer" at bounding box center [165, 145] width 11 height 38
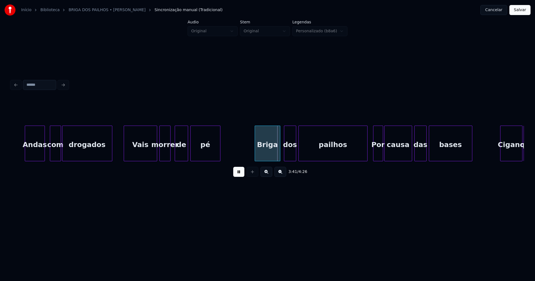
click at [275, 155] on div "Briga" at bounding box center [267, 145] width 25 height 38
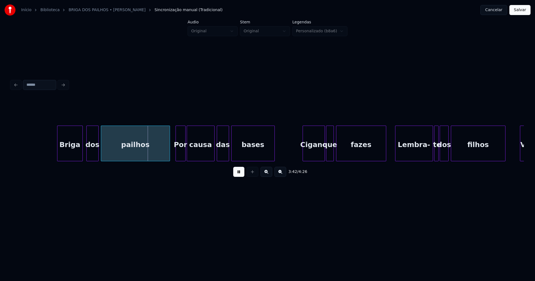
scroll to position [0, 12302]
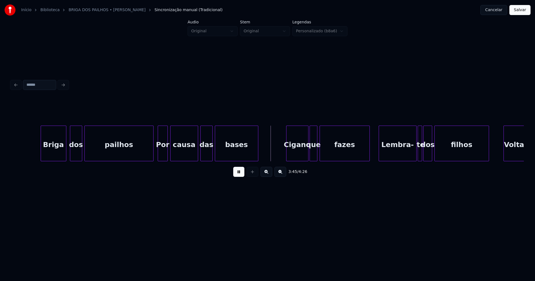
click at [162, 158] on div "Por" at bounding box center [162, 145] width 9 height 38
click at [150, 154] on div at bounding box center [151, 143] width 2 height 35
click at [194, 158] on div at bounding box center [194, 143] width 2 height 35
click at [195, 150] on div at bounding box center [196, 143] width 2 height 35
click at [207, 155] on div "das" at bounding box center [205, 145] width 12 height 38
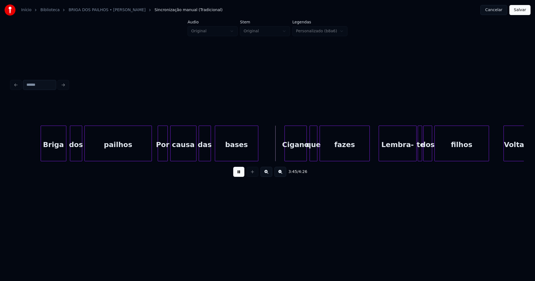
click at [298, 157] on div "Cigano" at bounding box center [296, 145] width 22 height 38
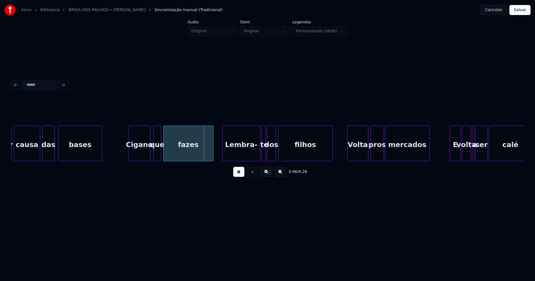
scroll to position [0, 12591]
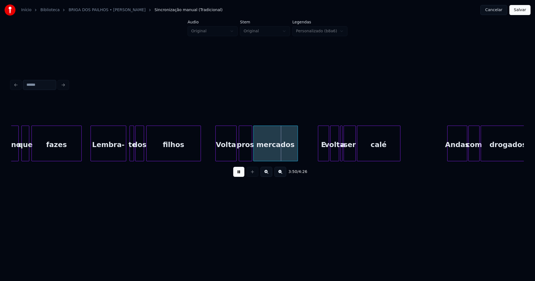
click at [124, 156] on div at bounding box center [125, 143] width 2 height 35
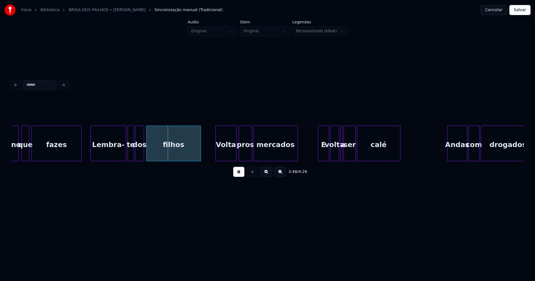
click at [128, 154] on div at bounding box center [129, 143] width 2 height 35
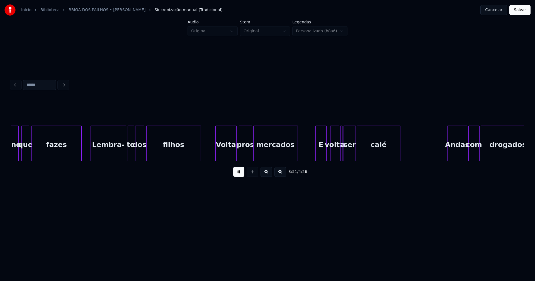
click at [322, 155] on div "E" at bounding box center [321, 145] width 11 height 38
click at [333, 156] on div "volta" at bounding box center [333, 145] width 8 height 38
click at [341, 154] on div at bounding box center [342, 143] width 2 height 35
click at [338, 157] on div at bounding box center [339, 143] width 2 height 35
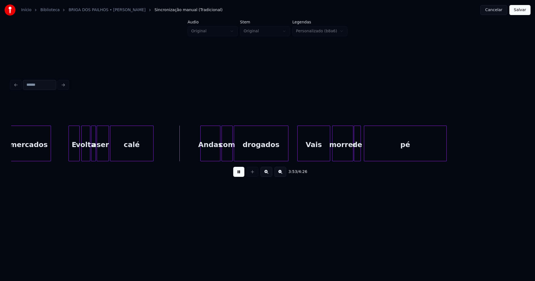
scroll to position [0, 12846]
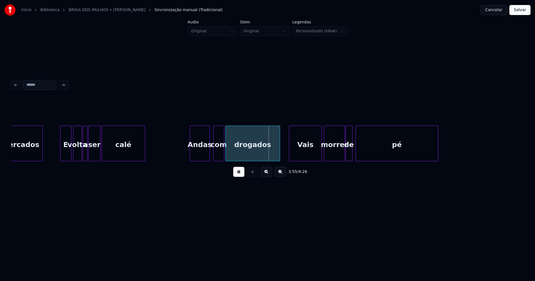
click at [203, 158] on div "Andas" at bounding box center [200, 145] width 20 height 38
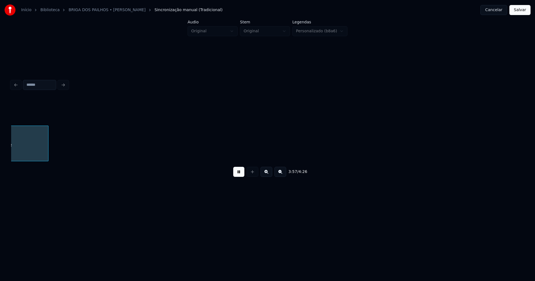
scroll to position [0, 13246]
click at [521, 11] on button "Salvar" at bounding box center [519, 10] width 21 height 10
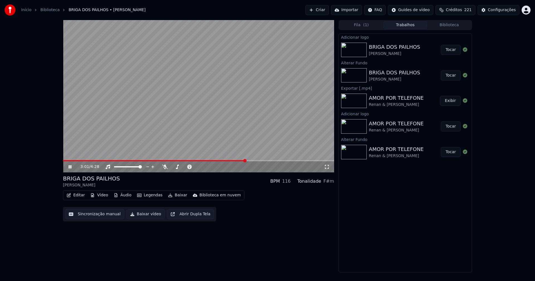
click at [245, 161] on span at bounding box center [198, 160] width 271 height 1
click at [327, 168] on icon at bounding box center [327, 167] width 6 height 4
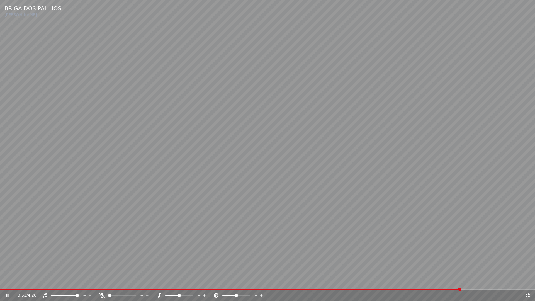
click at [528, 281] on icon at bounding box center [528, 295] width 6 height 4
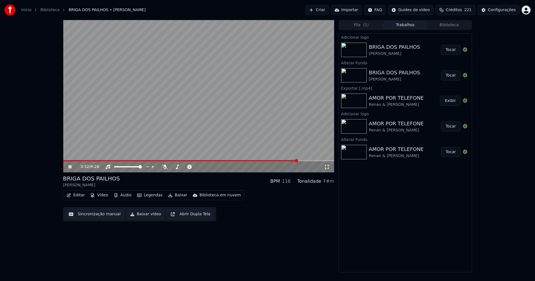
click at [70, 168] on icon at bounding box center [73, 167] width 13 height 4
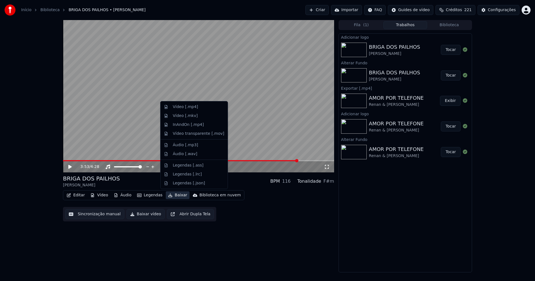
click at [174, 196] on button "Baixar" at bounding box center [178, 195] width 24 height 8
click at [184, 147] on div "Áudio [.mp3]" at bounding box center [185, 145] width 25 height 6
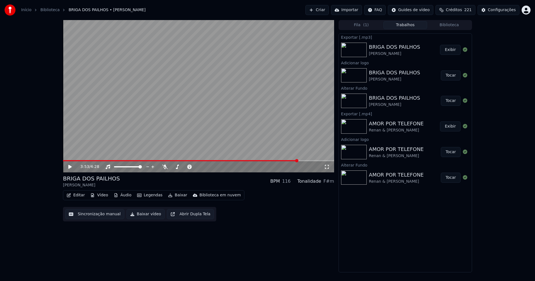
click at [69, 168] on icon at bounding box center [69, 167] width 3 height 4
click at [123, 195] on button "Áudio" at bounding box center [122, 195] width 22 height 8
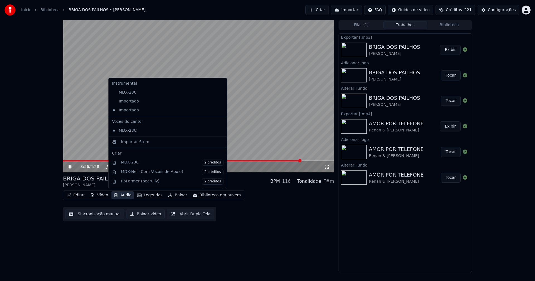
click at [220, 101] on icon at bounding box center [222, 101] width 4 height 4
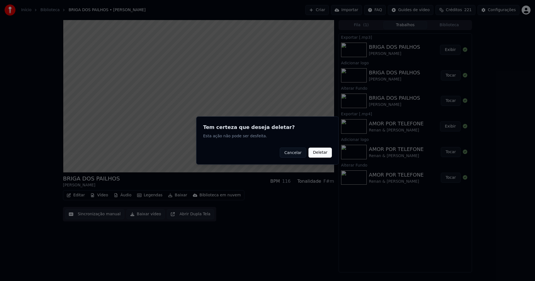
click at [322, 152] on button "Deletar" at bounding box center [319, 153] width 23 height 10
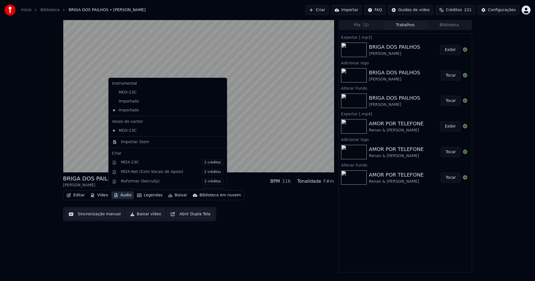
click at [118, 196] on button "Áudio" at bounding box center [122, 195] width 22 height 8
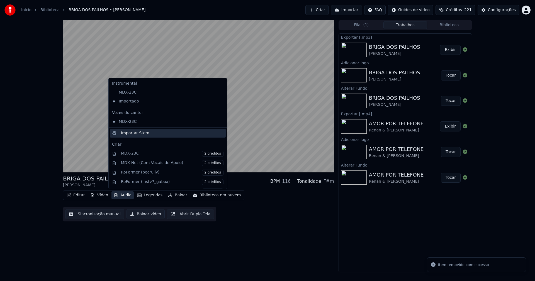
click at [135, 135] on div "Importar Stem" at bounding box center [135, 133] width 28 height 6
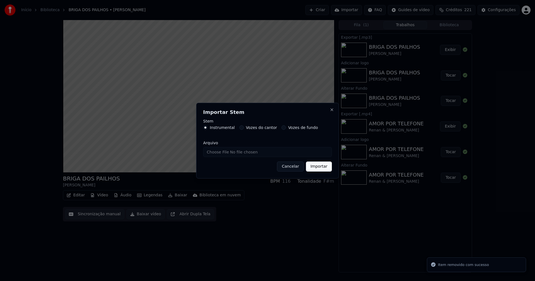
click at [226, 154] on input "Arquivo" at bounding box center [267, 152] width 129 height 10
type input "**********"
click at [322, 168] on button "Importar" at bounding box center [319, 167] width 26 height 10
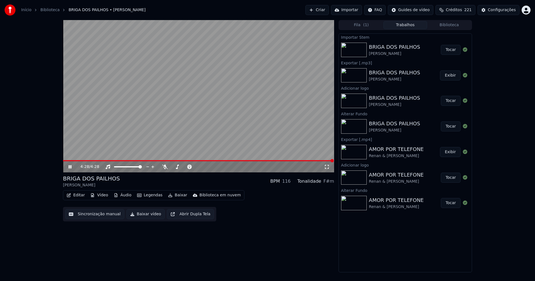
click at [72, 166] on icon at bounding box center [73, 167] width 13 height 4
click at [71, 161] on span at bounding box center [198, 160] width 271 height 1
click at [69, 165] on icon at bounding box center [73, 167] width 13 height 4
click at [127, 195] on button "Áudio" at bounding box center [122, 195] width 22 height 8
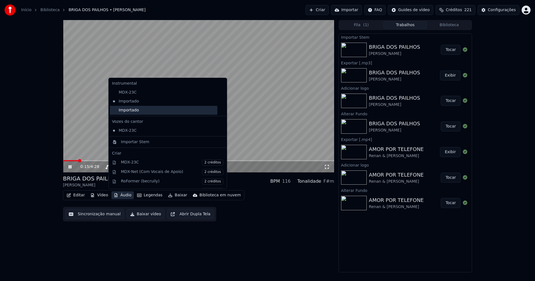
click at [182, 113] on div "Importado" at bounding box center [164, 110] width 108 height 9
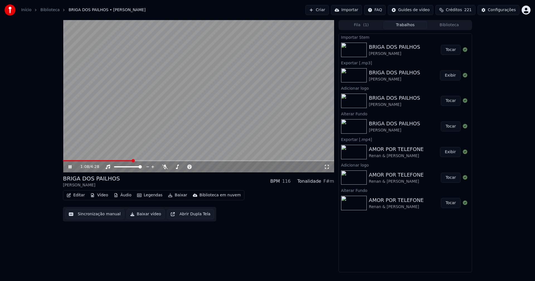
click at [71, 168] on icon at bounding box center [70, 166] width 3 height 3
click at [145, 216] on button "Baixar vídeo" at bounding box center [146, 214] width 38 height 10
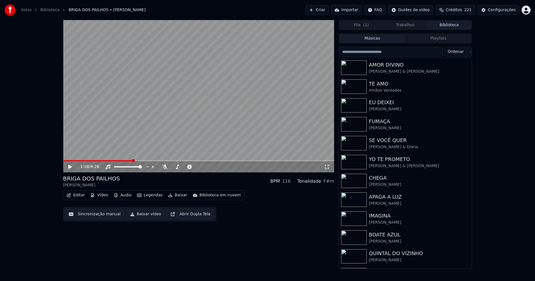
click at [452, 27] on button "Biblioteca" at bounding box center [449, 25] width 44 height 8
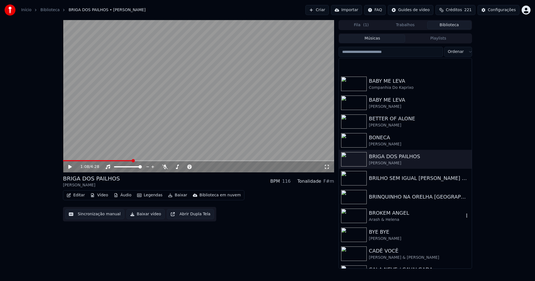
scroll to position [1143, 0]
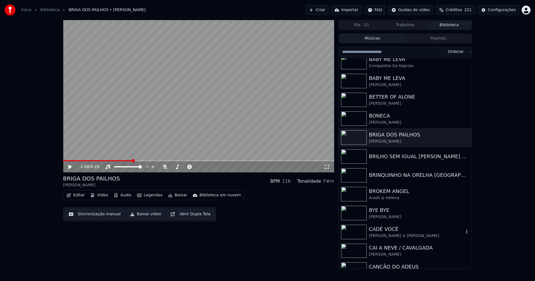
click at [392, 231] on div "CADÊ VOCÊ" at bounding box center [416, 229] width 95 height 8
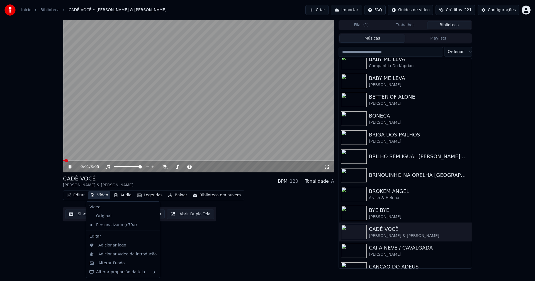
click at [103, 196] on button "Vídeo" at bounding box center [99, 195] width 22 height 8
click at [112, 266] on div "Alterar Fundo" at bounding box center [111, 264] width 26 height 6
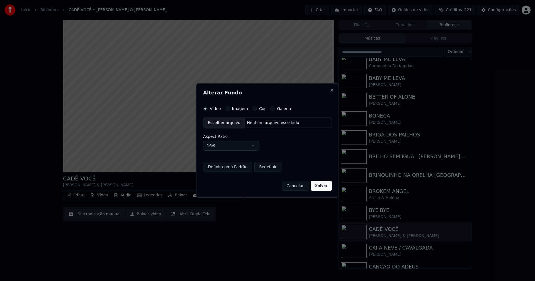
click at [228, 109] on button "Imagem" at bounding box center [227, 108] width 4 height 4
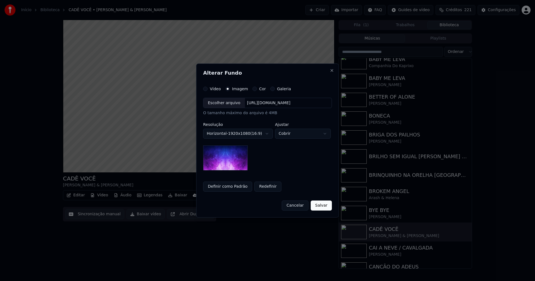
click at [220, 104] on div "Escolher arquivo" at bounding box center [224, 103] width 42 height 10
drag, startPoint x: 323, startPoint y: 208, endPoint x: 324, endPoint y: 205, distance: 3.0
click at [324, 208] on button "Salvar" at bounding box center [321, 206] width 21 height 10
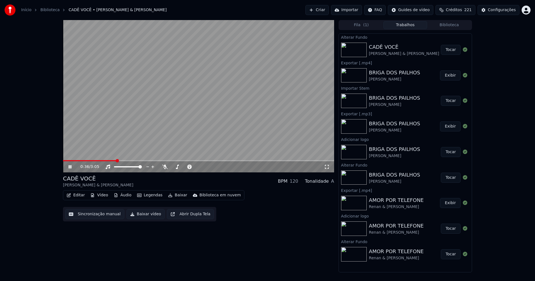
click at [450, 52] on button "Tocar" at bounding box center [451, 50] width 20 height 10
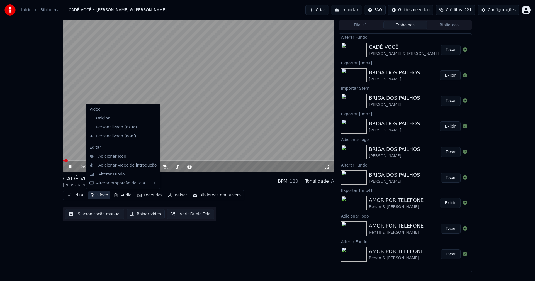
click at [101, 197] on button "Vídeo" at bounding box center [99, 195] width 22 height 8
click at [108, 158] on div "Adicionar logo" at bounding box center [112, 157] width 28 height 6
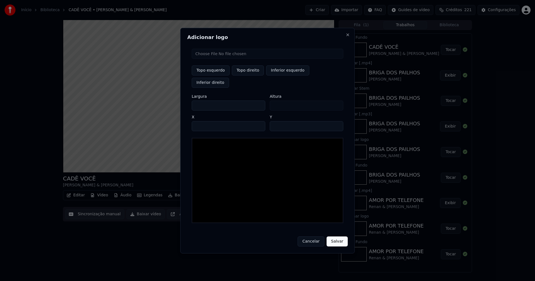
click at [213, 59] on input "file" at bounding box center [268, 54] width 152 height 10
type input "**********"
type input "***"
drag, startPoint x: 251, startPoint y: 75, endPoint x: 247, endPoint y: 79, distance: 5.5
click at [251, 75] on button "Topo direito" at bounding box center [248, 70] width 32 height 10
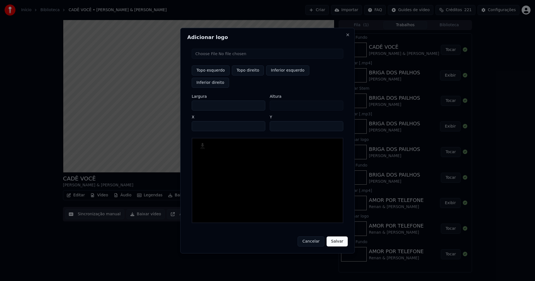
type input "****"
drag, startPoint x: 201, startPoint y: 99, endPoint x: 177, endPoint y: 107, distance: 25.4
click at [177, 107] on body "Início Biblioteca CADÊ VOCÊ • [PERSON_NAME] & [PERSON_NAME] Importar FAQ Guides…" at bounding box center [267, 140] width 535 height 281
type input "**"
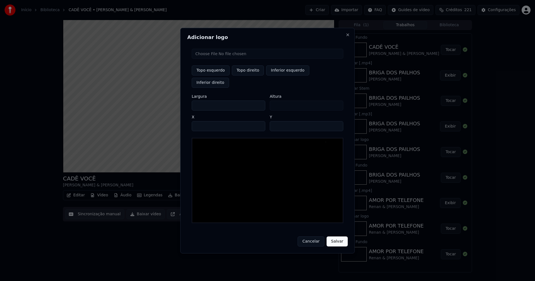
type input "***"
click at [203, 121] on input "****" at bounding box center [229, 126] width 74 height 10
type input "****"
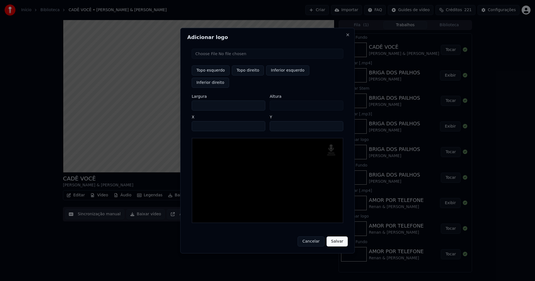
click at [337, 121] on input "**" at bounding box center [307, 126] width 74 height 10
type input "**"
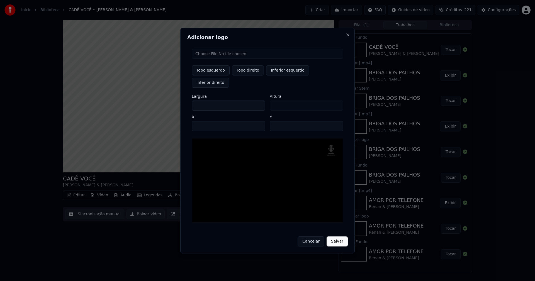
click at [337, 121] on input "**" at bounding box center [307, 126] width 74 height 10
click at [337, 237] on button "Salvar" at bounding box center [337, 242] width 21 height 10
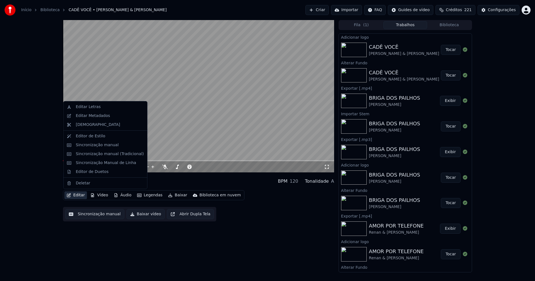
click at [76, 195] on button "Editar" at bounding box center [75, 195] width 23 height 8
click at [86, 116] on div "Editar Metadados" at bounding box center [93, 116] width 34 height 6
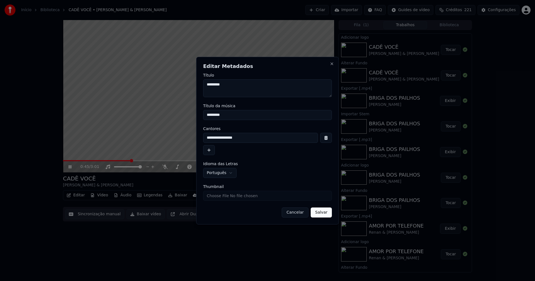
click at [223, 196] on input "Thumbnail" at bounding box center [267, 196] width 129 height 10
type input "**********"
click at [325, 215] on button "Salvar" at bounding box center [321, 213] width 21 height 10
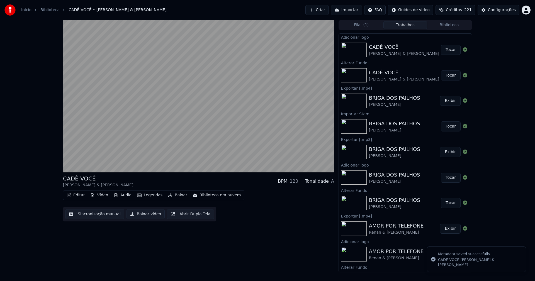
click at [446, 49] on button "Tocar" at bounding box center [451, 50] width 20 height 10
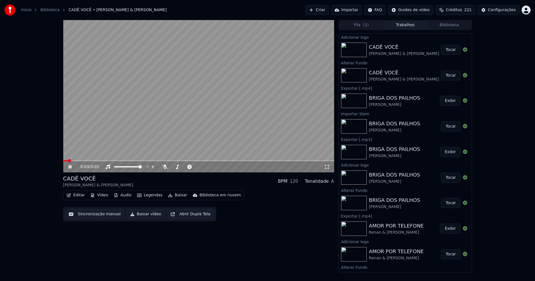
click at [121, 160] on span at bounding box center [198, 160] width 271 height 1
click at [327, 166] on icon at bounding box center [327, 167] width 6 height 4
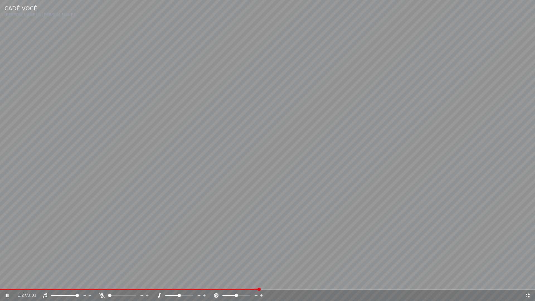
click at [528, 281] on icon at bounding box center [528, 295] width 6 height 4
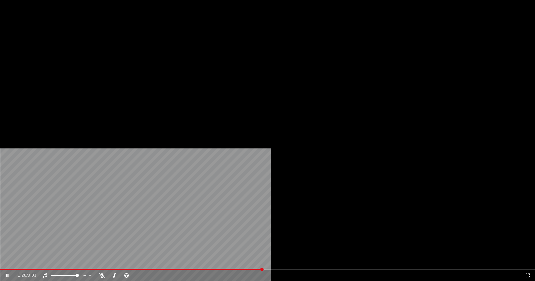
click at [78, 47] on button "Editar" at bounding box center [75, 43] width 23 height 8
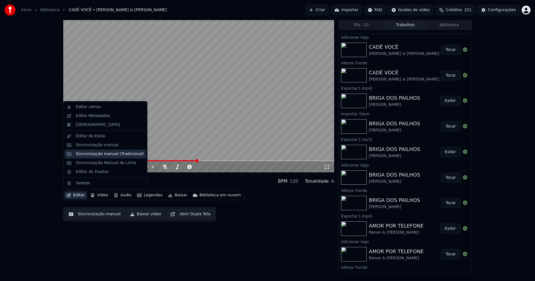
click at [100, 156] on div "Sincronização manual (Tradicional)" at bounding box center [110, 154] width 68 height 6
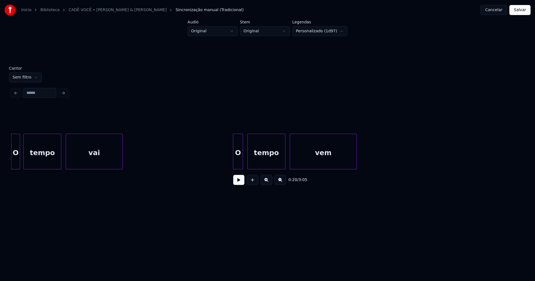
scroll to position [0, 1070]
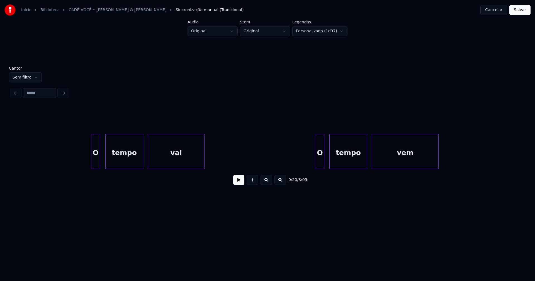
click at [95, 162] on div "O" at bounding box center [95, 153] width 8 height 38
click at [319, 161] on div "O" at bounding box center [317, 153] width 9 height 38
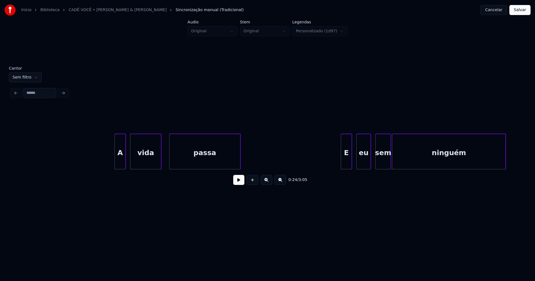
scroll to position [0, 1625]
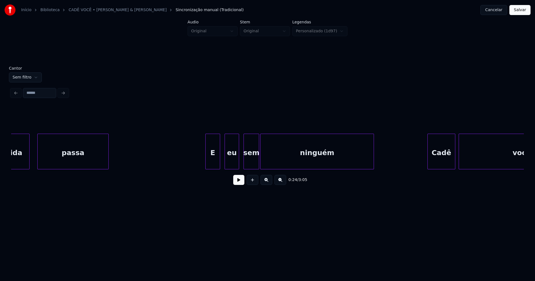
click at [206, 162] on div at bounding box center [207, 151] width 2 height 35
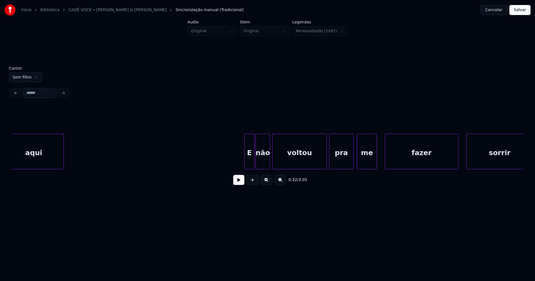
scroll to position [0, 2597]
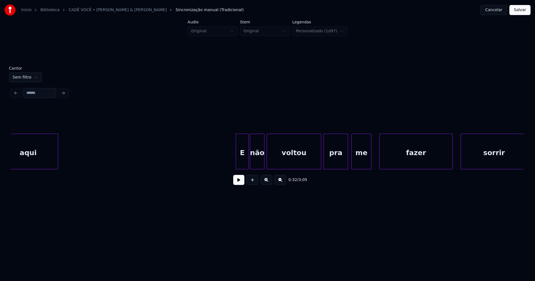
click at [237, 161] on div at bounding box center [237, 151] width 2 height 35
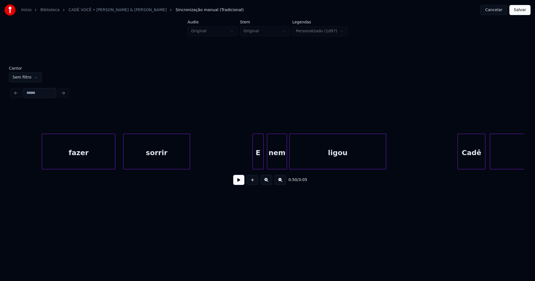
scroll to position [0, 2986]
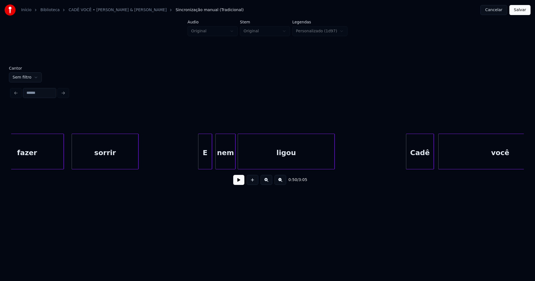
click at [199, 164] on div at bounding box center [199, 151] width 2 height 35
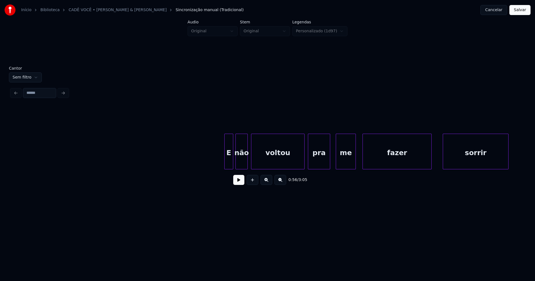
scroll to position [0, 4010]
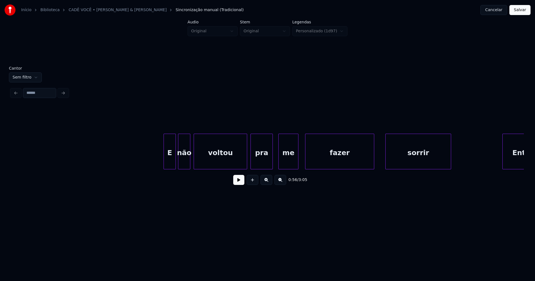
click at [164, 163] on div at bounding box center [165, 151] width 2 height 35
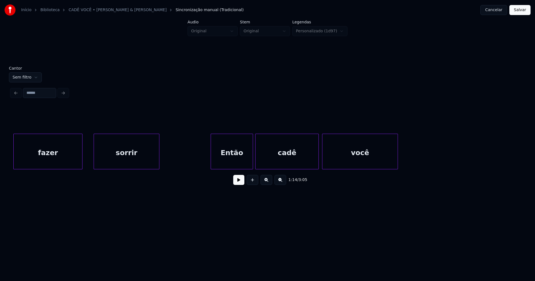
scroll to position [0, 4313]
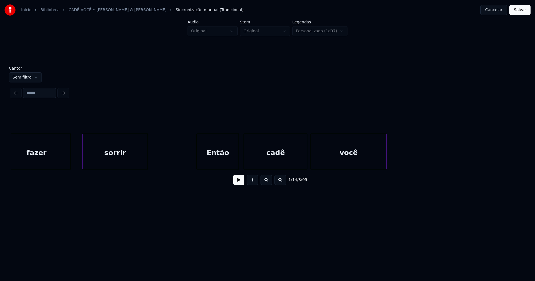
click at [234, 164] on div "Então" at bounding box center [218, 153] width 42 height 38
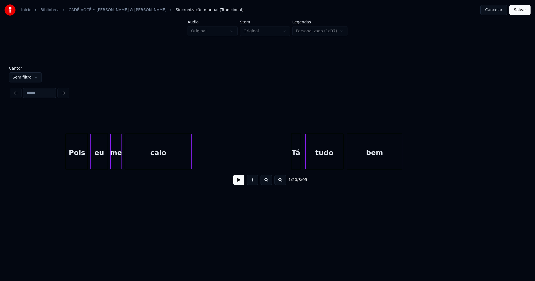
scroll to position [0, 5829]
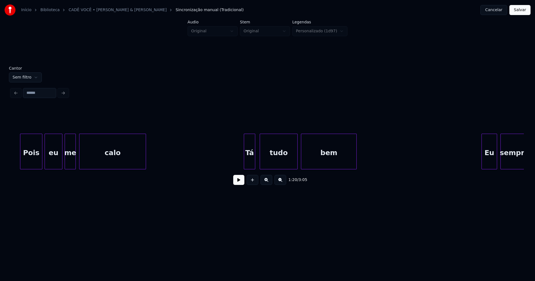
click at [245, 163] on div at bounding box center [245, 151] width 2 height 35
click at [246, 163] on div at bounding box center [245, 151] width 2 height 35
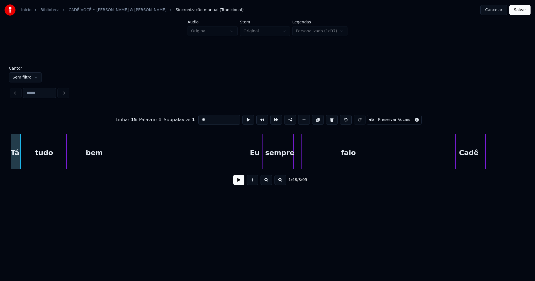
scroll to position [0, 6109]
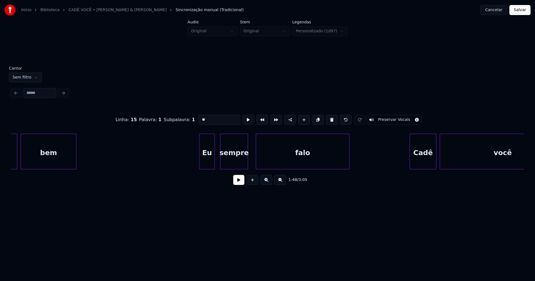
click at [206, 160] on div "Eu" at bounding box center [207, 153] width 15 height 38
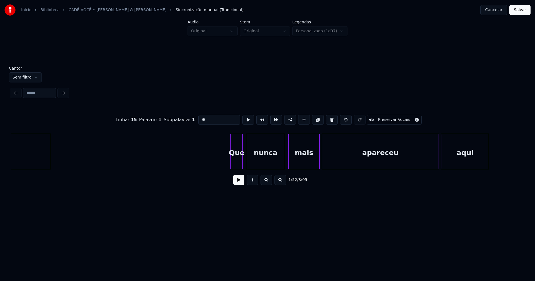
scroll to position [0, 6635]
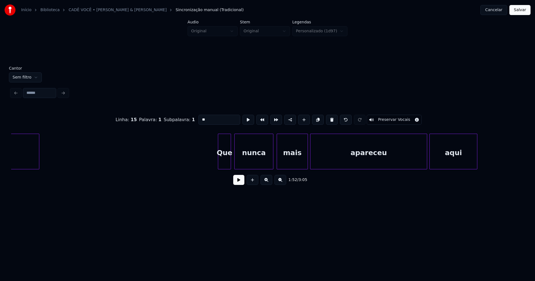
click at [219, 163] on div at bounding box center [219, 151] width 2 height 35
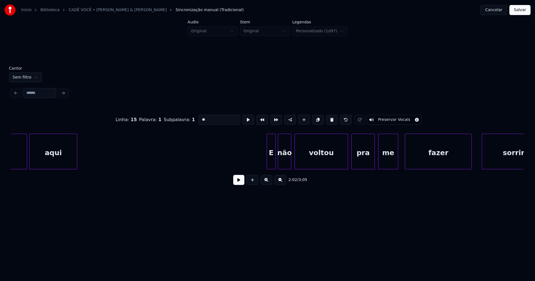
scroll to position [0, 7059]
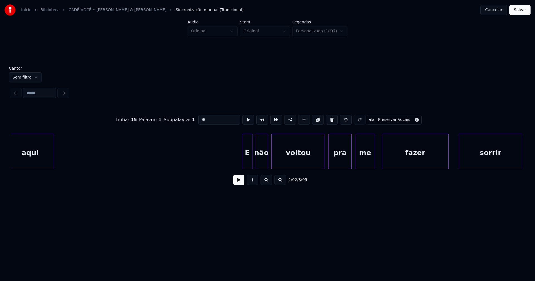
click at [243, 164] on div at bounding box center [243, 151] width 2 height 35
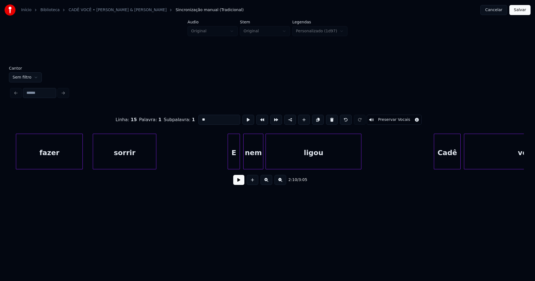
scroll to position [0, 7436]
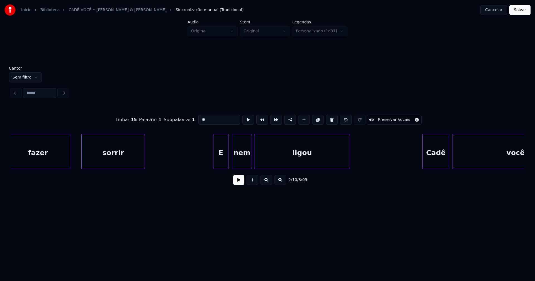
click at [214, 165] on div at bounding box center [214, 151] width 2 height 35
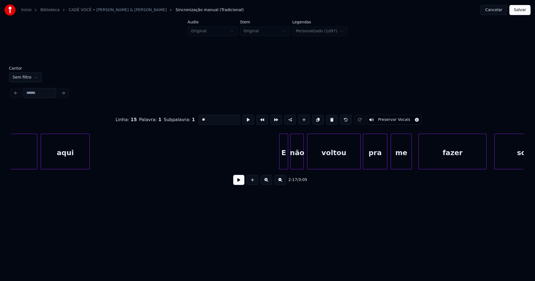
scroll to position [0, 8391]
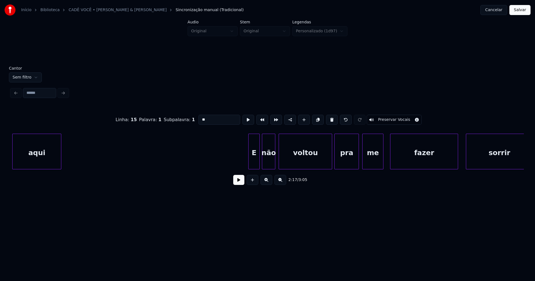
click at [249, 161] on div at bounding box center [250, 151] width 2 height 35
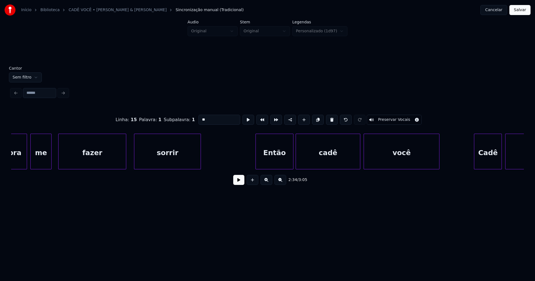
scroll to position [0, 8729]
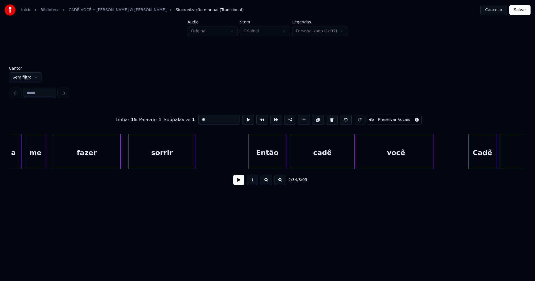
click at [269, 160] on div "Então" at bounding box center [267, 153] width 37 height 38
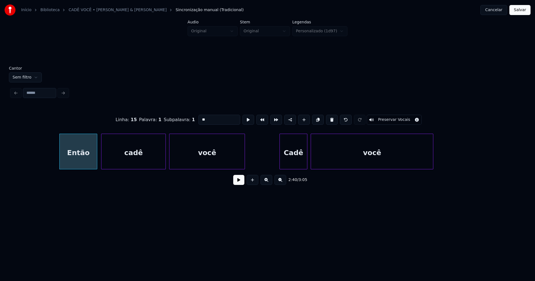
scroll to position [0, 8969]
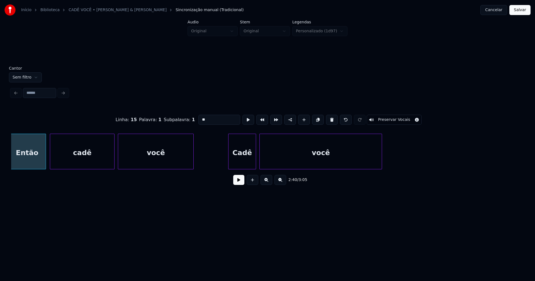
click at [520, 12] on button "Salvar" at bounding box center [519, 10] width 21 height 10
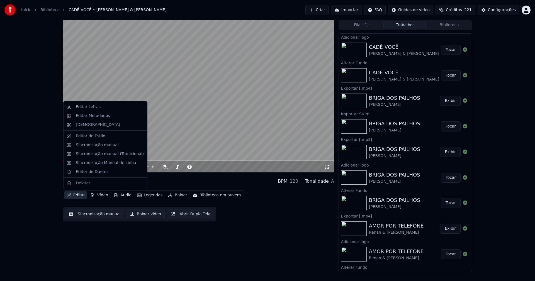
click at [82, 196] on button "Editar" at bounding box center [75, 195] width 23 height 8
click at [88, 119] on div "Editar Metadados" at bounding box center [105, 115] width 81 height 9
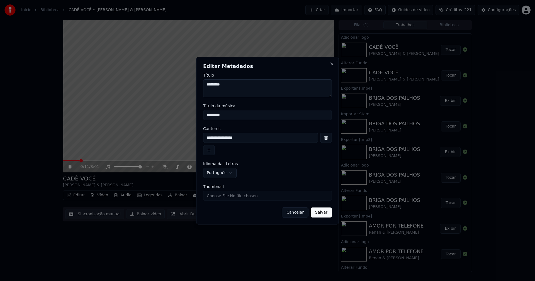
click at [223, 198] on input "Thumbnail" at bounding box center [267, 196] width 129 height 10
type input "**********"
click at [323, 215] on button "Salvar" at bounding box center [321, 213] width 21 height 10
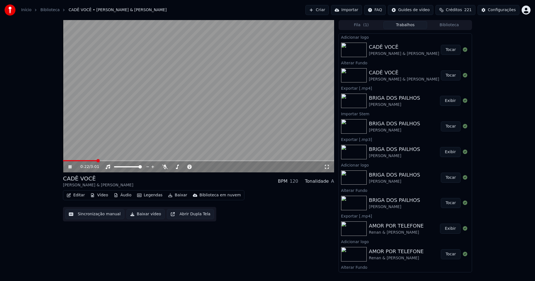
click at [69, 168] on icon at bounding box center [70, 166] width 3 height 3
click at [134, 215] on button "Baixar vídeo" at bounding box center [146, 214] width 38 height 10
click at [454, 26] on button "Biblioteca" at bounding box center [449, 25] width 44 height 8
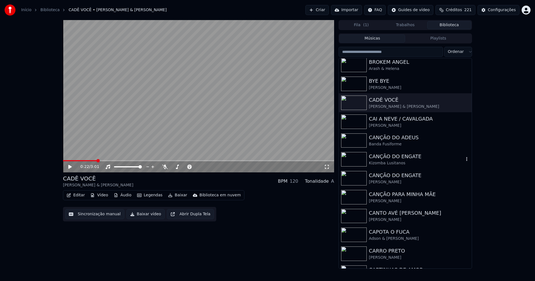
scroll to position [1282, 0]
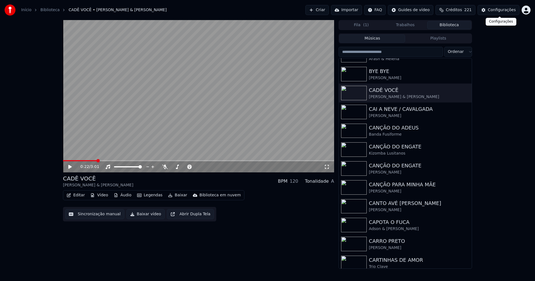
click at [498, 9] on div "Configurações" at bounding box center [502, 10] width 28 height 6
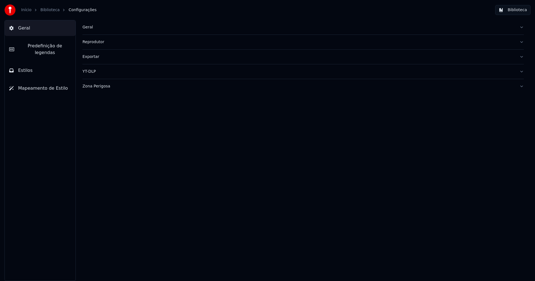
click at [50, 63] on button "Estilos" at bounding box center [40, 71] width 71 height 16
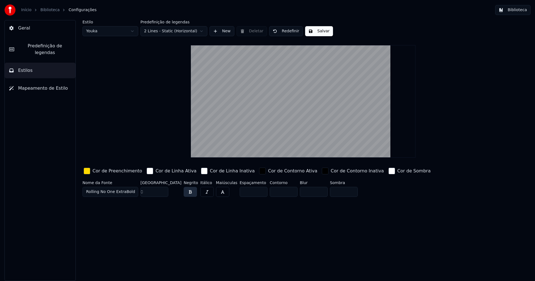
click at [85, 171] on div "button" at bounding box center [87, 171] width 7 height 7
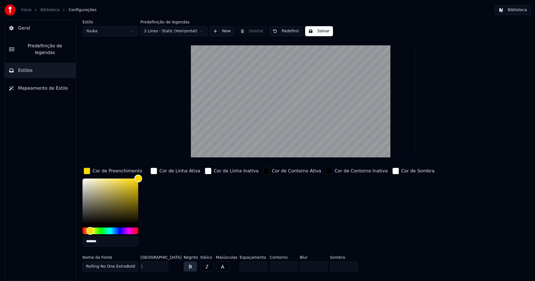
click at [108, 245] on input "*******" at bounding box center [110, 242] width 56 height 10
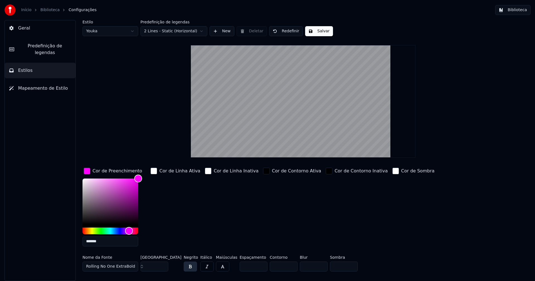
type input "*******"
click at [88, 171] on div "button" at bounding box center [87, 171] width 7 height 7
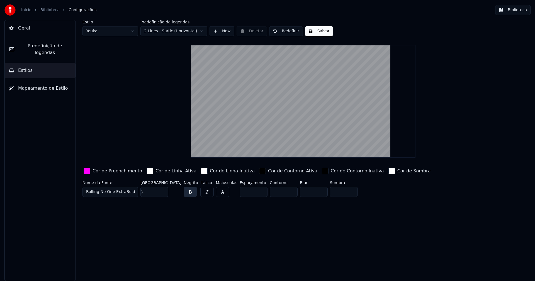
click at [313, 34] on button "Salvar" at bounding box center [319, 31] width 28 height 10
click at [520, 11] on button "Biblioteca" at bounding box center [512, 10] width 35 height 10
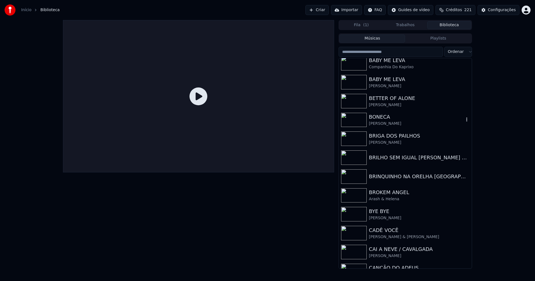
scroll to position [1143, 0]
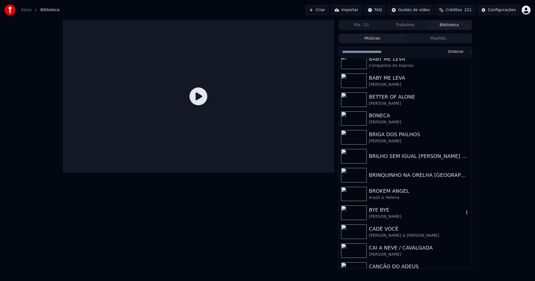
drag, startPoint x: 380, startPoint y: 210, endPoint x: 396, endPoint y: 210, distance: 16.2
click at [380, 211] on div "BYE BYE" at bounding box center [416, 210] width 95 height 8
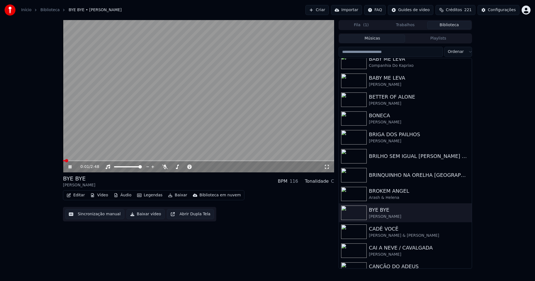
click at [105, 195] on button "Vídeo" at bounding box center [99, 195] width 22 height 8
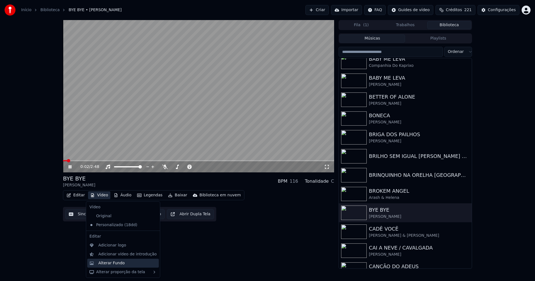
click at [110, 261] on div "Alterar Fundo" at bounding box center [111, 264] width 26 height 6
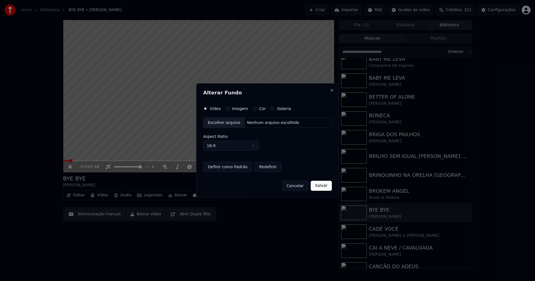
click at [226, 108] on button "Imagem" at bounding box center [227, 108] width 4 height 4
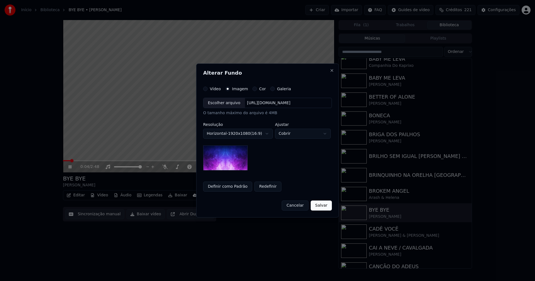
click at [227, 105] on div "Escolher arquivo" at bounding box center [224, 103] width 42 height 10
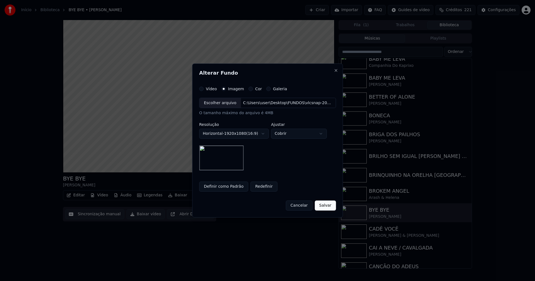
click at [327, 207] on button "Salvar" at bounding box center [325, 206] width 21 height 10
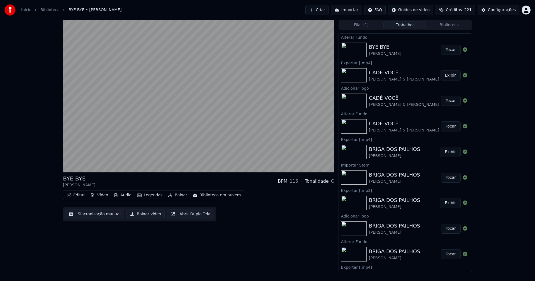
click at [449, 50] on button "Tocar" at bounding box center [451, 50] width 20 height 10
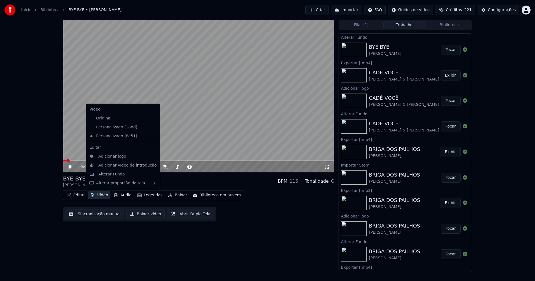
click at [102, 197] on button "Vídeo" at bounding box center [99, 195] width 22 height 8
click at [103, 159] on div "Adicionar logo" at bounding box center [112, 157] width 28 height 6
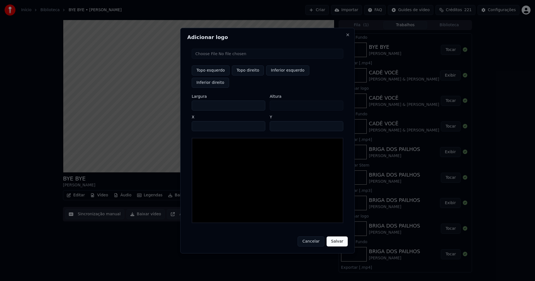
click at [214, 59] on input "file" at bounding box center [268, 54] width 152 height 10
type input "**********"
type input "***"
click at [244, 75] on button "Topo direito" at bounding box center [248, 70] width 32 height 10
type input "****"
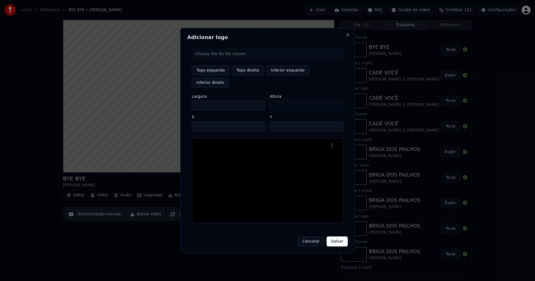
drag, startPoint x: 201, startPoint y: 99, endPoint x: 171, endPoint y: 101, distance: 30.4
click at [172, 101] on body "Início Biblioteca BYE BYE • [PERSON_NAME] Importar FAQ Guides de vídeo Créditos…" at bounding box center [267, 140] width 535 height 281
type input "**"
type input "***"
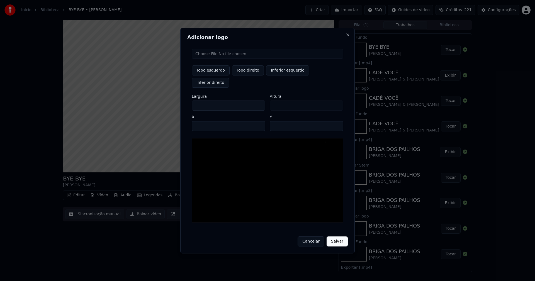
type input "***"
click at [203, 121] on input "****" at bounding box center [229, 126] width 74 height 10
type input "****"
click at [336, 121] on input "**" at bounding box center [307, 126] width 74 height 10
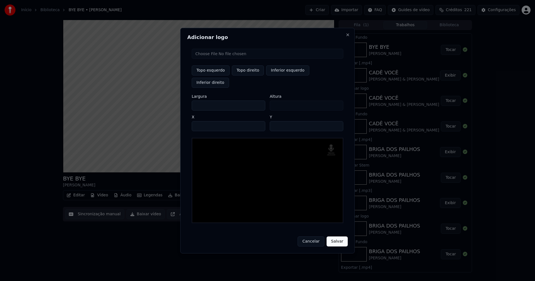
click at [336, 121] on input "**" at bounding box center [307, 126] width 74 height 10
type input "**"
click at [336, 121] on input "**" at bounding box center [307, 126] width 74 height 10
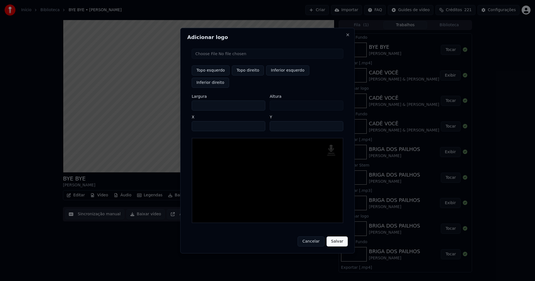
click at [339, 237] on button "Salvar" at bounding box center [337, 242] width 21 height 10
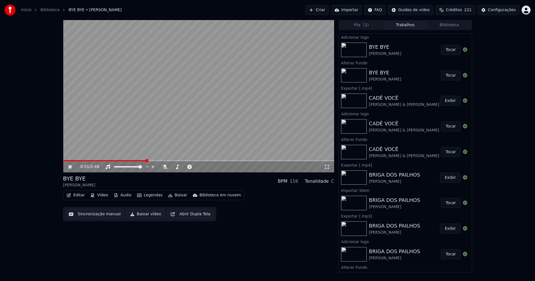
click at [76, 199] on button "Editar" at bounding box center [75, 195] width 23 height 8
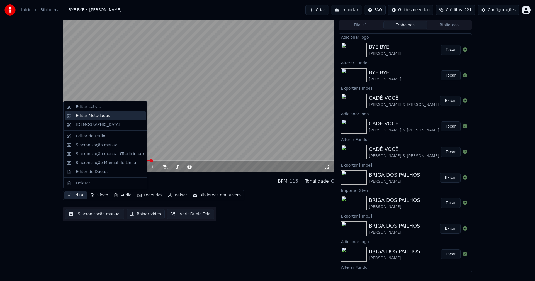
click at [95, 119] on div "Editar Metadados" at bounding box center [105, 115] width 81 height 9
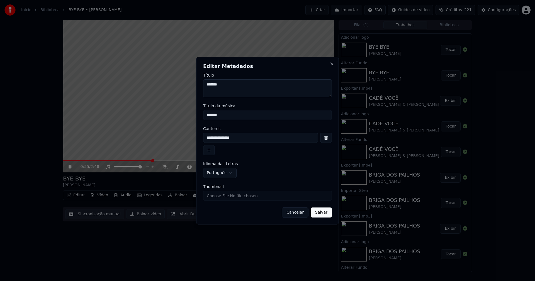
click at [222, 197] on input "Thumbnail" at bounding box center [267, 196] width 129 height 10
type input "**********"
click at [327, 213] on button "Salvar" at bounding box center [321, 213] width 21 height 10
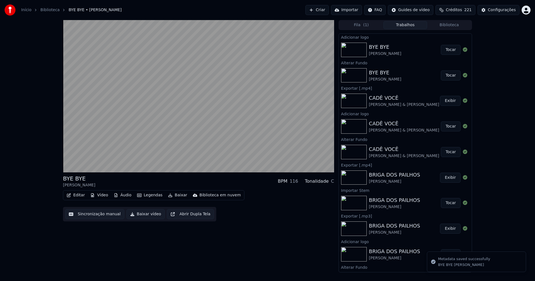
click at [447, 50] on button "Tocar" at bounding box center [451, 50] width 20 height 10
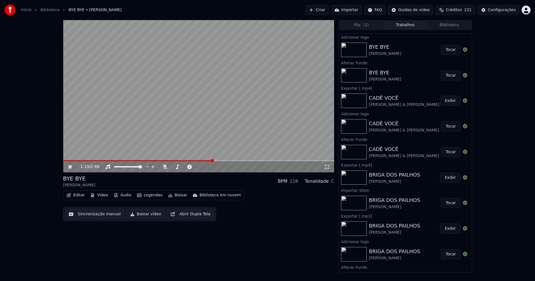
click at [212, 161] on span at bounding box center [198, 160] width 271 height 1
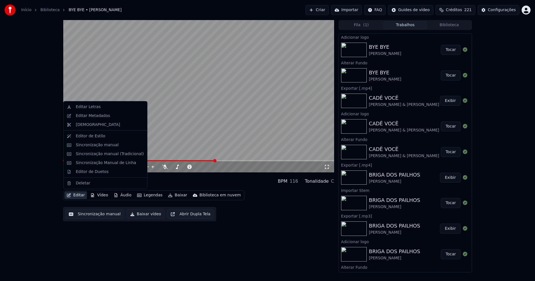
click at [80, 196] on button "Editar" at bounding box center [75, 195] width 23 height 8
click at [89, 154] on div "Sincronização manual (Tradicional)" at bounding box center [110, 154] width 68 height 6
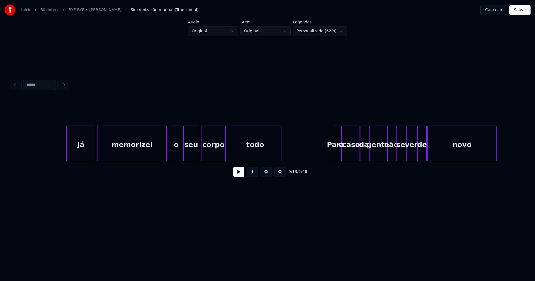
scroll to position [0, 682]
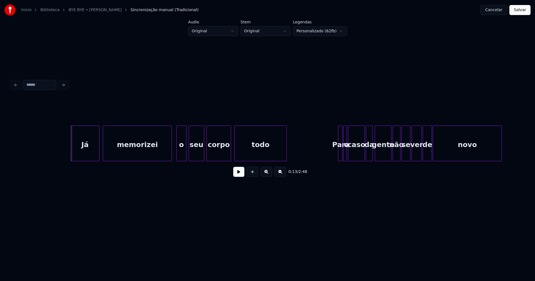
click at [85, 152] on div "Já" at bounding box center [85, 145] width 28 height 38
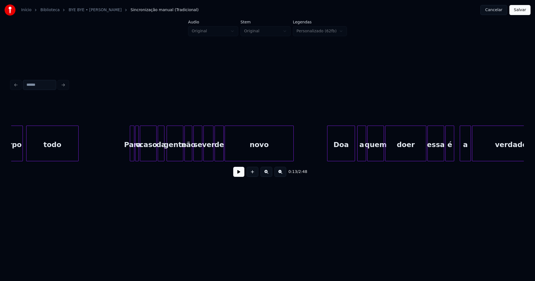
scroll to position [0, 906]
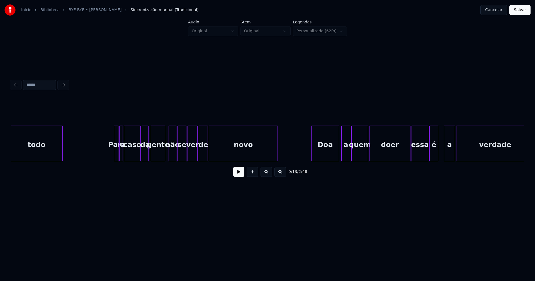
click at [164, 159] on div "todo Para o caso da gente não se ver de novo [PERSON_NAME] a quem doer essa é a…" at bounding box center [267, 144] width 513 height 36
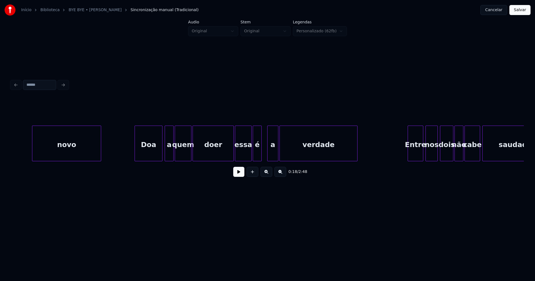
scroll to position [0, 1109]
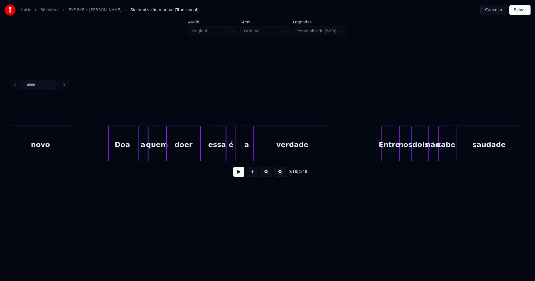
click at [199, 159] on div "novo Doa a quem doer essa é a verdade Entre nos dois não cabe saudade" at bounding box center [267, 144] width 513 height 36
click at [216, 154] on div "essa" at bounding box center [215, 145] width 16 height 38
click at [226, 157] on div at bounding box center [227, 143] width 2 height 35
click at [236, 155] on div at bounding box center [237, 143] width 2 height 35
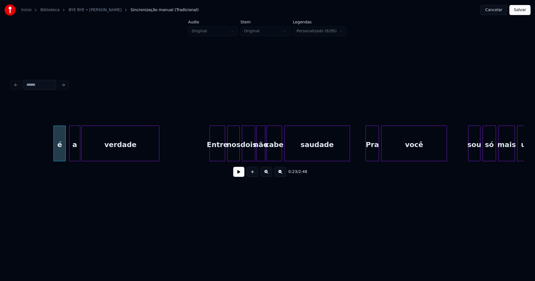
scroll to position [0, 1322]
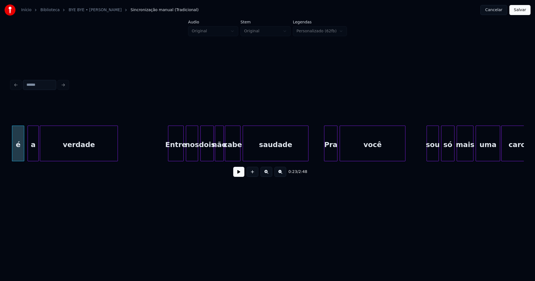
click at [181, 150] on div "Entre" at bounding box center [175, 145] width 15 height 38
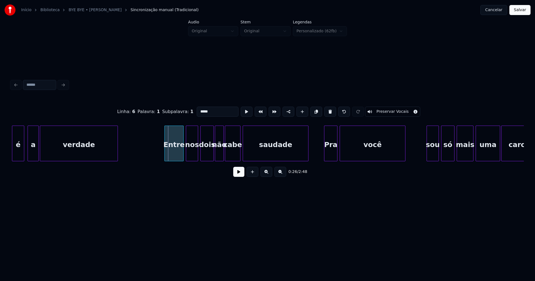
click at [166, 157] on div at bounding box center [166, 143] width 2 height 35
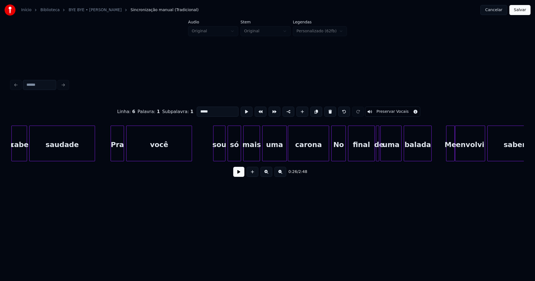
scroll to position [0, 1546]
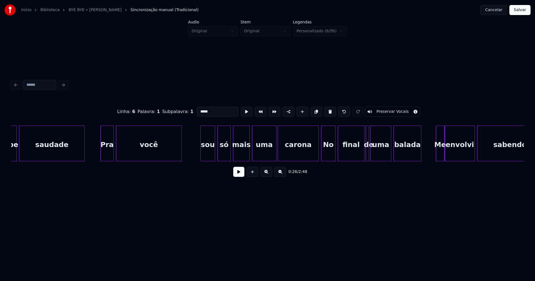
click at [202, 153] on div at bounding box center [202, 143] width 2 height 35
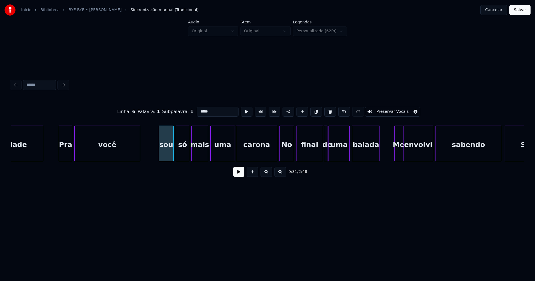
scroll to position [0, 1645]
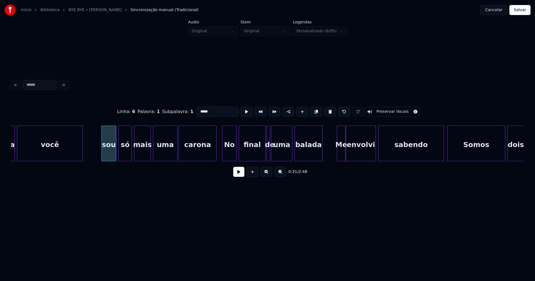
click at [215, 159] on div "carona" at bounding box center [198, 144] width 38 height 36
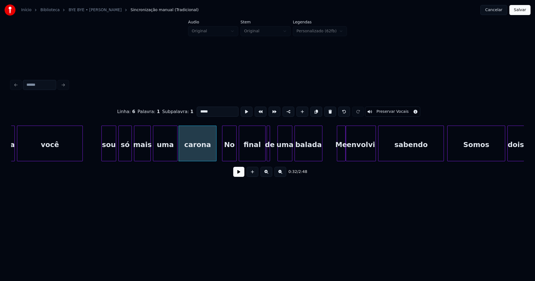
click at [278, 157] on div at bounding box center [279, 143] width 2 height 35
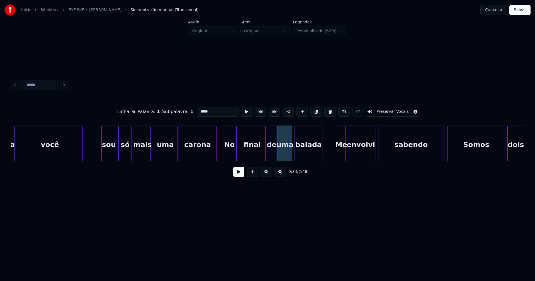
click at [276, 153] on div at bounding box center [275, 143] width 2 height 35
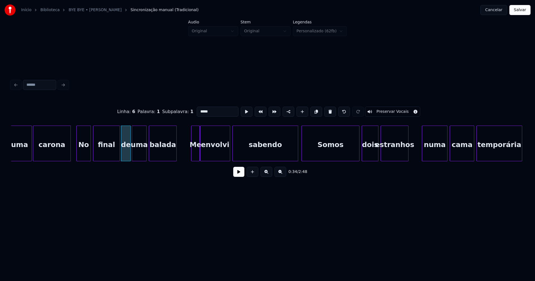
scroll to position [0, 1822]
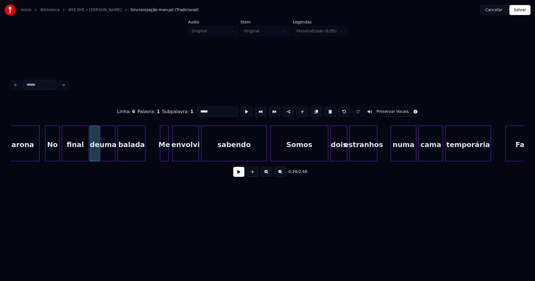
click at [174, 152] on div at bounding box center [173, 143] width 2 height 35
click at [170, 153] on div at bounding box center [171, 143] width 2 height 35
click at [264, 155] on div at bounding box center [264, 143] width 2 height 35
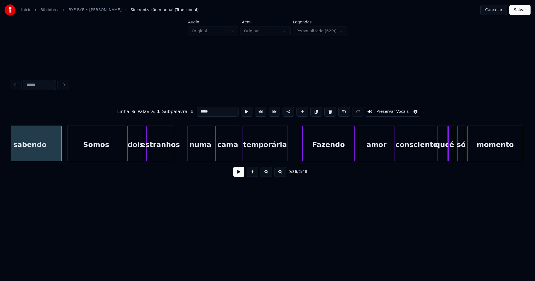
scroll to position [0, 2030]
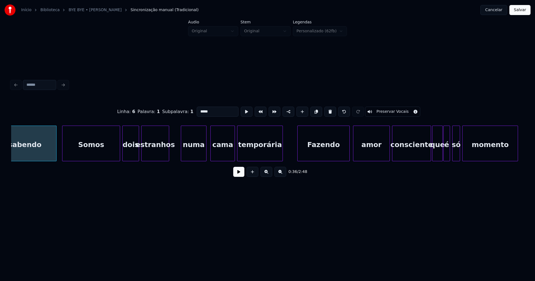
click at [200, 152] on div "numa" at bounding box center [193, 145] width 25 height 38
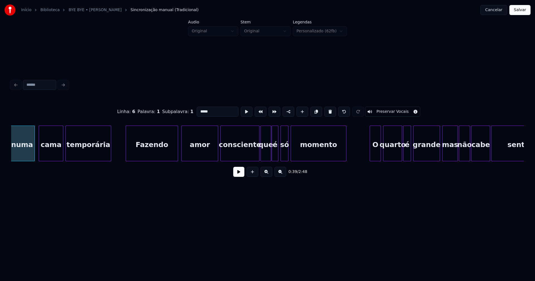
scroll to position [0, 2233]
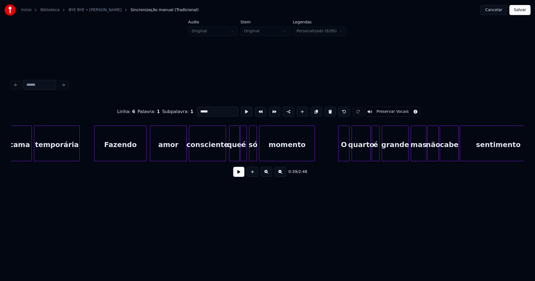
click at [225, 159] on div at bounding box center [225, 143] width 2 height 35
click at [182, 156] on div at bounding box center [183, 143] width 2 height 35
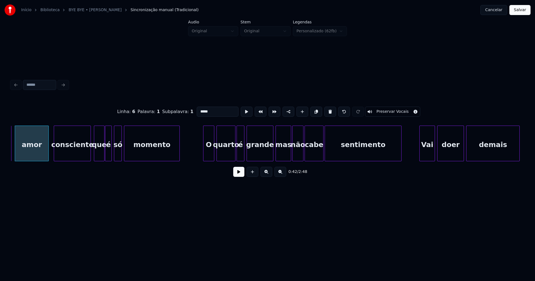
scroll to position [0, 2379]
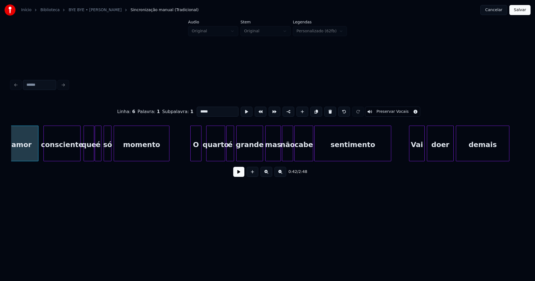
click at [197, 152] on div "O" at bounding box center [196, 145] width 11 height 38
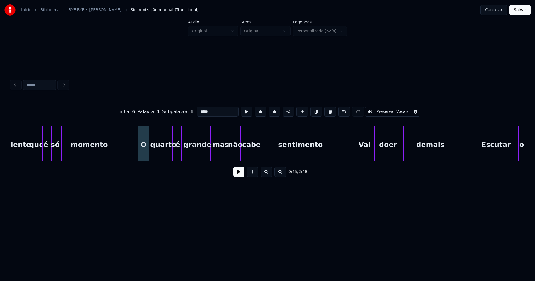
scroll to position [0, 2436]
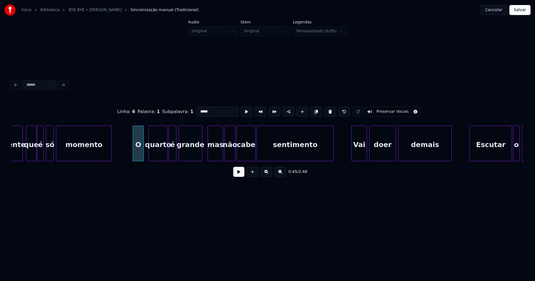
click at [201, 156] on div at bounding box center [201, 143] width 2 height 35
click at [215, 153] on div "mas" at bounding box center [213, 145] width 15 height 38
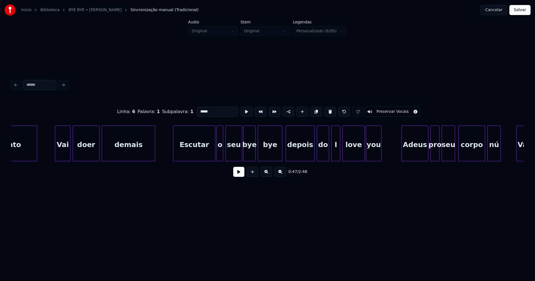
scroll to position [0, 2744]
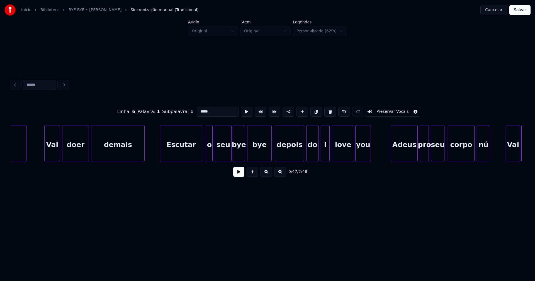
click at [178, 156] on div "Escutar" at bounding box center [181, 145] width 42 height 38
click at [207, 156] on div "o" at bounding box center [207, 145] width 6 height 38
click at [271, 153] on div at bounding box center [270, 143] width 2 height 35
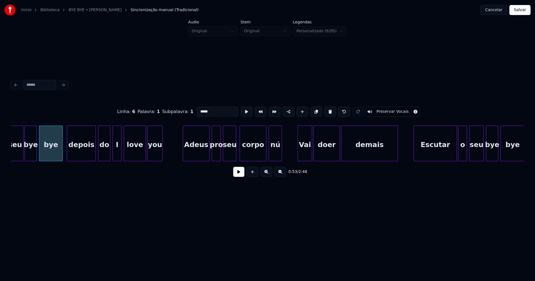
scroll to position [0, 2962]
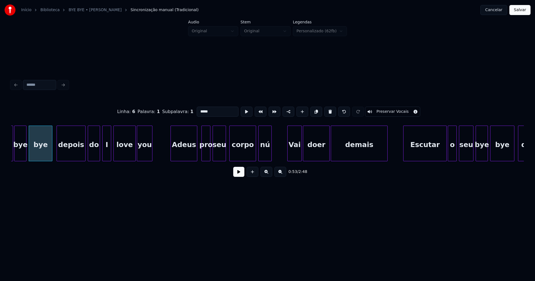
click at [189, 155] on div "Adeus" at bounding box center [184, 145] width 26 height 38
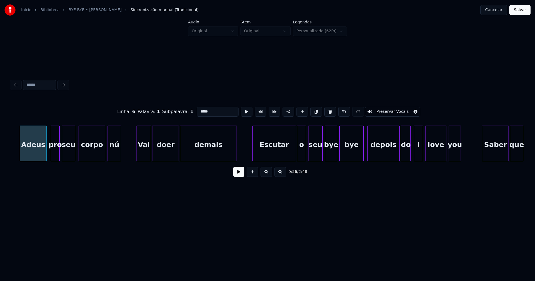
scroll to position [0, 3181]
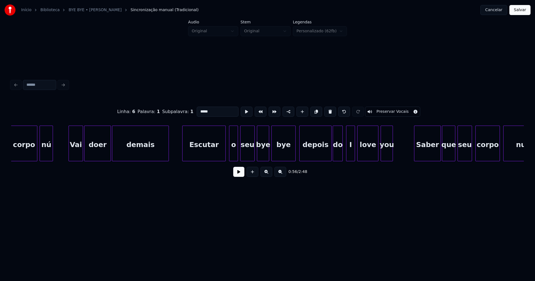
click at [217, 151] on div "Escutar" at bounding box center [204, 145] width 43 height 38
click at [232, 154] on div "o" at bounding box center [231, 145] width 8 height 38
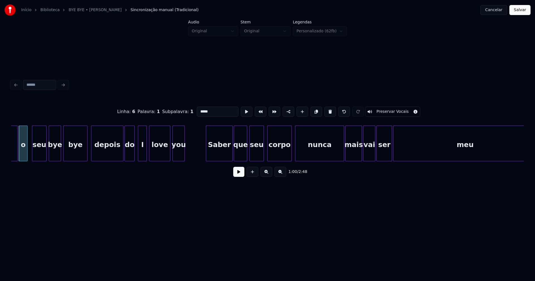
scroll to position [0, 3394]
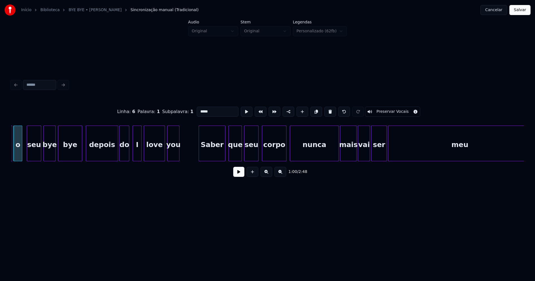
click at [218, 156] on div "Saber" at bounding box center [212, 145] width 26 height 38
click at [285, 154] on div at bounding box center [285, 143] width 2 height 35
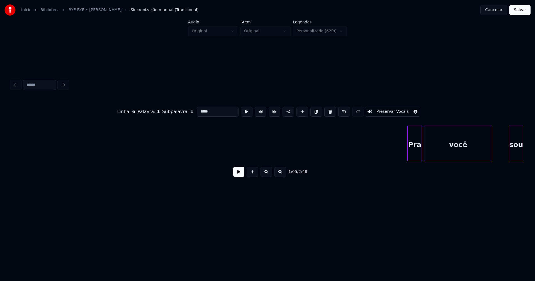
scroll to position [0, 4503]
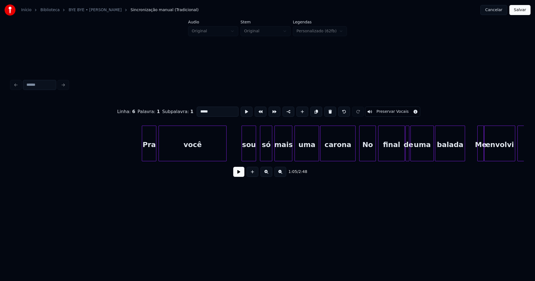
click at [248, 154] on div "sou" at bounding box center [249, 145] width 14 height 38
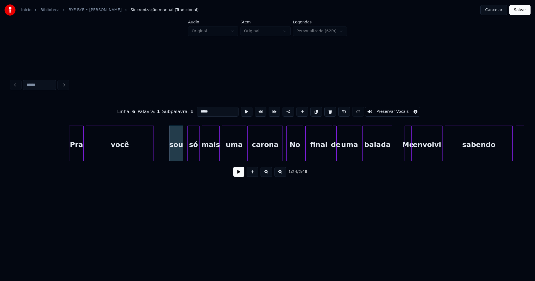
scroll to position [0, 4586]
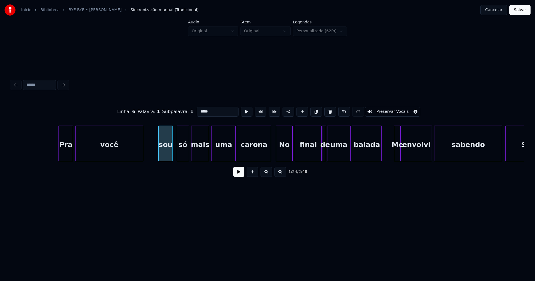
click at [271, 153] on div at bounding box center [270, 143] width 2 height 35
drag, startPoint x: 273, startPoint y: 164, endPoint x: 280, endPoint y: 164, distance: 7.3
click at [280, 164] on div "Linha : 6 Palavra : 1 Subpalavra : 1 ***** Preservar Vocais 1:26 / 2:48" at bounding box center [267, 140] width 513 height 85
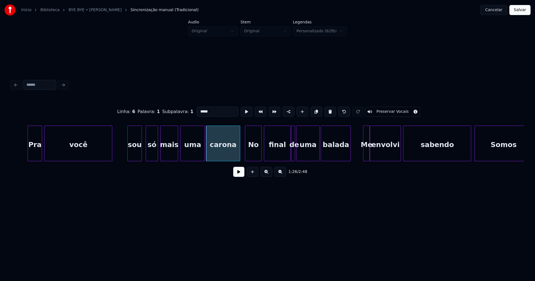
scroll to position [0, 4664]
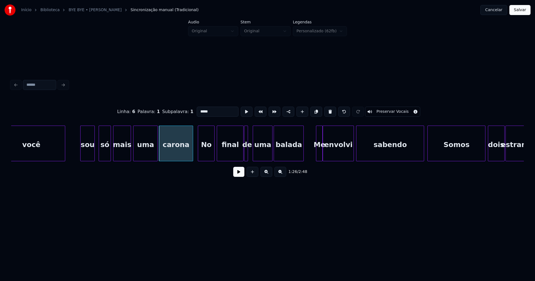
click at [254, 153] on div at bounding box center [254, 143] width 2 height 35
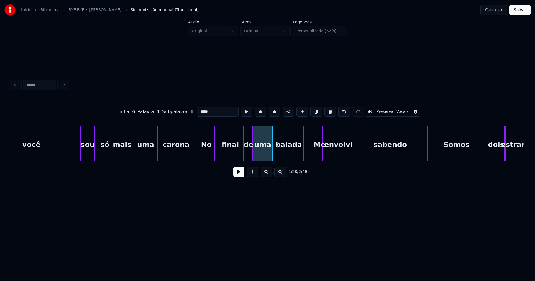
click at [252, 154] on div at bounding box center [252, 143] width 2 height 35
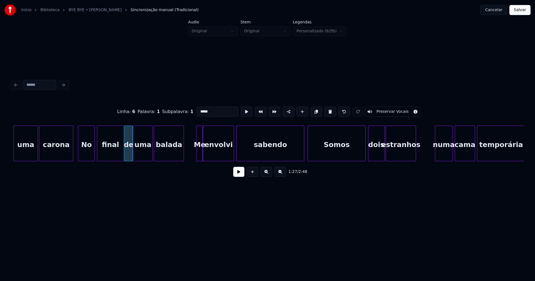
scroll to position [0, 4789]
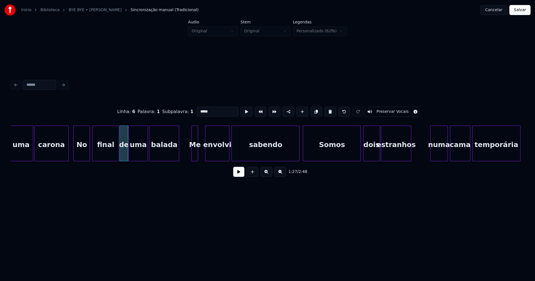
click at [207, 152] on div at bounding box center [206, 143] width 2 height 35
click at [203, 152] on div at bounding box center [203, 143] width 2 height 35
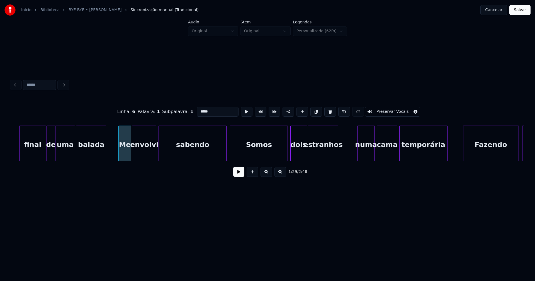
scroll to position [0, 4883]
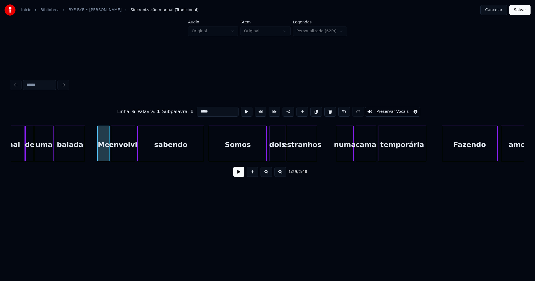
click at [203, 153] on div at bounding box center [203, 143] width 2 height 35
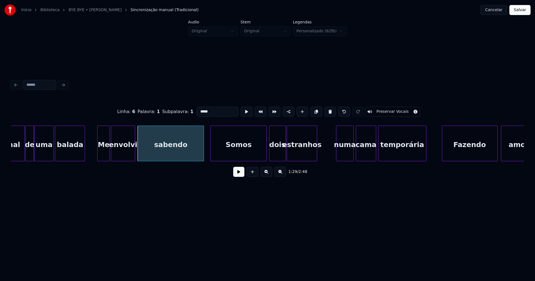
click at [212, 152] on div at bounding box center [212, 143] width 2 height 35
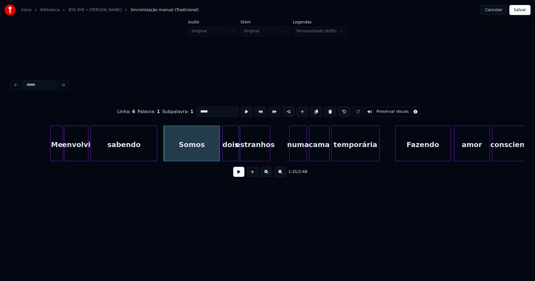
scroll to position [0, 5002]
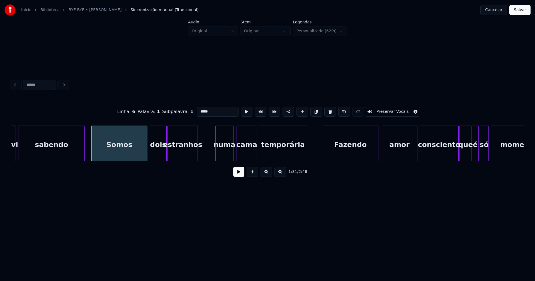
click at [226, 158] on div "numa" at bounding box center [224, 145] width 17 height 38
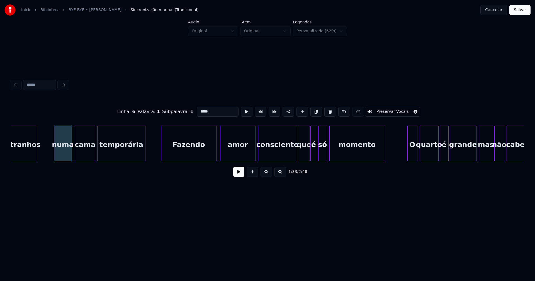
scroll to position [0, 5174]
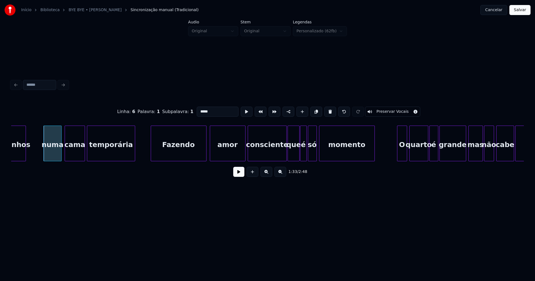
click at [286, 152] on div at bounding box center [286, 143] width 2 height 35
type input "**********"
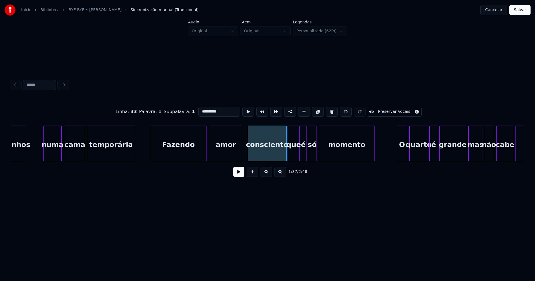
click at [241, 158] on div at bounding box center [241, 143] width 2 height 35
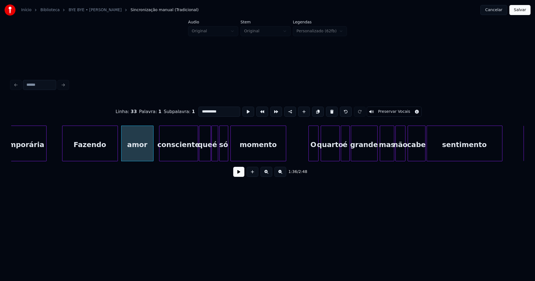
scroll to position [0, 5289]
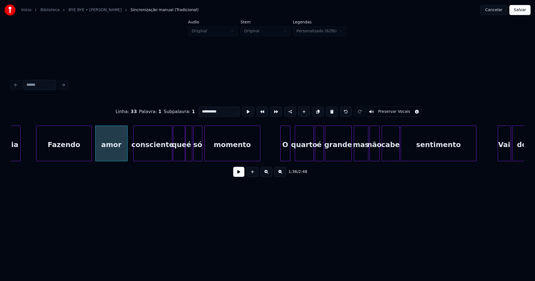
click at [285, 155] on div "O" at bounding box center [285, 145] width 9 height 38
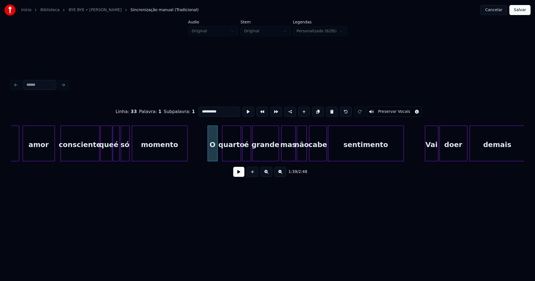
scroll to position [0, 5377]
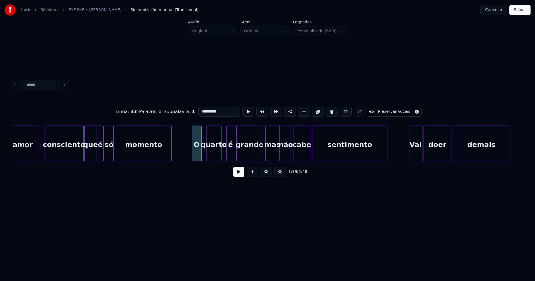
click at [220, 155] on div at bounding box center [221, 143] width 2 height 35
click at [205, 157] on div at bounding box center [206, 143] width 2 height 35
click at [226, 155] on div "é" at bounding box center [228, 145] width 8 height 38
click at [253, 156] on div "grande" at bounding box center [248, 145] width 26 height 38
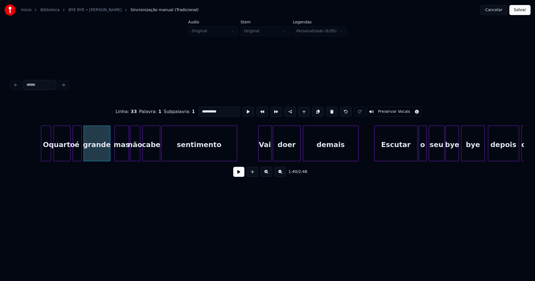
scroll to position [0, 5554]
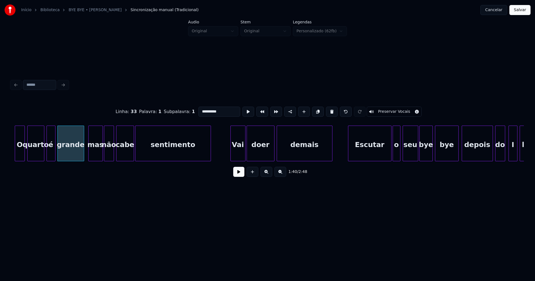
click at [232, 154] on div at bounding box center [232, 143] width 2 height 35
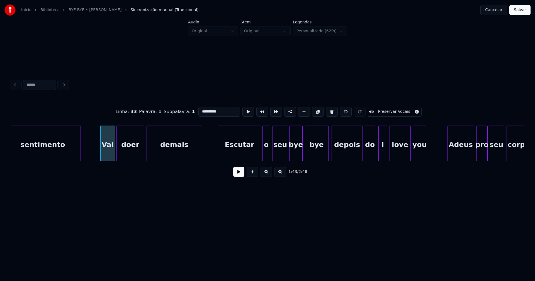
scroll to position [0, 5679]
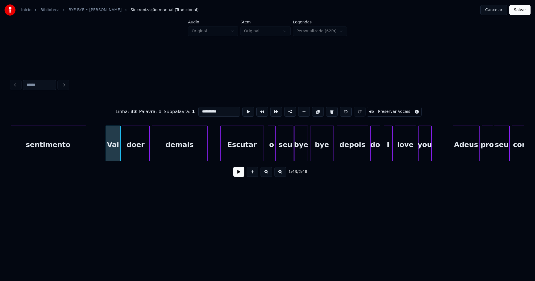
click at [245, 156] on div "Escutar" at bounding box center [242, 145] width 43 height 38
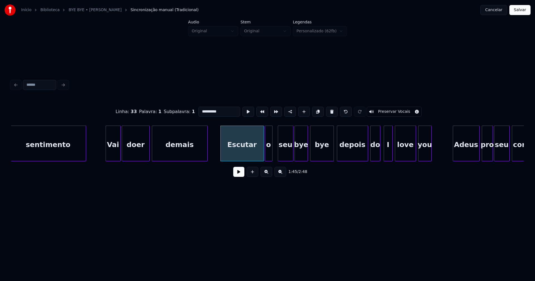
click at [269, 155] on div "o" at bounding box center [268, 145] width 7 height 38
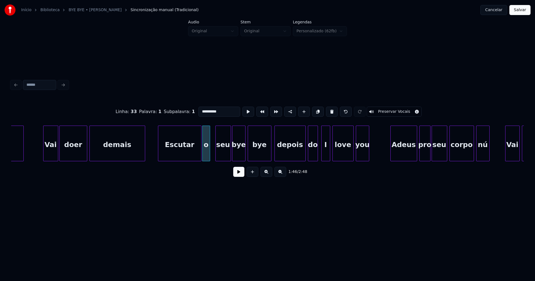
scroll to position [0, 5804]
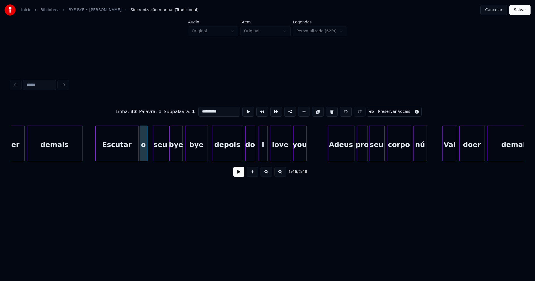
click at [207, 156] on div at bounding box center [207, 143] width 2 height 35
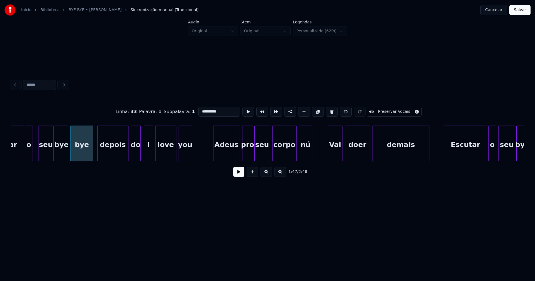
scroll to position [0, 5971]
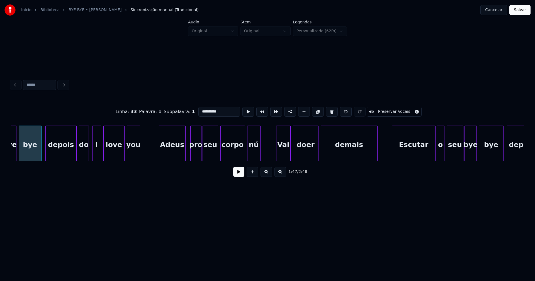
click at [177, 155] on div "Adeus" at bounding box center [172, 145] width 26 height 38
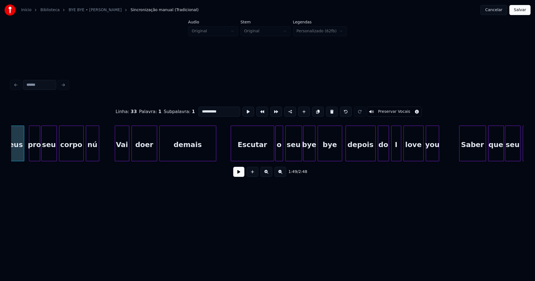
scroll to position [0, 6148]
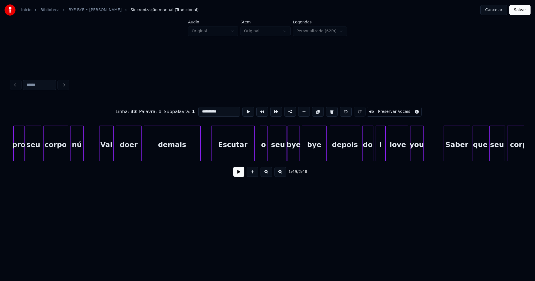
click at [234, 157] on div "Escutar" at bounding box center [233, 145] width 43 height 38
click at [260, 157] on div "o" at bounding box center [259, 145] width 7 height 38
click at [324, 154] on div at bounding box center [325, 143] width 2 height 35
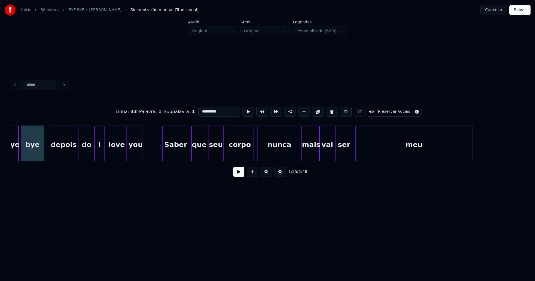
scroll to position [0, 6434]
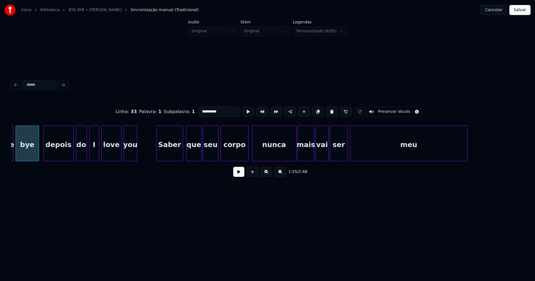
click at [173, 157] on div "Saber" at bounding box center [170, 145] width 26 height 38
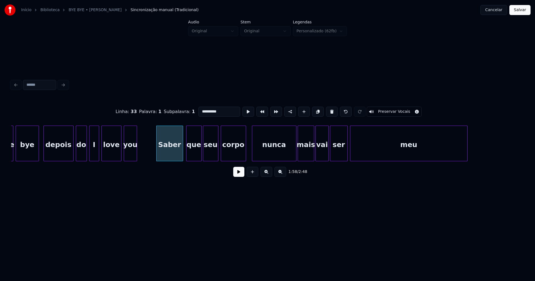
click at [244, 157] on div at bounding box center [245, 143] width 2 height 35
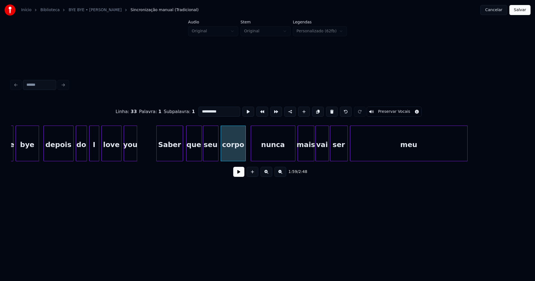
click at [266, 154] on div "nunca" at bounding box center [273, 145] width 44 height 38
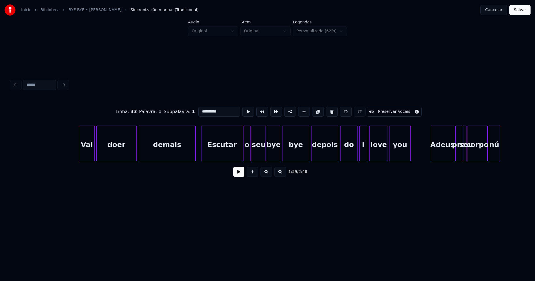
scroll to position [0, 7095]
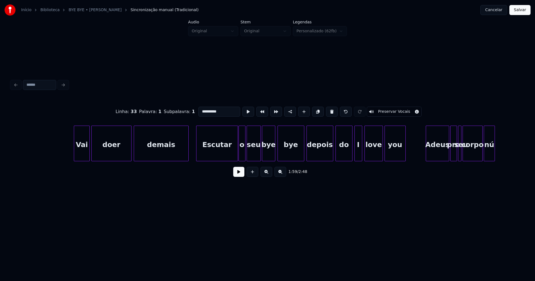
click at [188, 151] on div at bounding box center [188, 143] width 2 height 35
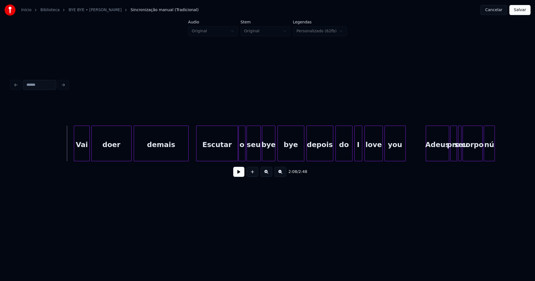
click at [237, 175] on button at bounding box center [238, 172] width 11 height 10
click at [241, 176] on button at bounding box center [238, 172] width 11 height 10
click at [301, 157] on div at bounding box center [301, 143] width 2 height 35
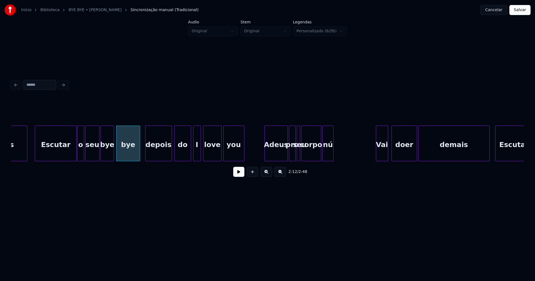
scroll to position [0, 7288]
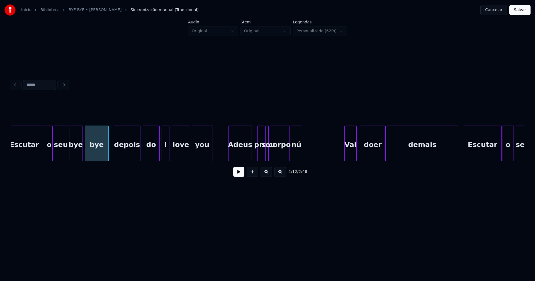
click at [243, 156] on div "Adeus" at bounding box center [240, 145] width 23 height 38
click at [256, 157] on div "pro" at bounding box center [257, 145] width 6 height 38
click at [260, 153] on div at bounding box center [261, 143] width 2 height 35
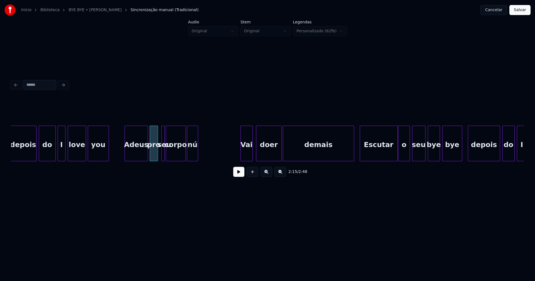
scroll to position [0, 7403]
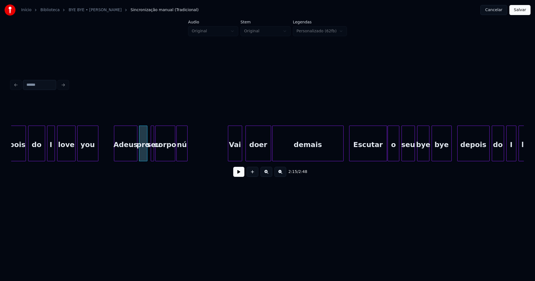
click at [229, 155] on div at bounding box center [229, 143] width 2 height 35
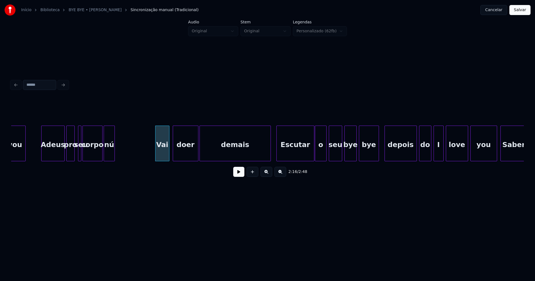
scroll to position [0, 7538]
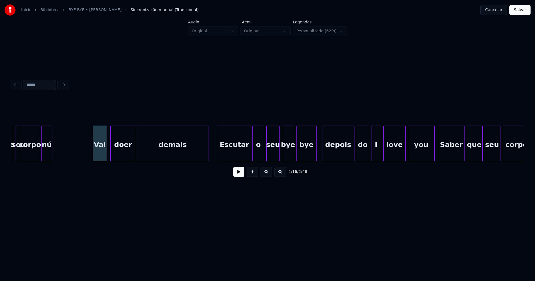
click at [218, 152] on div at bounding box center [218, 143] width 2 height 35
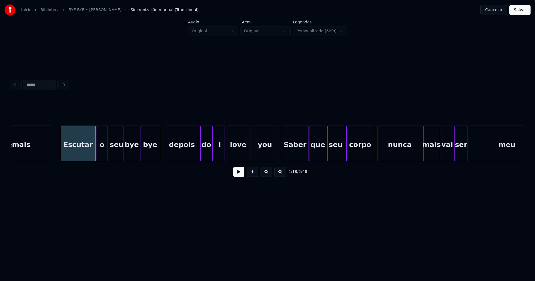
scroll to position [0, 7678]
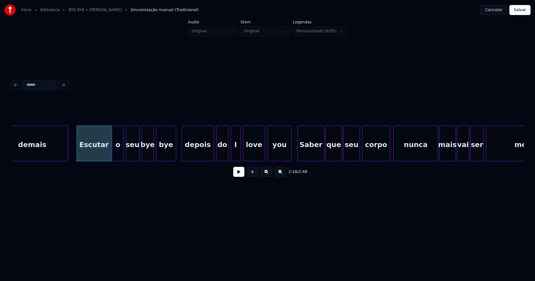
click at [291, 154] on div at bounding box center [291, 143] width 2 height 35
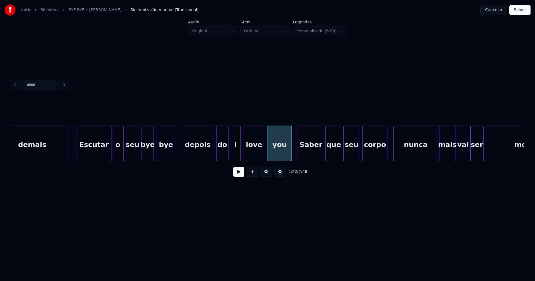
click at [387, 154] on div at bounding box center [387, 143] width 2 height 35
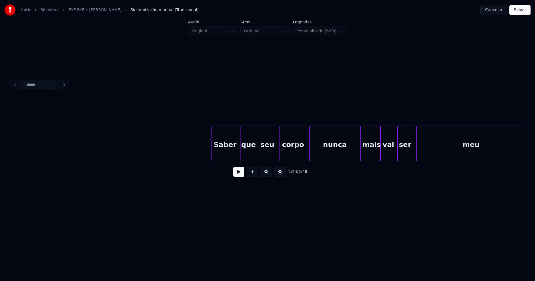
scroll to position [0, 8230]
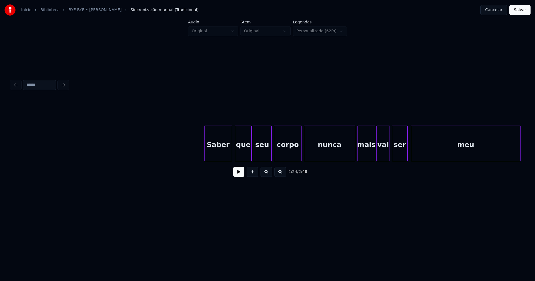
click at [227, 153] on div "Saber" at bounding box center [218, 145] width 27 height 38
click at [297, 158] on div at bounding box center [298, 143] width 2 height 35
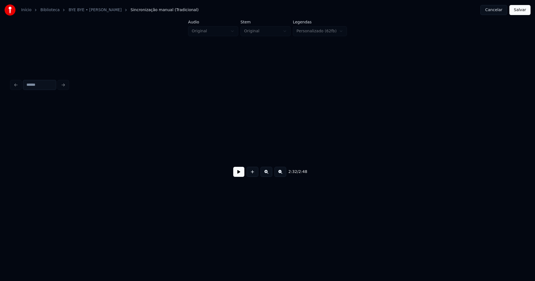
scroll to position [0, 8891]
click at [517, 12] on button "Salvar" at bounding box center [519, 10] width 21 height 10
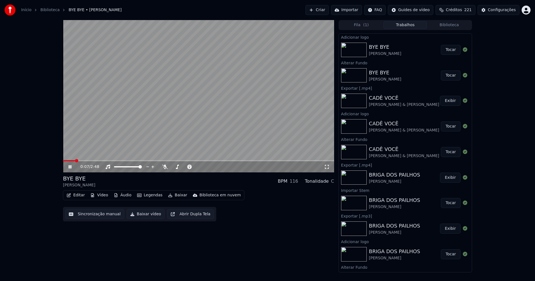
click at [238, 161] on span at bounding box center [198, 160] width 271 height 1
click at [79, 196] on button "Editar" at bounding box center [75, 195] width 23 height 8
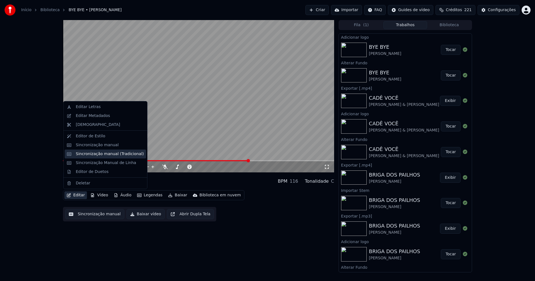
click at [93, 155] on div "Sincronização manual (Tradicional)" at bounding box center [110, 154] width 68 height 6
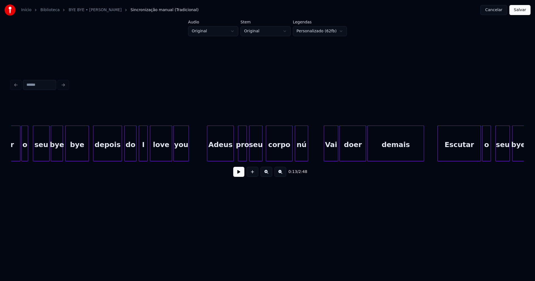
scroll to position [0, 2936]
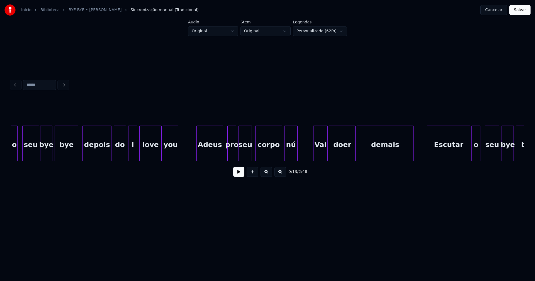
click at [293, 154] on div "nú" at bounding box center [291, 145] width 13 height 38
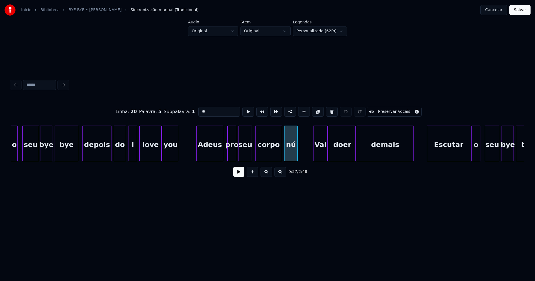
click at [205, 109] on input "**" at bounding box center [219, 112] width 42 height 10
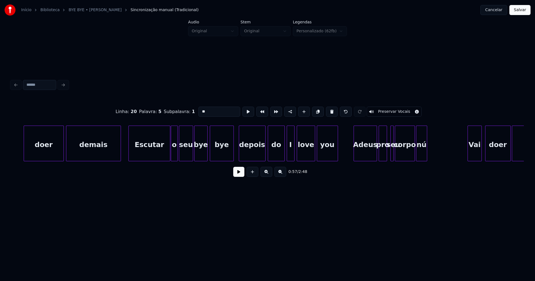
scroll to position [0, 7199]
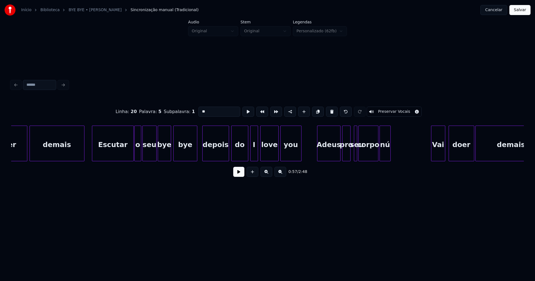
click at [384, 151] on div "nú" at bounding box center [385, 145] width 11 height 38
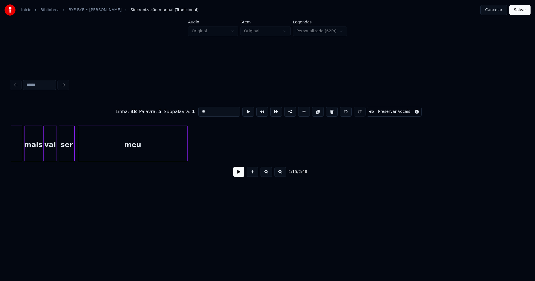
scroll to position [0, 8605]
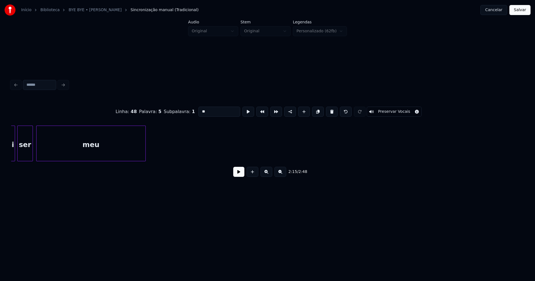
type input "**"
click at [518, 13] on button "Salvar" at bounding box center [519, 10] width 21 height 10
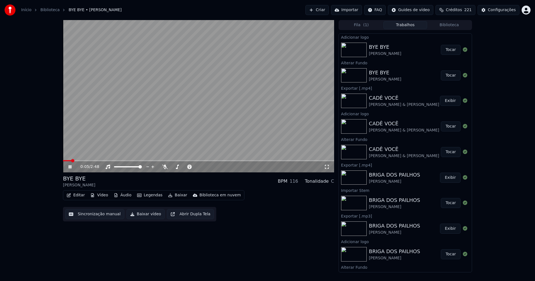
click at [289, 161] on span at bounding box center [198, 160] width 271 height 1
click at [70, 169] on icon at bounding box center [73, 167] width 13 height 4
click at [145, 214] on button "Baixar vídeo" at bounding box center [146, 214] width 38 height 10
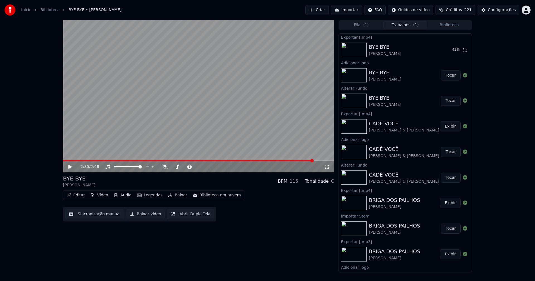
click at [454, 25] on button "Biblioteca" at bounding box center [449, 25] width 44 height 8
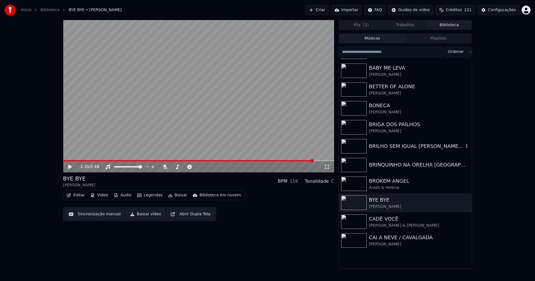
scroll to position [1170, 0]
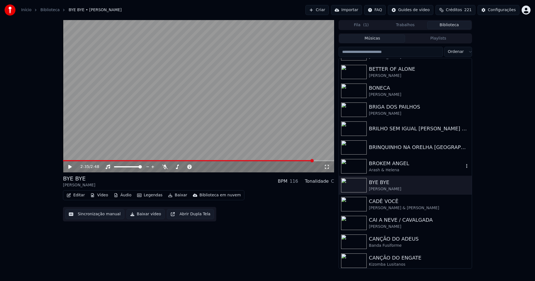
click at [388, 168] on div "Arash & Helena" at bounding box center [416, 170] width 95 height 6
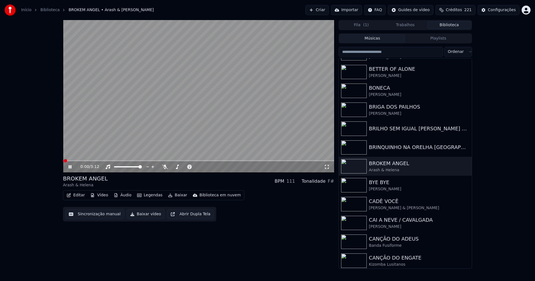
click at [70, 167] on icon at bounding box center [70, 166] width 3 height 3
click at [102, 193] on button "Vídeo" at bounding box center [99, 195] width 22 height 8
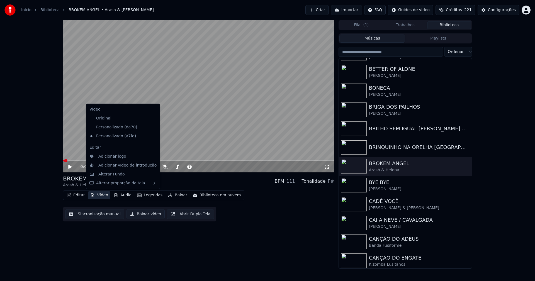
click at [153, 127] on icon at bounding box center [155, 127] width 4 height 4
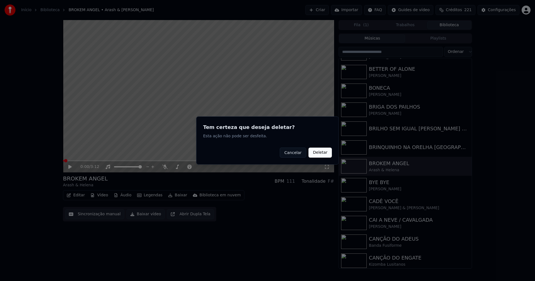
click at [322, 152] on button "Deletar" at bounding box center [319, 153] width 23 height 10
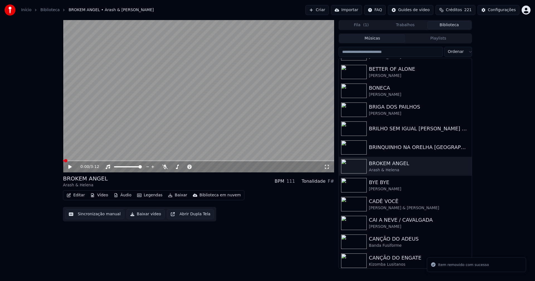
click at [97, 195] on button "Vídeo" at bounding box center [99, 195] width 22 height 8
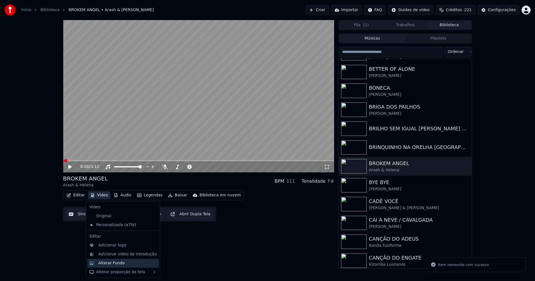
click at [114, 265] on div "Alterar Fundo" at bounding box center [111, 264] width 26 height 6
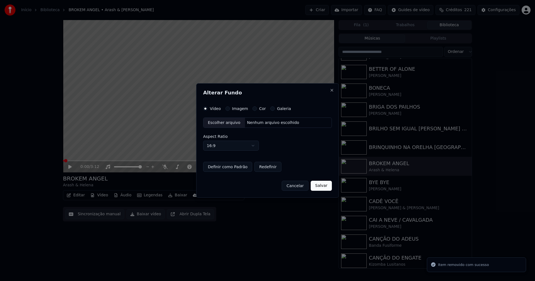
click at [226, 108] on button "Imagem" at bounding box center [227, 108] width 4 height 4
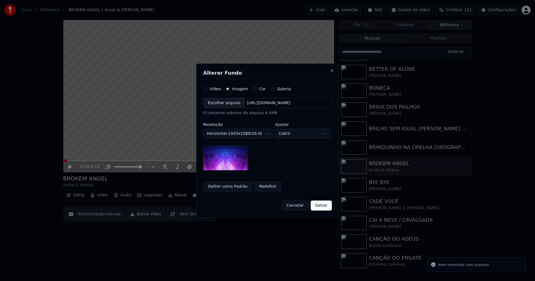
click at [222, 104] on div "Escolher arquivo" at bounding box center [224, 103] width 42 height 10
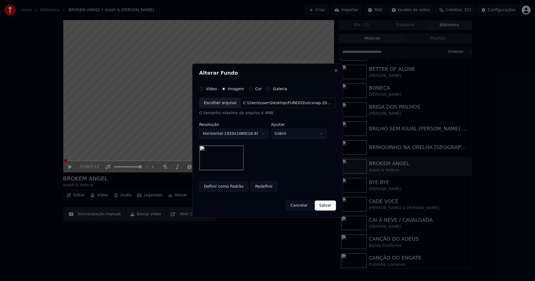
click at [324, 208] on button "Salvar" at bounding box center [325, 206] width 21 height 10
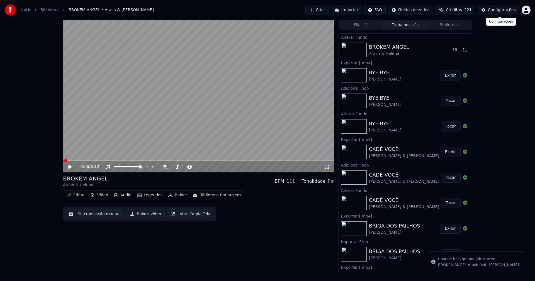
click at [506, 12] on div "Configurações" at bounding box center [502, 10] width 28 height 6
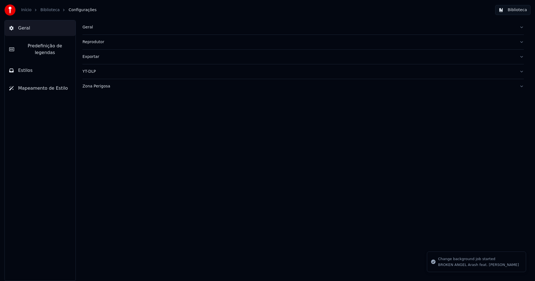
click at [49, 66] on button "Estilos" at bounding box center [40, 71] width 71 height 16
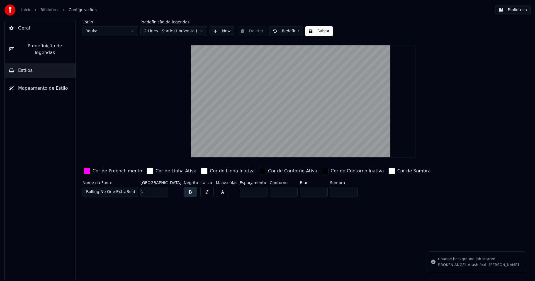
click at [113, 30] on html "Início Biblioteca Configurações Biblioteca Geral Predefinição de legendas Estil…" at bounding box center [267, 140] width 535 height 281
click at [163, 190] on input "**" at bounding box center [154, 192] width 28 height 10
click at [163, 190] on input "***" at bounding box center [154, 192] width 28 height 10
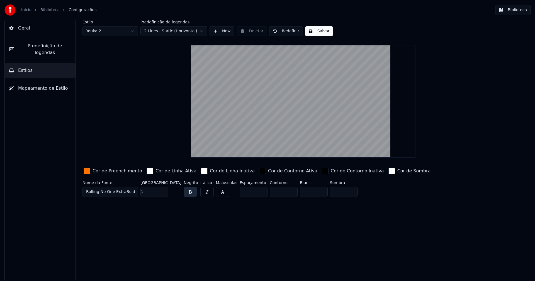
click at [163, 190] on input "***" at bounding box center [154, 192] width 28 height 10
type input "***"
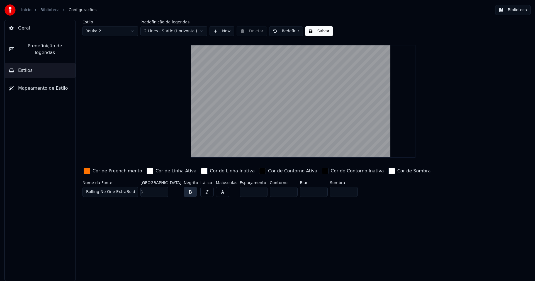
click at [163, 190] on input "***" at bounding box center [154, 192] width 28 height 10
click at [88, 171] on div "button" at bounding box center [87, 171] width 7 height 7
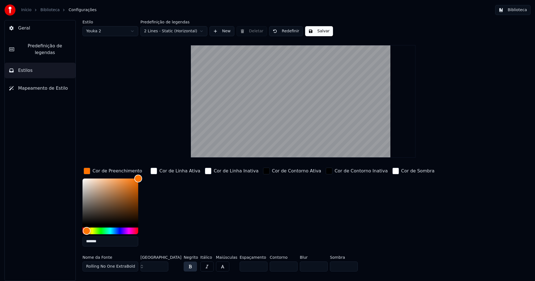
drag, startPoint x: 110, startPoint y: 245, endPoint x: 109, endPoint y: 234, distance: 11.5
click at [110, 245] on input "*******" at bounding box center [110, 242] width 56 height 10
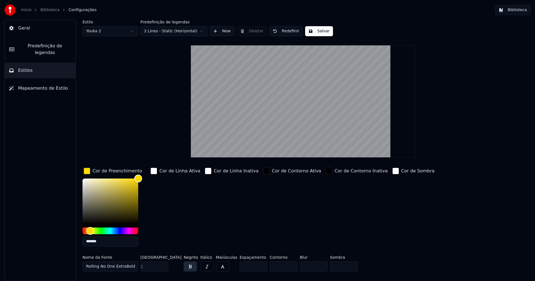
type input "*******"
click at [89, 172] on div "button" at bounding box center [87, 171] width 7 height 7
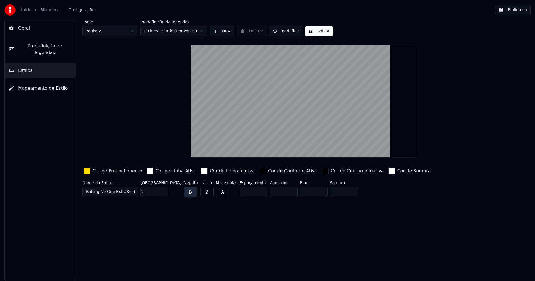
click at [320, 31] on button "Salvar" at bounding box center [319, 31] width 28 height 10
click at [510, 10] on button "Biblioteca" at bounding box center [512, 10] width 35 height 10
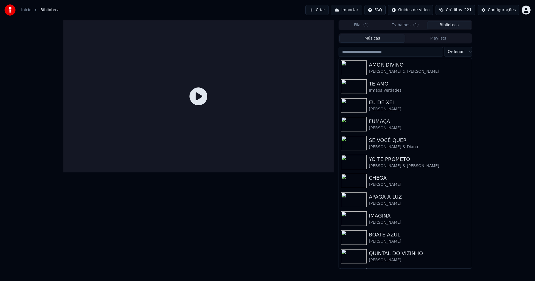
click at [396, 26] on button "Trabalhos ( 1 )" at bounding box center [405, 25] width 44 height 8
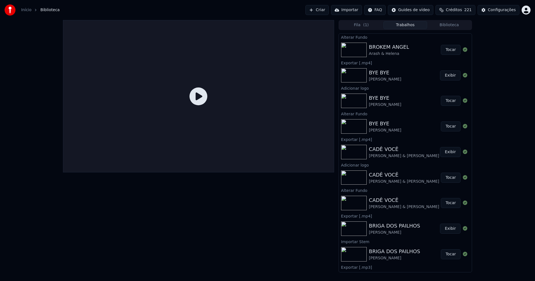
click at [446, 50] on button "Tocar" at bounding box center [451, 50] width 20 height 10
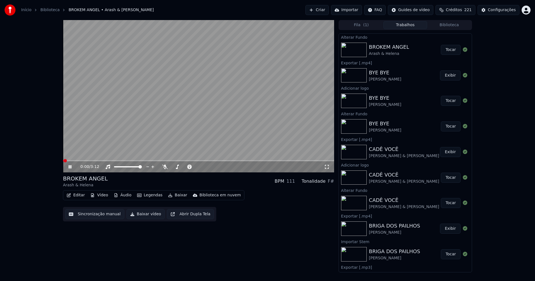
click at [101, 195] on button "Vídeo" at bounding box center [99, 195] width 22 height 8
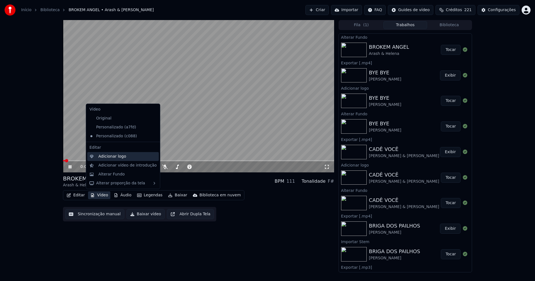
click at [105, 157] on div "Adicionar logo" at bounding box center [112, 157] width 28 height 6
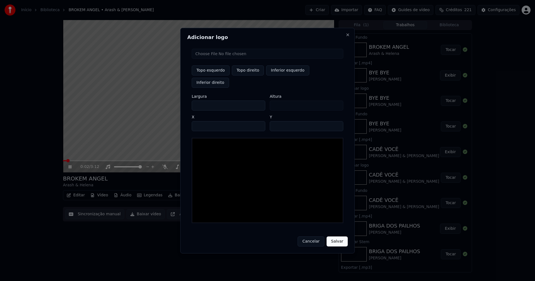
click at [209, 59] on input "file" at bounding box center [268, 54] width 152 height 10
type input "**********"
type input "***"
drag, startPoint x: 251, startPoint y: 76, endPoint x: 212, endPoint y: 103, distance: 47.9
click at [250, 76] on button "Topo direito" at bounding box center [248, 70] width 32 height 10
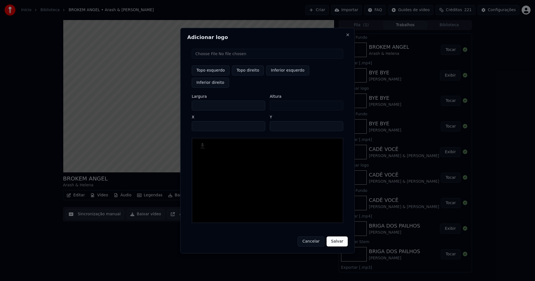
type input "****"
drag, startPoint x: 201, startPoint y: 99, endPoint x: 184, endPoint y: 102, distance: 16.3
click at [184, 102] on div "Adicionar logo Topo esquerdo Topo direito Inferior esquerdo Inferior direito La…" at bounding box center [267, 141] width 174 height 226
type input "**"
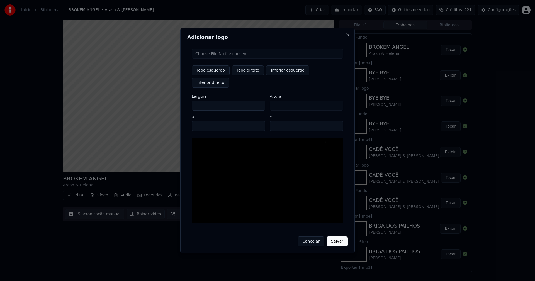
type input "***"
click at [203, 121] on input "****" at bounding box center [229, 126] width 74 height 10
type input "****"
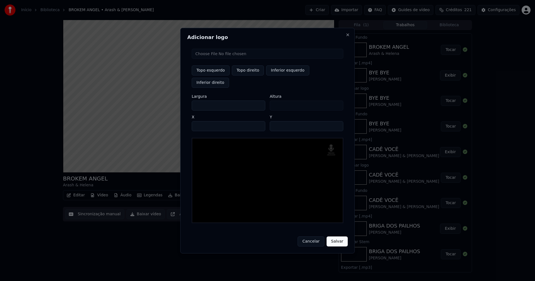
click at [336, 121] on input "**" at bounding box center [307, 126] width 74 height 10
type input "**"
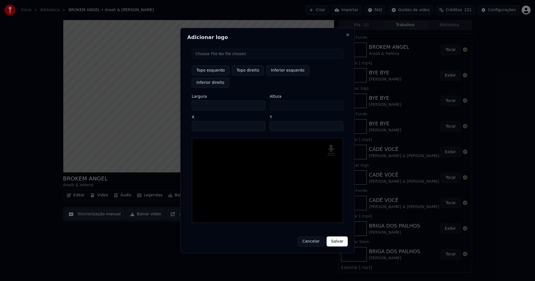
click at [336, 121] on input "**" at bounding box center [307, 126] width 74 height 10
click at [337, 237] on button "Salvar" at bounding box center [337, 242] width 21 height 10
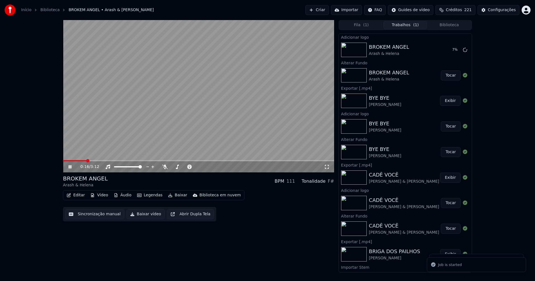
click at [66, 161] on span at bounding box center [74, 160] width 23 height 1
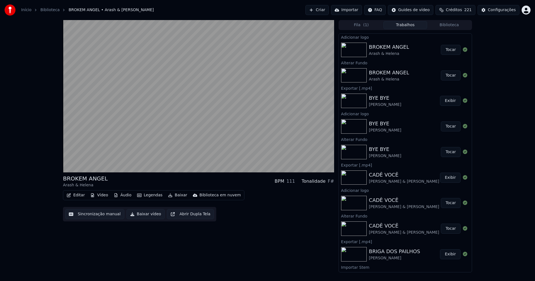
click at [448, 49] on button "Tocar" at bounding box center [451, 50] width 20 height 10
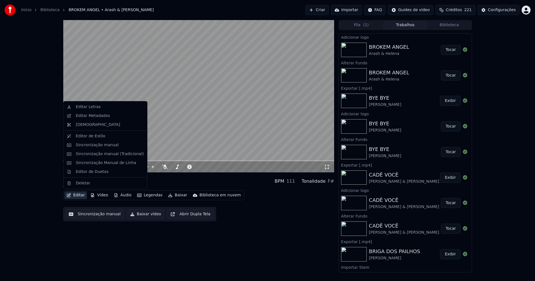
click at [81, 195] on button "Editar" at bounding box center [75, 195] width 23 height 8
click at [88, 107] on div "Editar Letras" at bounding box center [88, 107] width 25 height 6
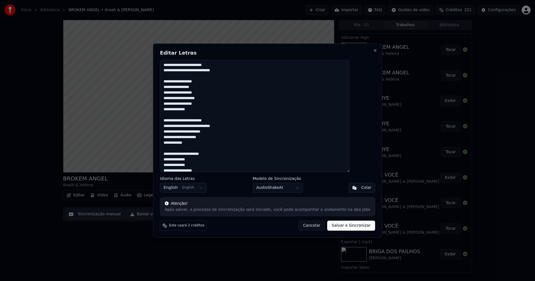
click at [308, 226] on button "Cancelar" at bounding box center [311, 226] width 27 height 10
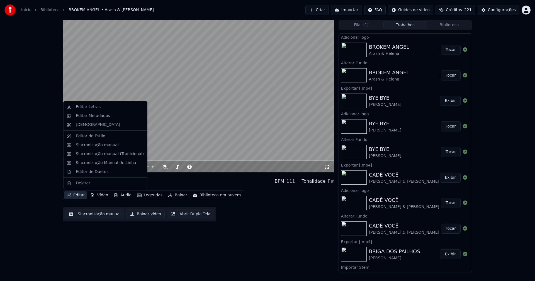
click at [82, 196] on button "Editar" at bounding box center [75, 195] width 23 height 8
click at [95, 154] on div "Sincronização manual (Tradicional)" at bounding box center [110, 154] width 68 height 6
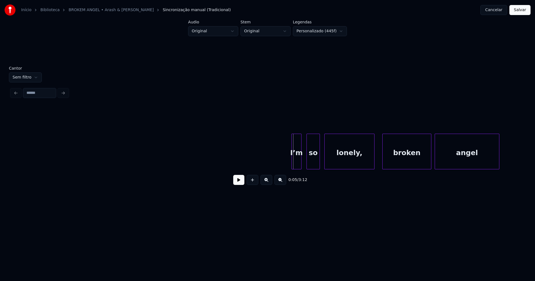
click at [297, 161] on div "I’m" at bounding box center [296, 153] width 9 height 38
click at [313, 162] on div "so" at bounding box center [312, 153] width 13 height 38
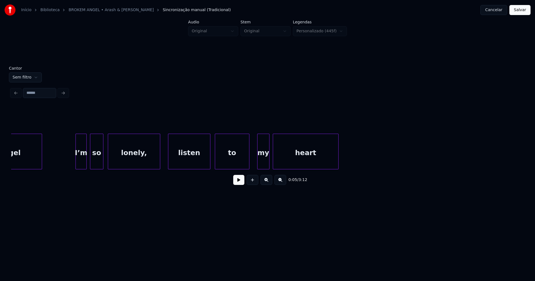
scroll to position [0, 475]
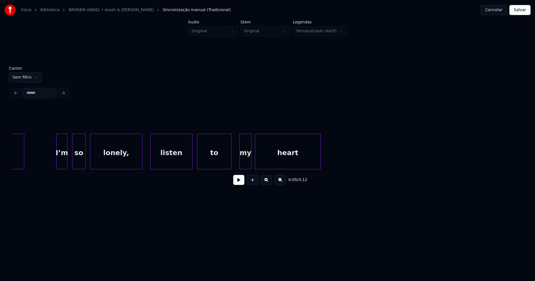
click at [63, 162] on div "I’m" at bounding box center [62, 153] width 11 height 38
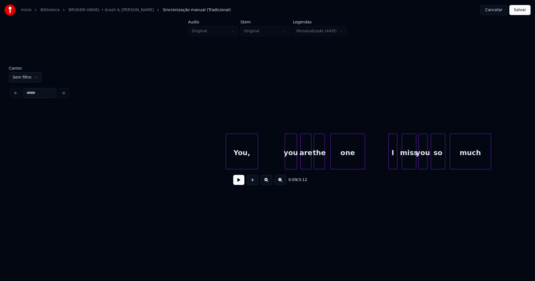
scroll to position [0, 1039]
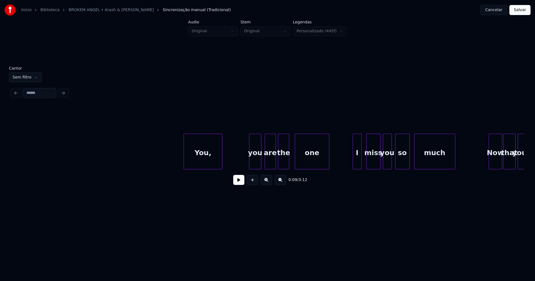
click at [185, 160] on div at bounding box center [185, 151] width 2 height 35
click at [208, 159] on div "You," at bounding box center [203, 153] width 38 height 38
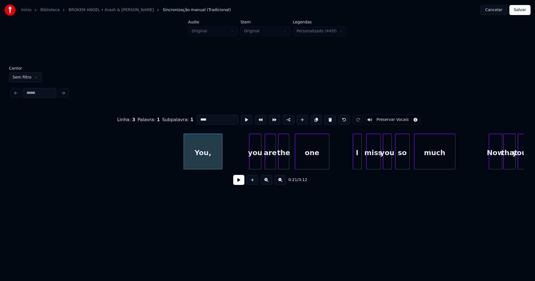
click at [210, 117] on input "****" at bounding box center [218, 120] width 42 height 10
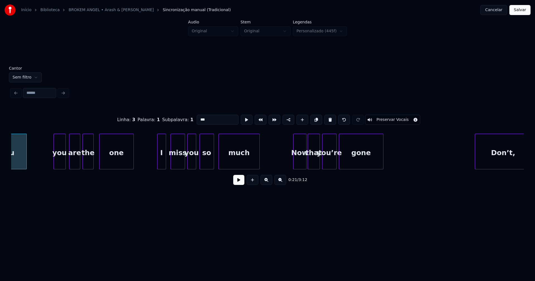
scroll to position [0, 1247]
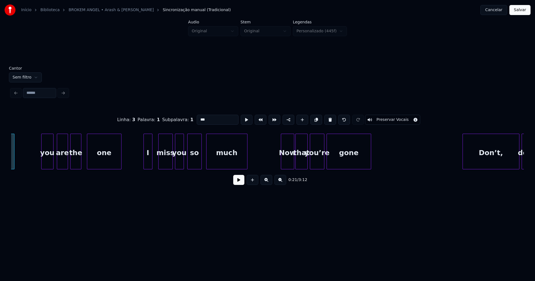
click at [146, 164] on div "I" at bounding box center [148, 153] width 8 height 38
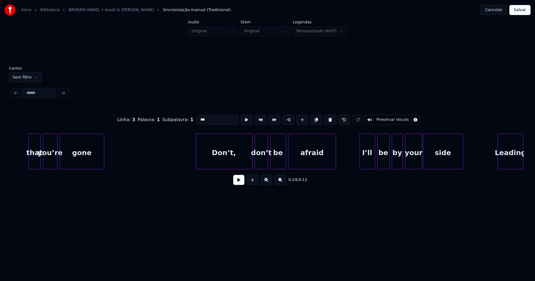
scroll to position [0, 1532]
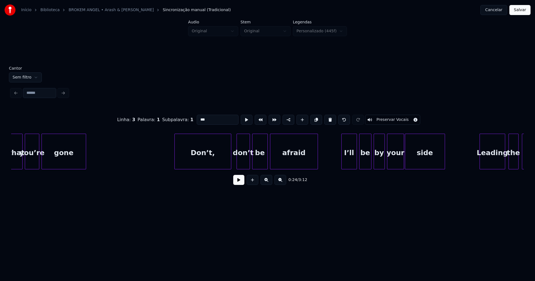
click at [200, 163] on div "Don’t," at bounding box center [203, 153] width 56 height 38
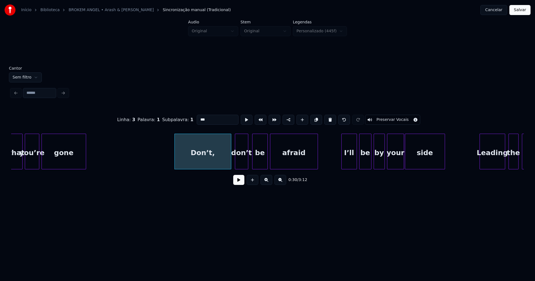
click at [240, 162] on div "don’t" at bounding box center [241, 153] width 13 height 38
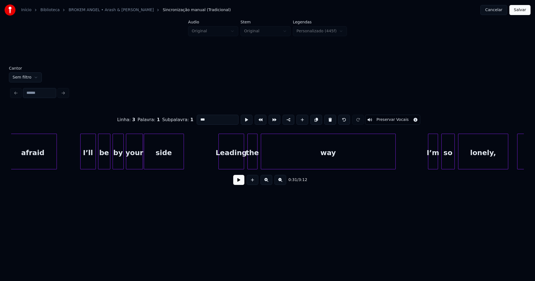
scroll to position [0, 1811]
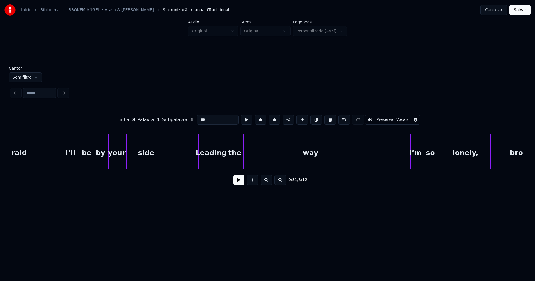
click at [217, 165] on div "Leading" at bounding box center [211, 153] width 25 height 38
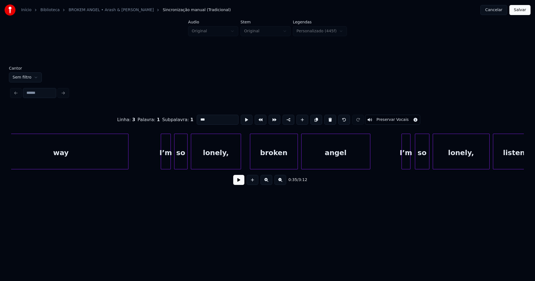
scroll to position [0, 2102]
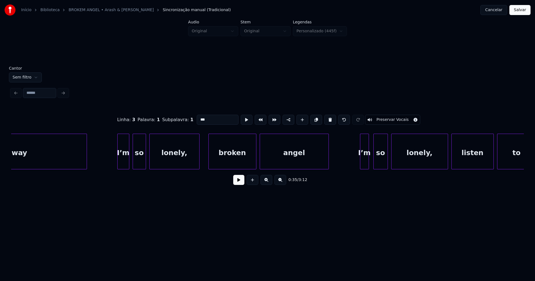
click at [119, 163] on div at bounding box center [119, 151] width 2 height 35
click at [357, 160] on div at bounding box center [358, 151] width 2 height 35
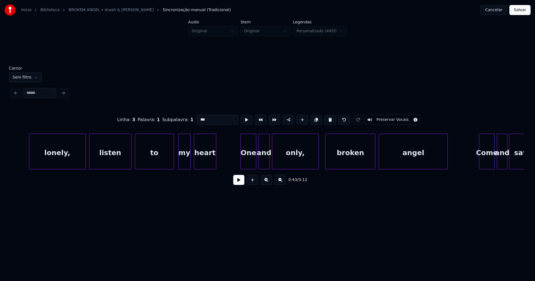
scroll to position [0, 2494]
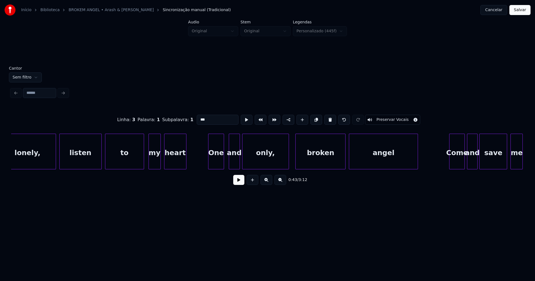
click at [219, 164] on div "One" at bounding box center [215, 153] width 15 height 38
click at [233, 165] on div "and" at bounding box center [232, 153] width 11 height 38
click at [251, 164] on div "only," at bounding box center [263, 153] width 46 height 38
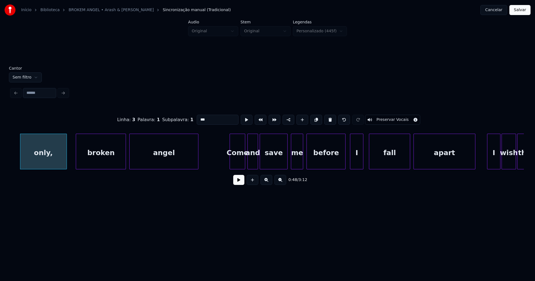
scroll to position [0, 2732]
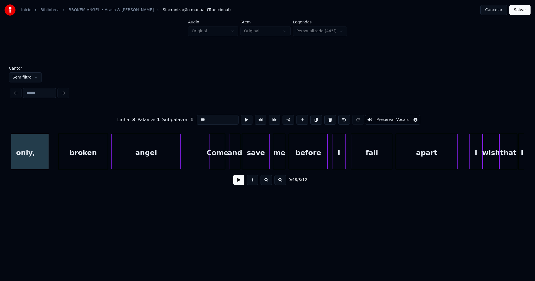
click at [220, 163] on div "Come" at bounding box center [217, 153] width 15 height 38
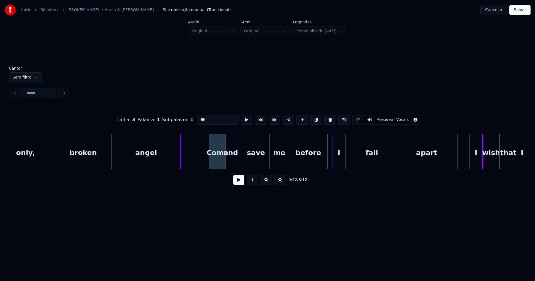
click at [230, 169] on div "only, broken angel Come and save me before I fall apart I wish that I" at bounding box center [267, 152] width 513 height 36
click at [246, 166] on div "save" at bounding box center [251, 153] width 27 height 38
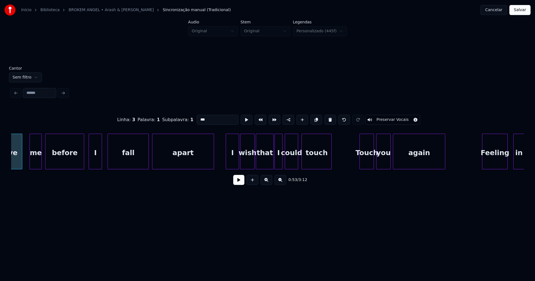
scroll to position [0, 2987]
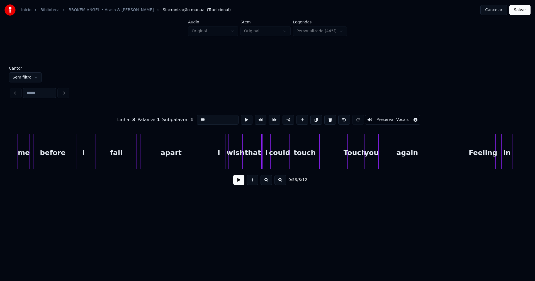
click at [218, 159] on div "I" at bounding box center [218, 153] width 13 height 38
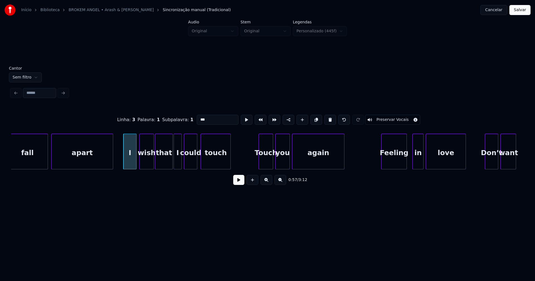
scroll to position [0, 3088]
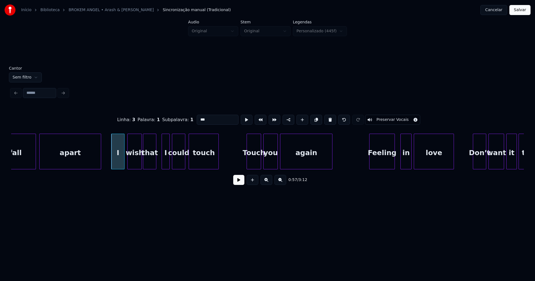
click at [155, 165] on div at bounding box center [155, 151] width 2 height 35
click at [163, 166] on div "I" at bounding box center [162, 153] width 8 height 38
click at [178, 162] on div "could" at bounding box center [176, 153] width 13 height 38
click at [185, 164] on div at bounding box center [186, 151] width 2 height 35
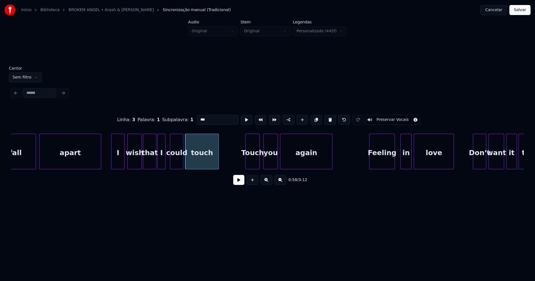
click at [251, 165] on div "Touch" at bounding box center [253, 153] width 14 height 38
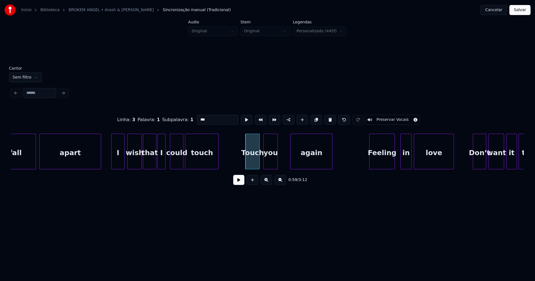
click at [292, 160] on div at bounding box center [292, 151] width 2 height 35
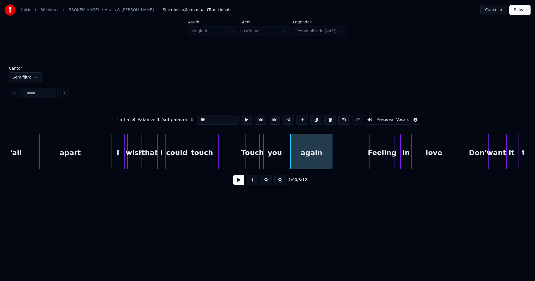
click at [285, 158] on div at bounding box center [285, 151] width 2 height 35
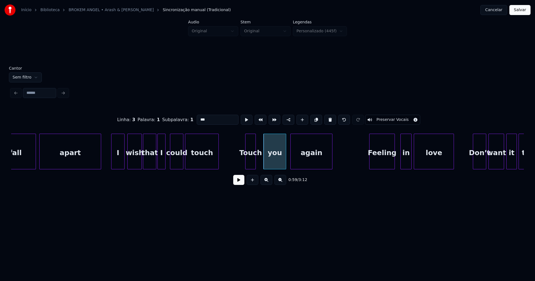
click at [254, 163] on div at bounding box center [255, 151] width 2 height 35
click at [261, 163] on div at bounding box center [262, 151] width 2 height 35
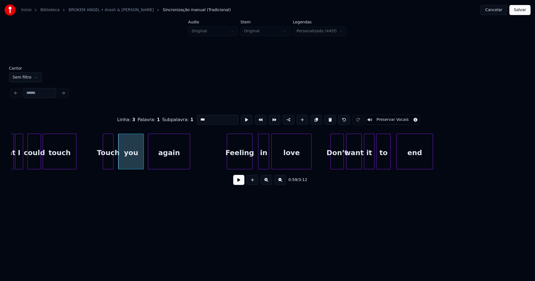
scroll to position [0, 3278]
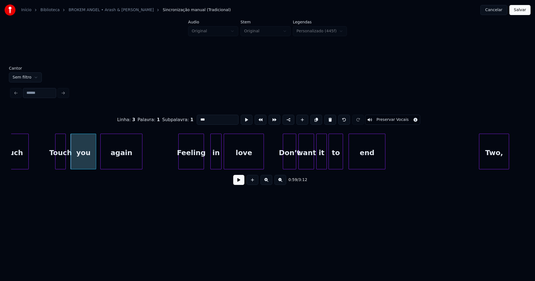
click at [191, 162] on div "Feeling" at bounding box center [191, 153] width 25 height 38
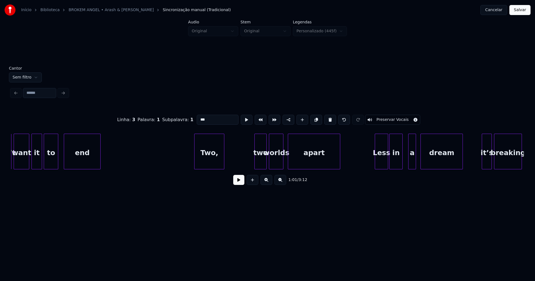
scroll to position [0, 3569]
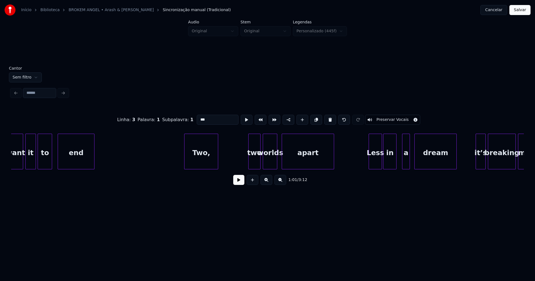
click at [185, 160] on div at bounding box center [185, 151] width 2 height 35
type input "***"
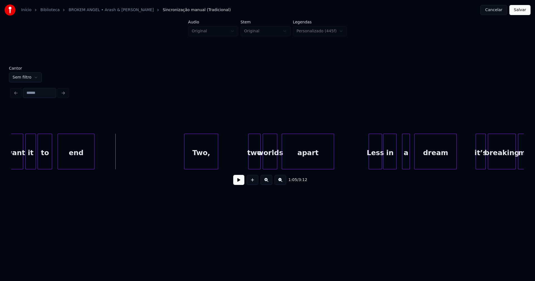
click at [235, 184] on button at bounding box center [238, 180] width 11 height 10
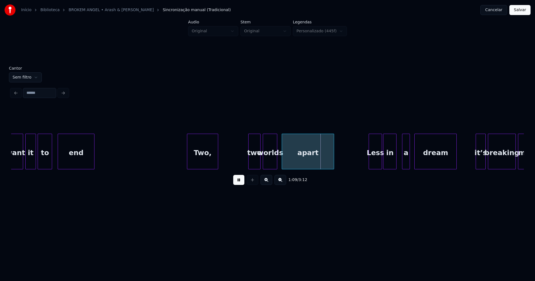
click at [188, 161] on div at bounding box center [188, 151] width 2 height 35
click at [245, 164] on div at bounding box center [245, 151] width 2 height 35
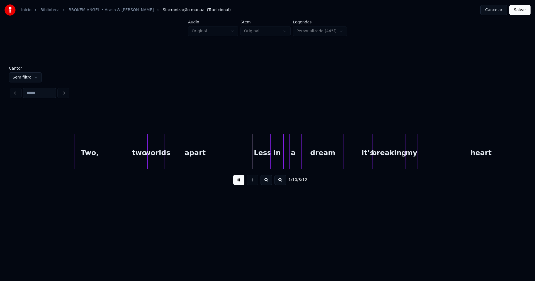
scroll to position [0, 3747]
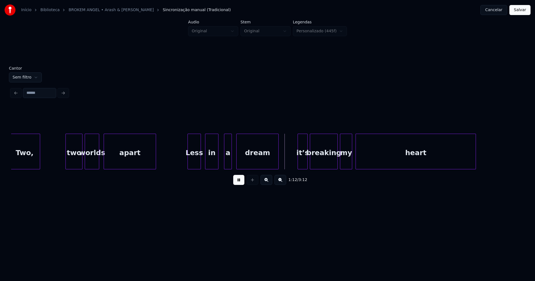
click at [195, 166] on div "Less" at bounding box center [194, 153] width 13 height 38
click at [223, 164] on div "a" at bounding box center [223, 153] width 7 height 38
click at [229, 161] on div at bounding box center [230, 151] width 2 height 35
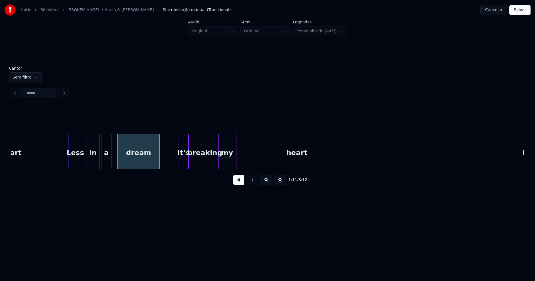
scroll to position [0, 3872]
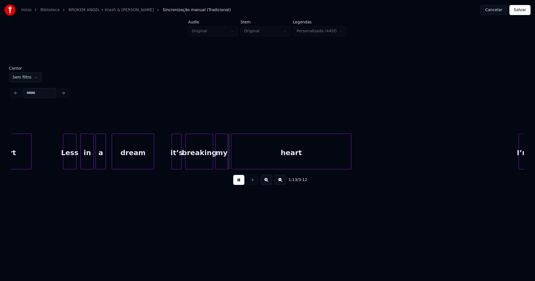
click at [177, 164] on div "it’s" at bounding box center [176, 153] width 9 height 38
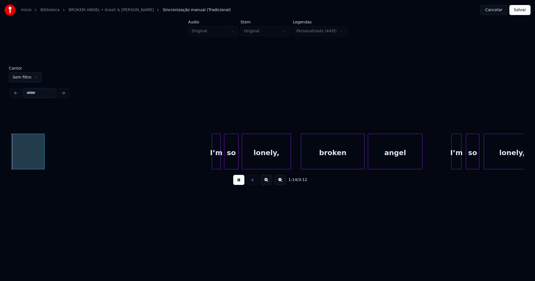
scroll to position [0, 4181]
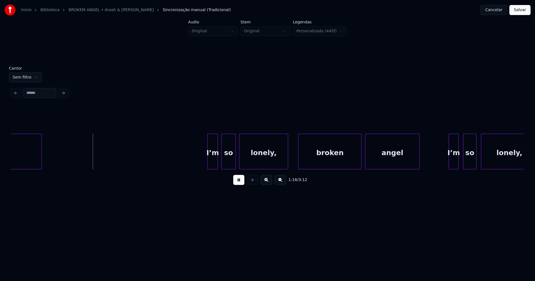
click at [209, 163] on div at bounding box center [209, 151] width 2 height 35
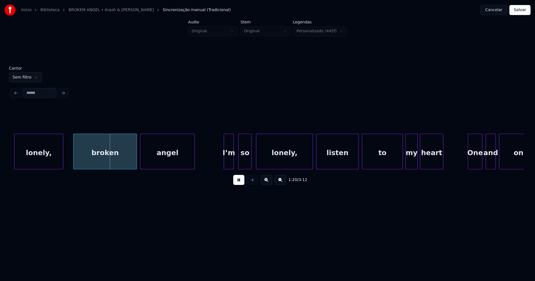
scroll to position [0, 4430]
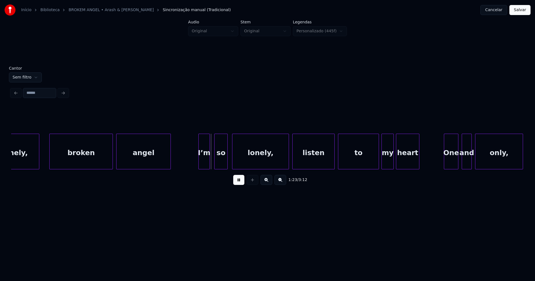
click at [200, 166] on div at bounding box center [200, 151] width 2 height 35
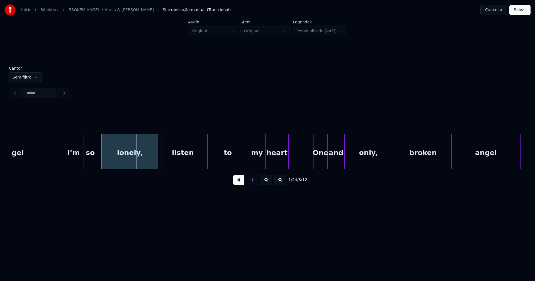
scroll to position [0, 4567]
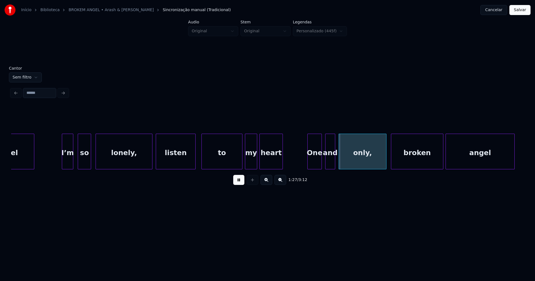
click at [195, 159] on div at bounding box center [195, 151] width 2 height 35
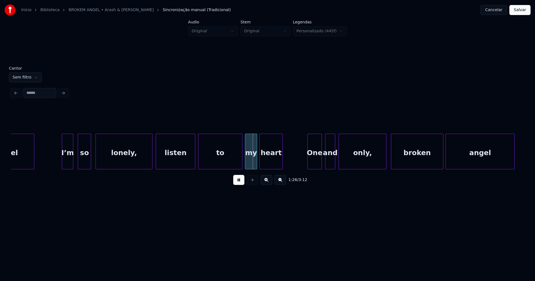
click at [199, 158] on div at bounding box center [199, 151] width 2 height 35
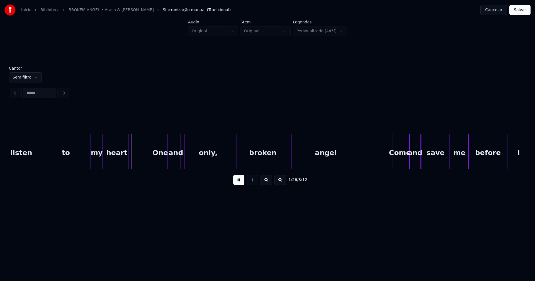
scroll to position [0, 4727]
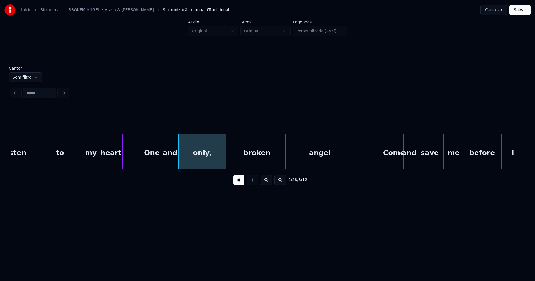
click at [153, 168] on div "listen to my heart One and only, broken angel Come and save me before I" at bounding box center [267, 152] width 513 height 36
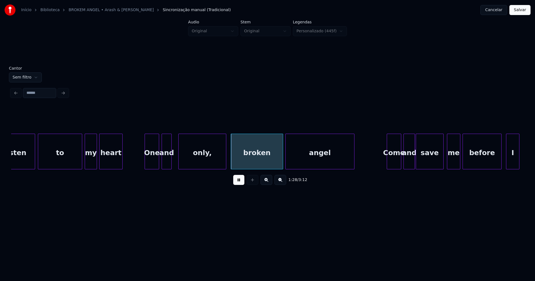
click at [166, 167] on div "and" at bounding box center [166, 153] width 9 height 38
click at [197, 162] on div "only," at bounding box center [199, 153] width 47 height 38
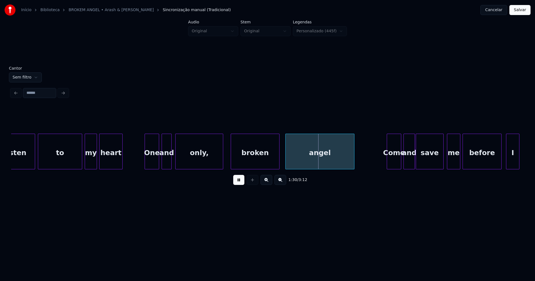
click at [278, 166] on div at bounding box center [279, 151] width 2 height 35
click at [283, 165] on div at bounding box center [283, 151] width 2 height 35
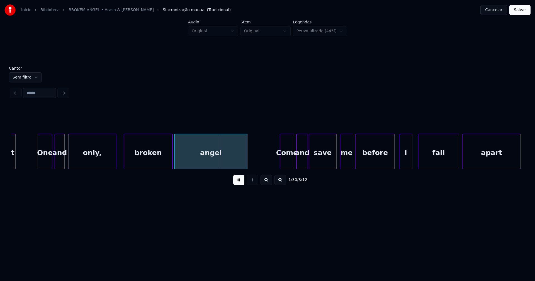
scroll to position [0, 4911]
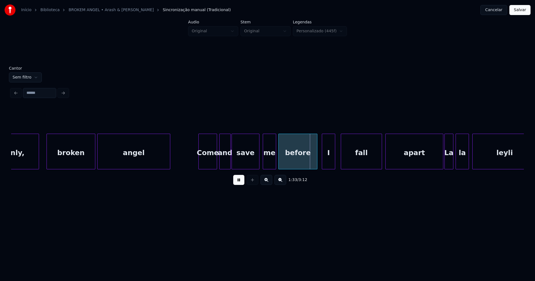
click at [200, 163] on div at bounding box center [200, 151] width 2 height 35
click at [255, 164] on div at bounding box center [255, 151] width 2 height 35
click at [268, 161] on div "me" at bounding box center [267, 153] width 13 height 38
click at [260, 164] on div at bounding box center [261, 151] width 2 height 35
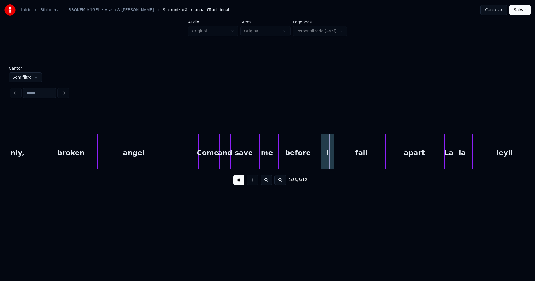
click at [328, 163] on div "I" at bounding box center [327, 153] width 13 height 38
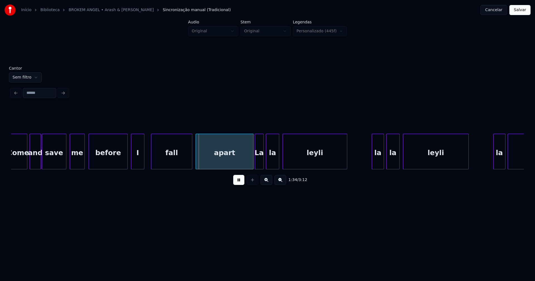
scroll to position [0, 5155]
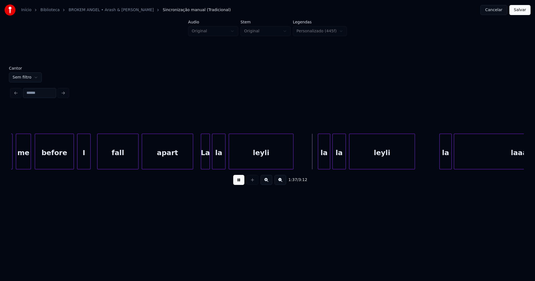
click at [191, 165] on div at bounding box center [192, 151] width 2 height 35
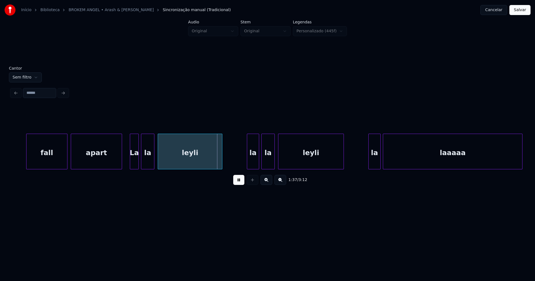
scroll to position [0, 5244]
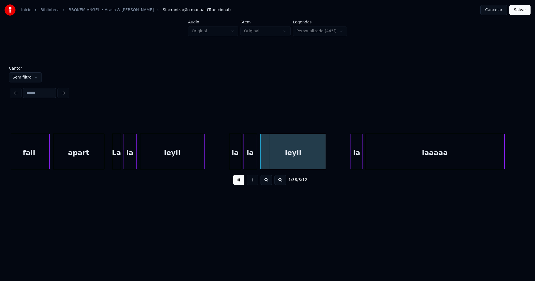
click at [206, 161] on div "fall apart La la leyli la la leyli la laaaaa" at bounding box center [130, 152] width 10727 height 36
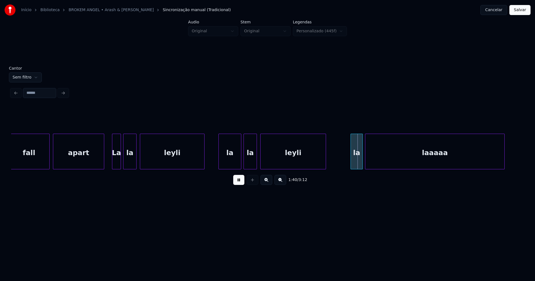
click at [219, 162] on div at bounding box center [220, 151] width 2 height 35
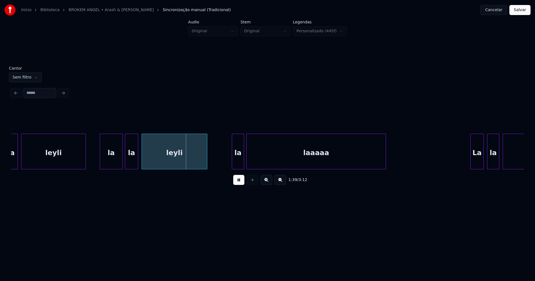
scroll to position [0, 5440]
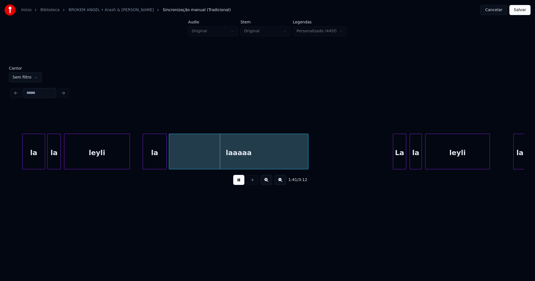
click at [144, 162] on div at bounding box center [144, 151] width 2 height 35
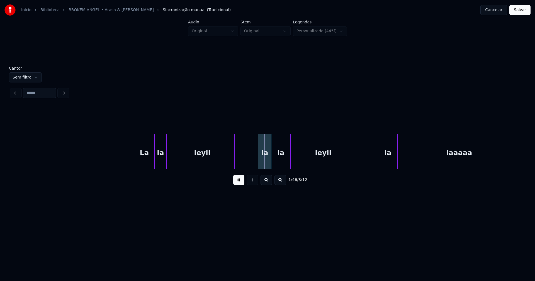
scroll to position [0, 5767]
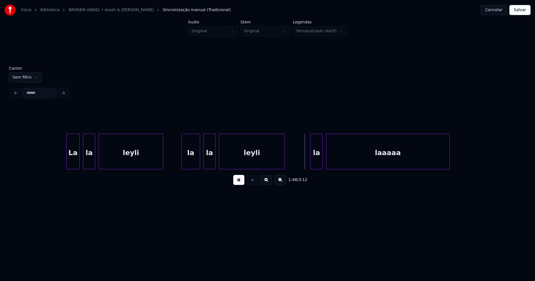
click at [183, 162] on div at bounding box center [183, 151] width 2 height 35
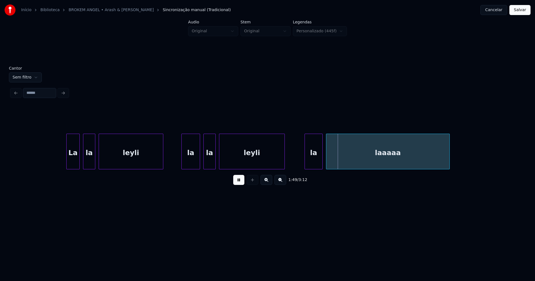
click at [306, 160] on div at bounding box center [306, 151] width 2 height 35
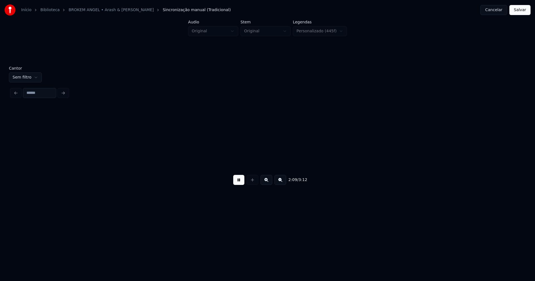
scroll to position [0, 7191]
click at [525, 148] on div "Cantor Sem filtro 2:13 / 3:12" at bounding box center [267, 129] width 517 height 127
click at [524, 149] on div "Cantor Sem filtro 2:14 / 3:12" at bounding box center [267, 129] width 517 height 127
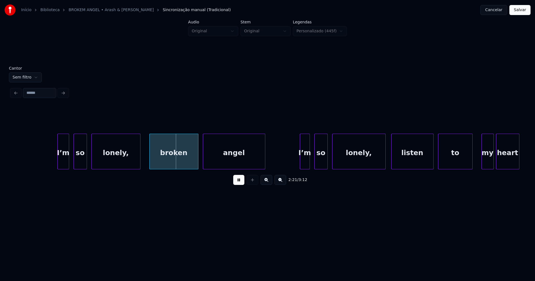
click at [59, 160] on div at bounding box center [59, 151] width 2 height 35
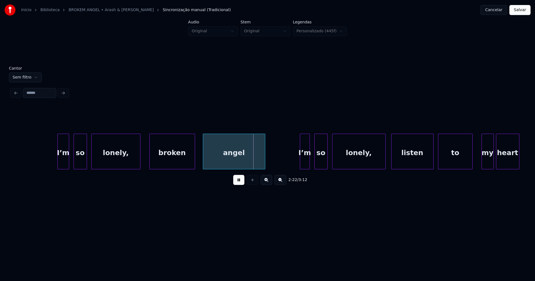
click at [194, 162] on div at bounding box center [194, 151] width 2 height 35
click at [198, 162] on div at bounding box center [199, 151] width 2 height 35
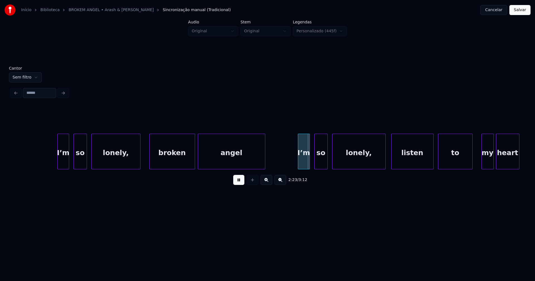
click at [300, 164] on div at bounding box center [299, 151] width 2 height 35
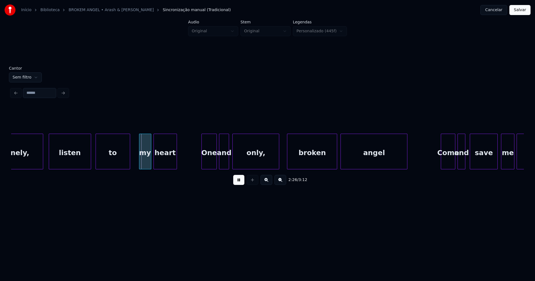
scroll to position [0, 8065]
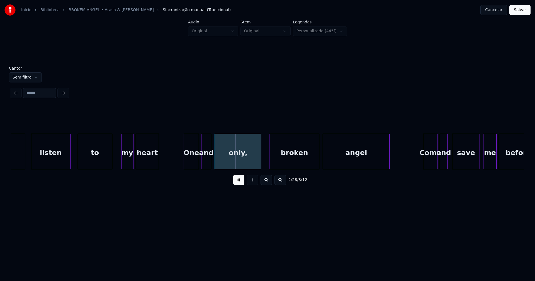
click at [70, 162] on div at bounding box center [70, 151] width 2 height 35
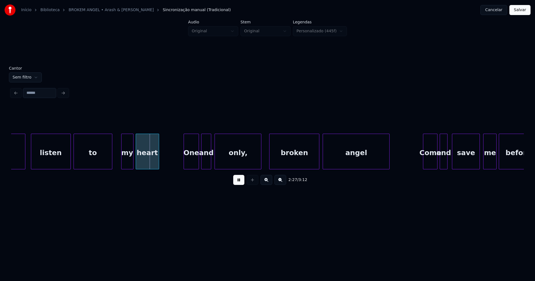
click at [75, 160] on div at bounding box center [75, 151] width 2 height 35
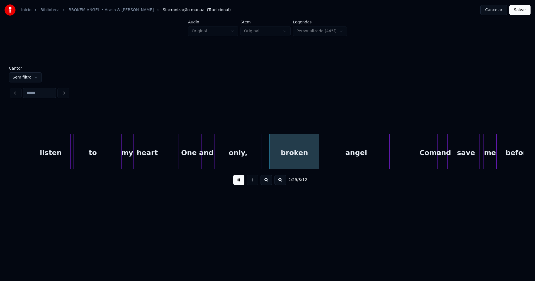
click at [180, 163] on div at bounding box center [180, 151] width 2 height 35
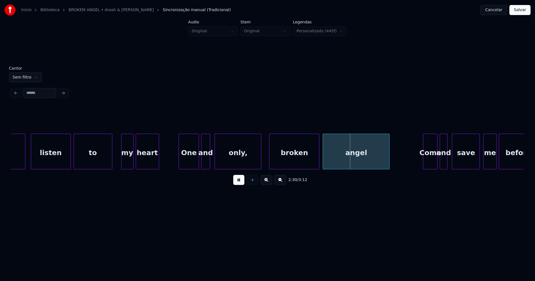
click at [208, 164] on div at bounding box center [209, 151] width 2 height 35
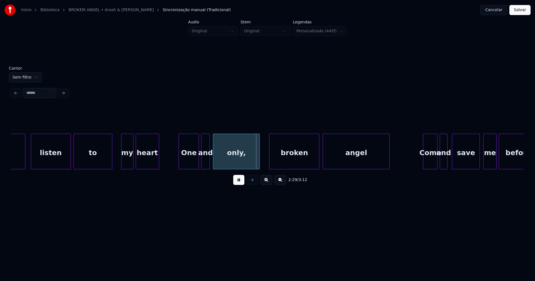
click at [222, 164] on div "only," at bounding box center [236, 153] width 46 height 38
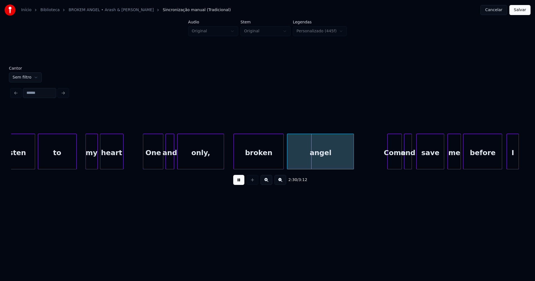
scroll to position [0, 8130]
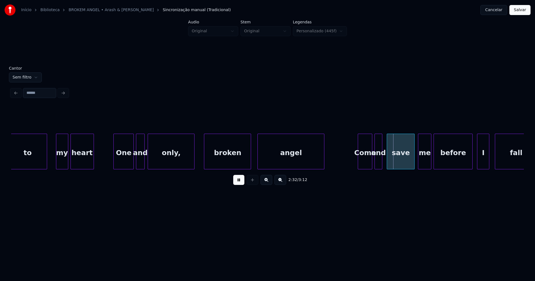
click at [249, 164] on div at bounding box center [250, 151] width 2 height 35
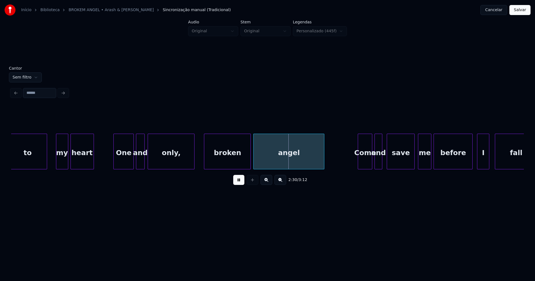
click at [254, 161] on div at bounding box center [255, 151] width 2 height 35
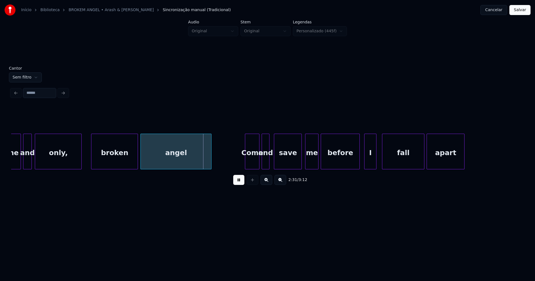
scroll to position [0, 8249]
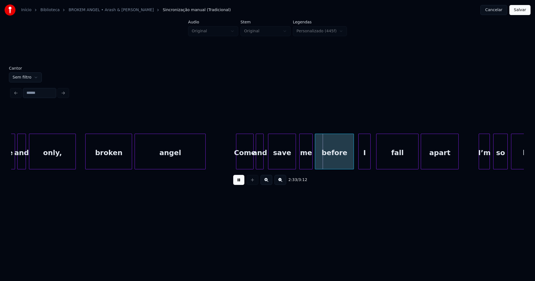
click at [237, 164] on div at bounding box center [237, 151] width 2 height 35
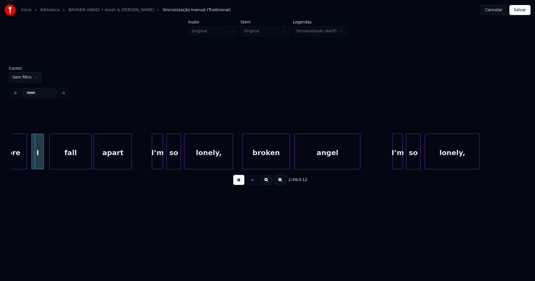
scroll to position [0, 8581]
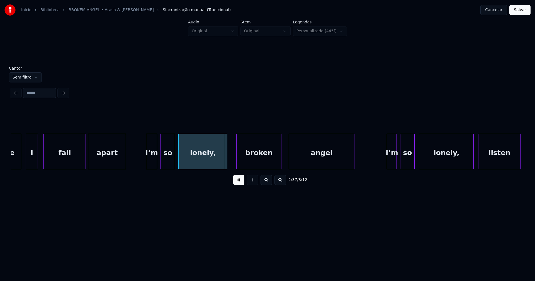
click at [281, 164] on div at bounding box center [281, 151] width 2 height 35
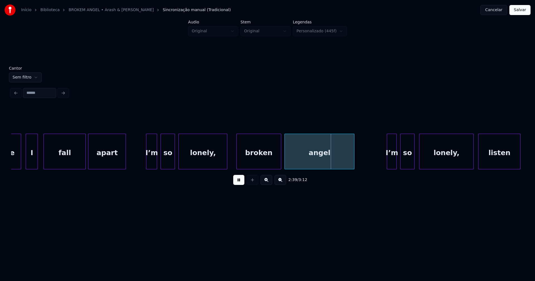
click at [285, 162] on div at bounding box center [286, 151] width 2 height 35
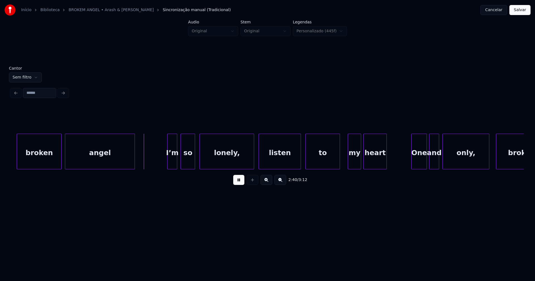
scroll to position [0, 8825]
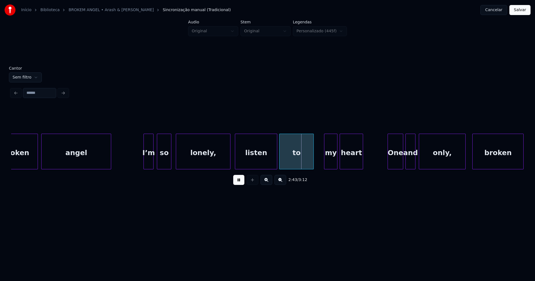
click at [292, 158] on div "to" at bounding box center [297, 153] width 34 height 38
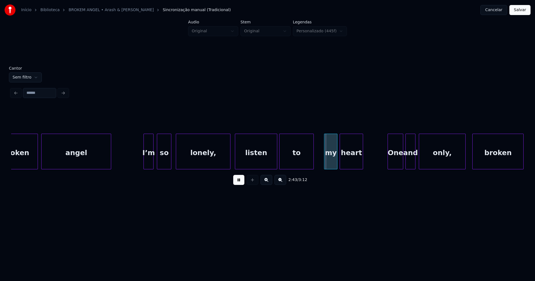
click at [229, 159] on div at bounding box center [230, 151] width 2 height 35
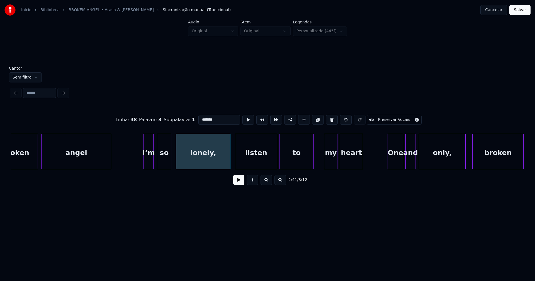
click at [239, 181] on button at bounding box center [238, 180] width 11 height 10
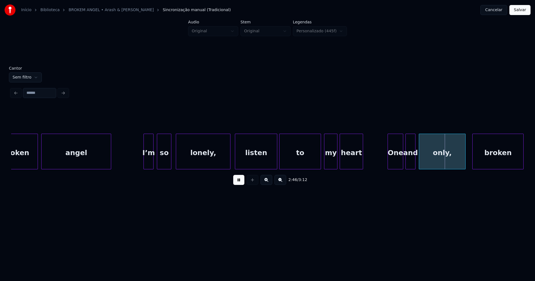
click at [320, 157] on div at bounding box center [320, 151] width 2 height 35
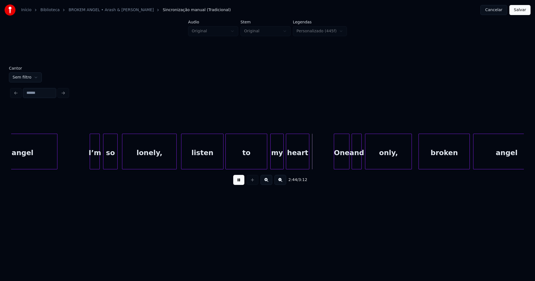
scroll to position [0, 8902]
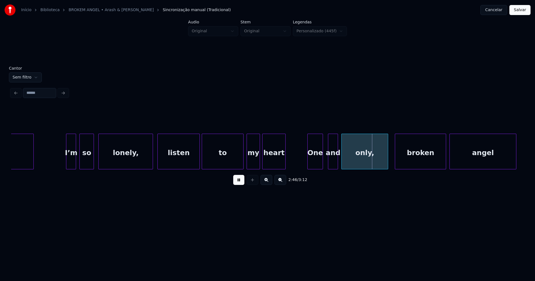
click at [312, 162] on div "One" at bounding box center [315, 153] width 15 height 38
click at [331, 162] on div "and" at bounding box center [330, 153] width 9 height 38
click at [351, 161] on div "only," at bounding box center [362, 153] width 46 height 38
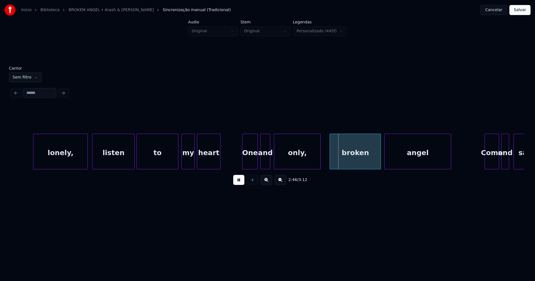
scroll to position [0, 9045]
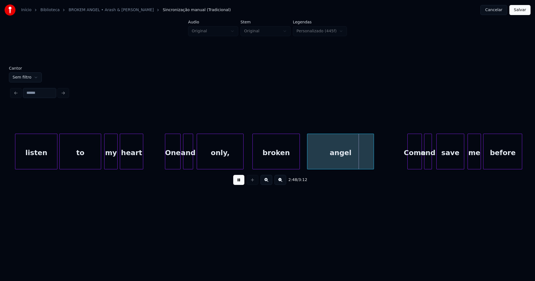
click at [298, 162] on div at bounding box center [299, 151] width 2 height 35
click at [303, 160] on div at bounding box center [303, 151] width 2 height 35
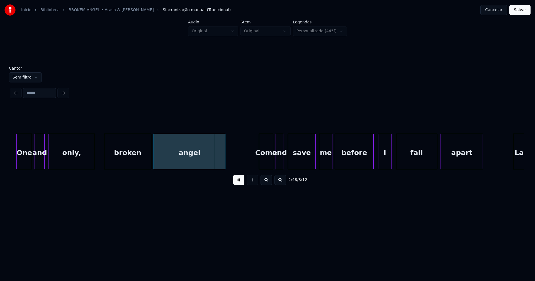
scroll to position [0, 9217]
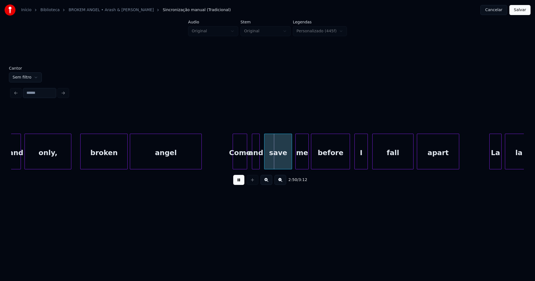
click at [242, 163] on div "Come" at bounding box center [240, 153] width 14 height 38
click at [254, 164] on div "and" at bounding box center [254, 153] width 7 height 38
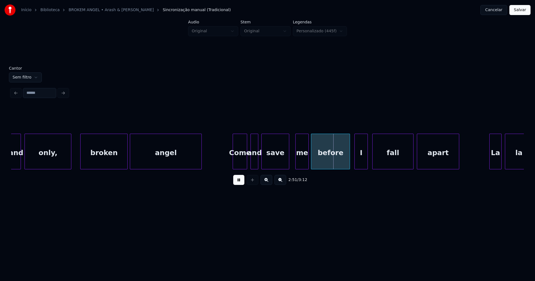
click at [270, 163] on div "save" at bounding box center [275, 153] width 27 height 38
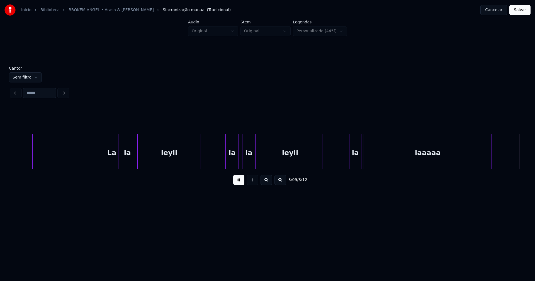
scroll to position [0, 10214]
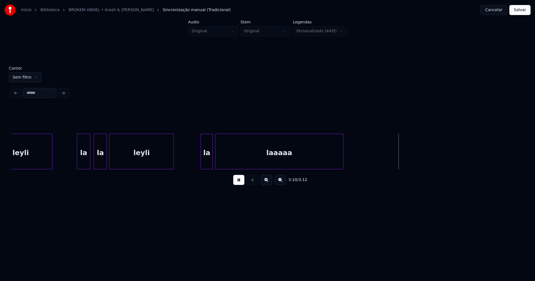
click at [517, 13] on button "Salvar" at bounding box center [519, 10] width 21 height 10
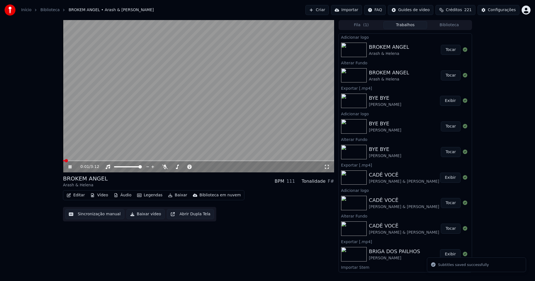
click at [198, 161] on span at bounding box center [198, 160] width 271 height 1
click at [70, 168] on icon at bounding box center [73, 167] width 13 height 4
click at [179, 196] on button "Baixar" at bounding box center [178, 195] width 24 height 8
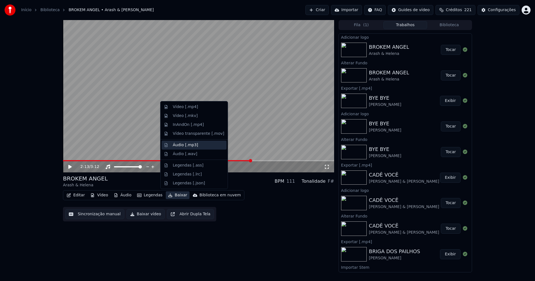
click at [188, 146] on div "Áudio [.mp3]" at bounding box center [185, 145] width 25 height 6
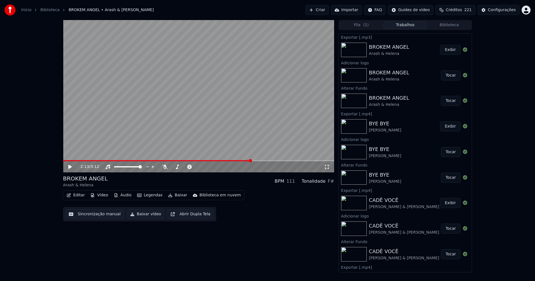
click at [69, 170] on div "2:13 / 3:12" at bounding box center [198, 166] width 271 height 11
click at [197, 161] on span at bounding box center [157, 160] width 188 height 1
click at [71, 167] on icon at bounding box center [69, 167] width 3 height 4
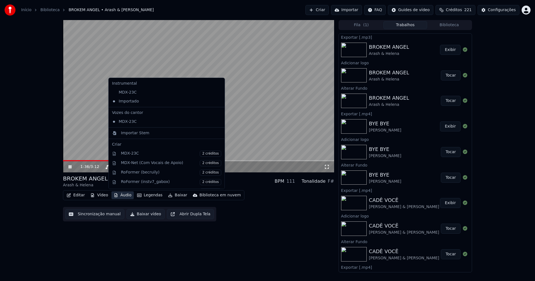
click at [122, 196] on button "Áudio" at bounding box center [122, 195] width 22 height 8
click at [137, 136] on div "Importar Stem" at bounding box center [167, 133] width 114 height 9
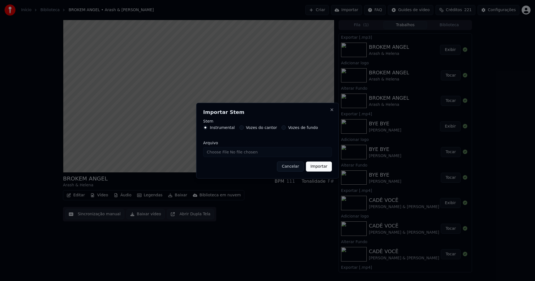
click at [226, 153] on input "Arquivo" at bounding box center [267, 152] width 129 height 10
type input "**********"
click at [320, 171] on button "Importar" at bounding box center [319, 167] width 26 height 10
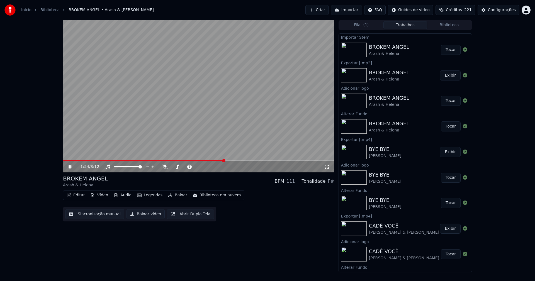
click at [127, 195] on button "Áudio" at bounding box center [122, 195] width 22 height 8
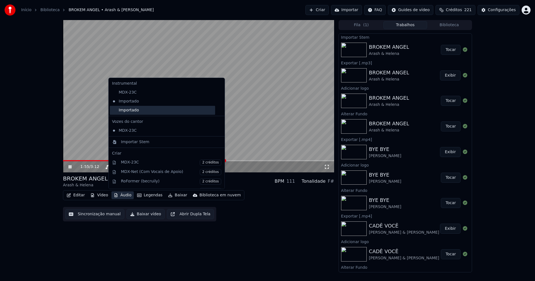
click at [125, 111] on div "Importado" at bounding box center [162, 110] width 105 height 9
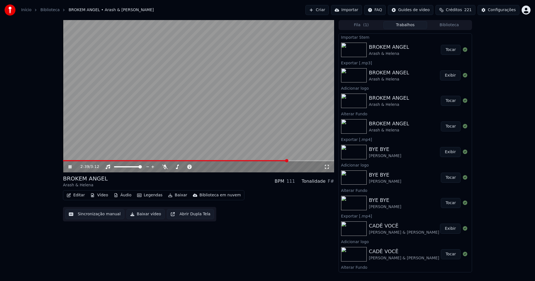
click at [328, 167] on icon at bounding box center [327, 167] width 6 height 4
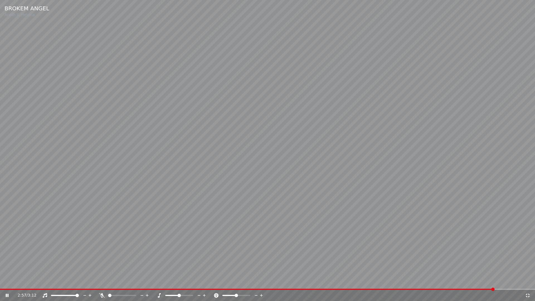
click at [529, 281] on icon at bounding box center [528, 295] width 6 height 4
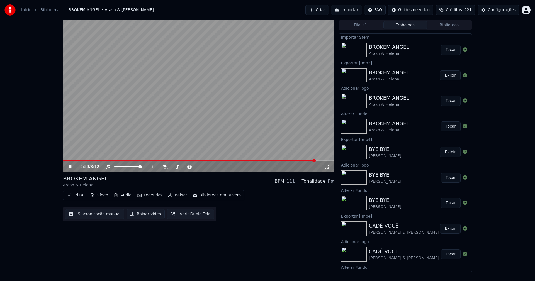
click at [72, 165] on icon at bounding box center [73, 167] width 13 height 4
click at [139, 215] on button "Baixar vídeo" at bounding box center [146, 214] width 38 height 10
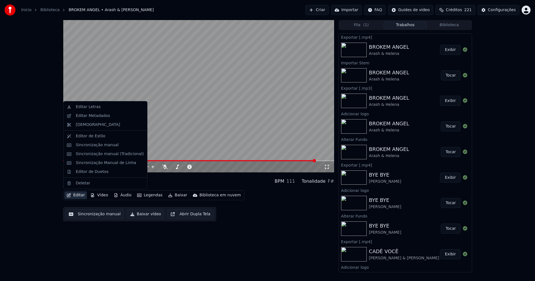
click at [74, 195] on button "Editar" at bounding box center [75, 195] width 23 height 8
click at [94, 116] on div "Editar Metadados" at bounding box center [93, 116] width 34 height 6
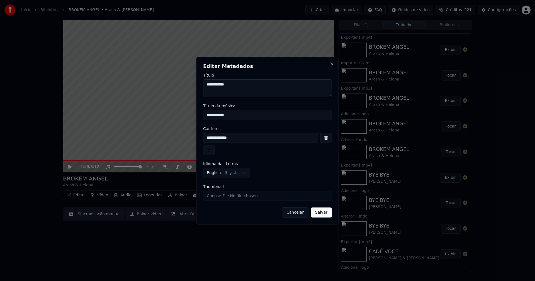
click at [215, 198] on input "Thumbnail" at bounding box center [267, 196] width 129 height 10
type input "**********"
click at [324, 215] on button "Salvar" at bounding box center [321, 213] width 21 height 10
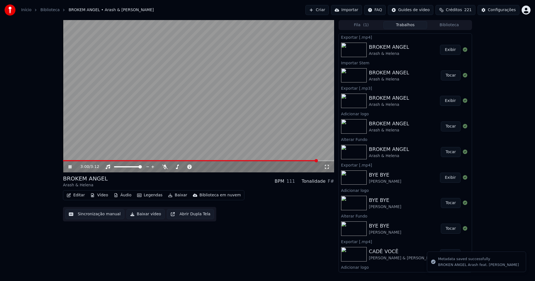
click at [71, 168] on icon at bounding box center [70, 166] width 3 height 3
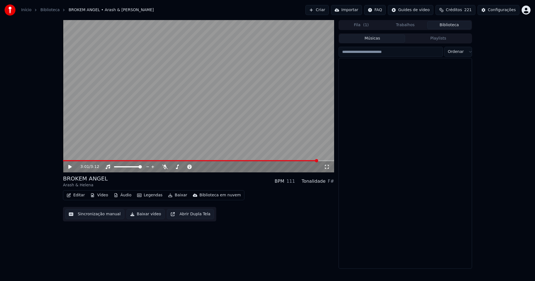
click at [451, 25] on button "Biblioteca" at bounding box center [449, 25] width 44 height 8
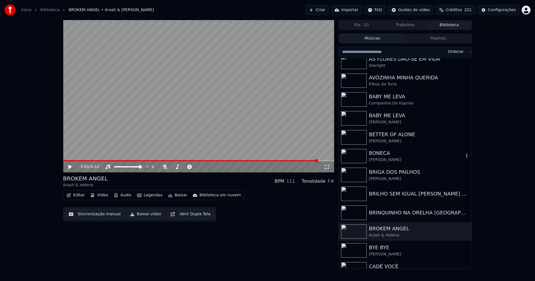
scroll to position [1143, 0]
